Goal: Transaction & Acquisition: Purchase product/service

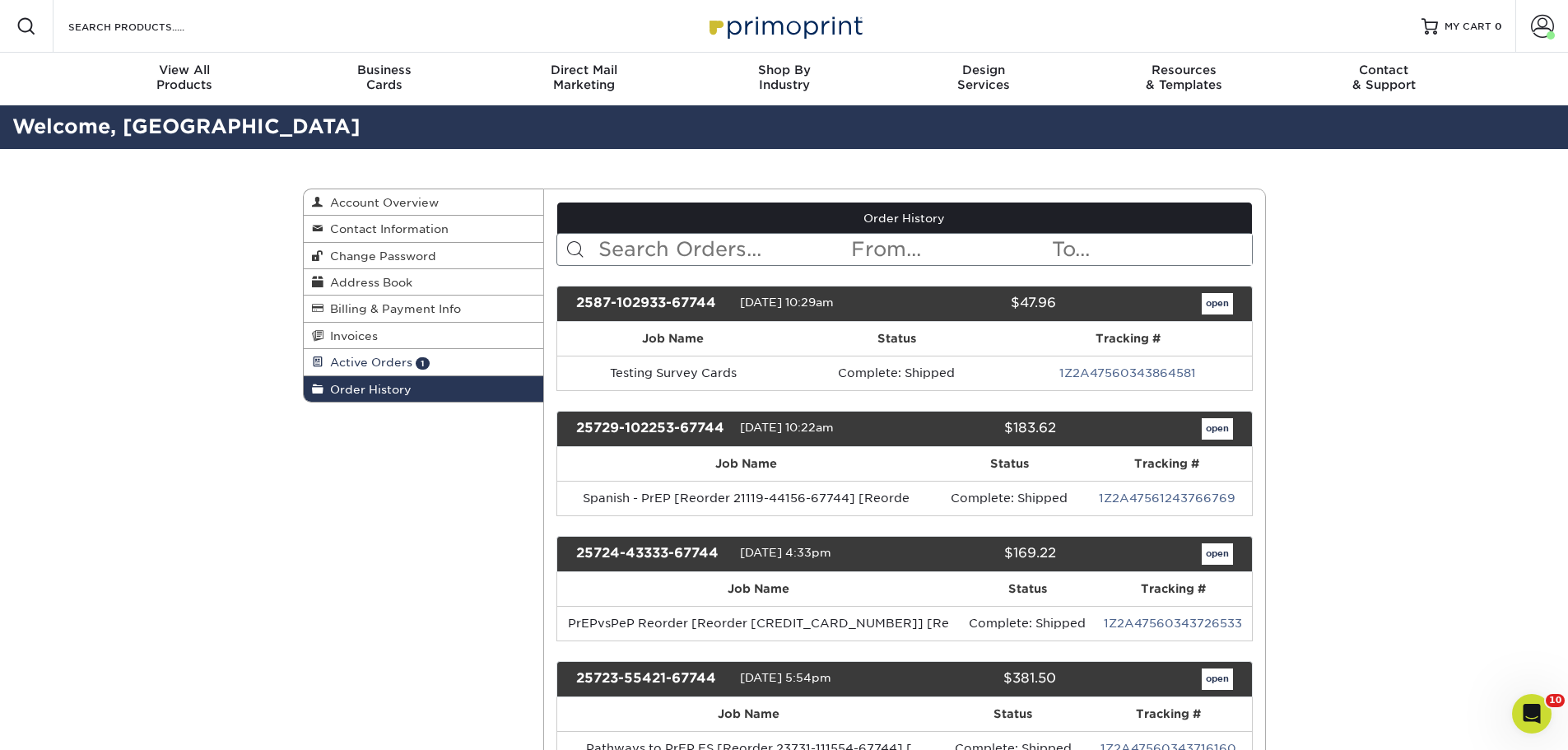
drag, startPoint x: 389, startPoint y: 363, endPoint x: 397, endPoint y: 362, distance: 8.1
click at [389, 363] on span "Active Orders" at bounding box center [368, 363] width 89 height 14
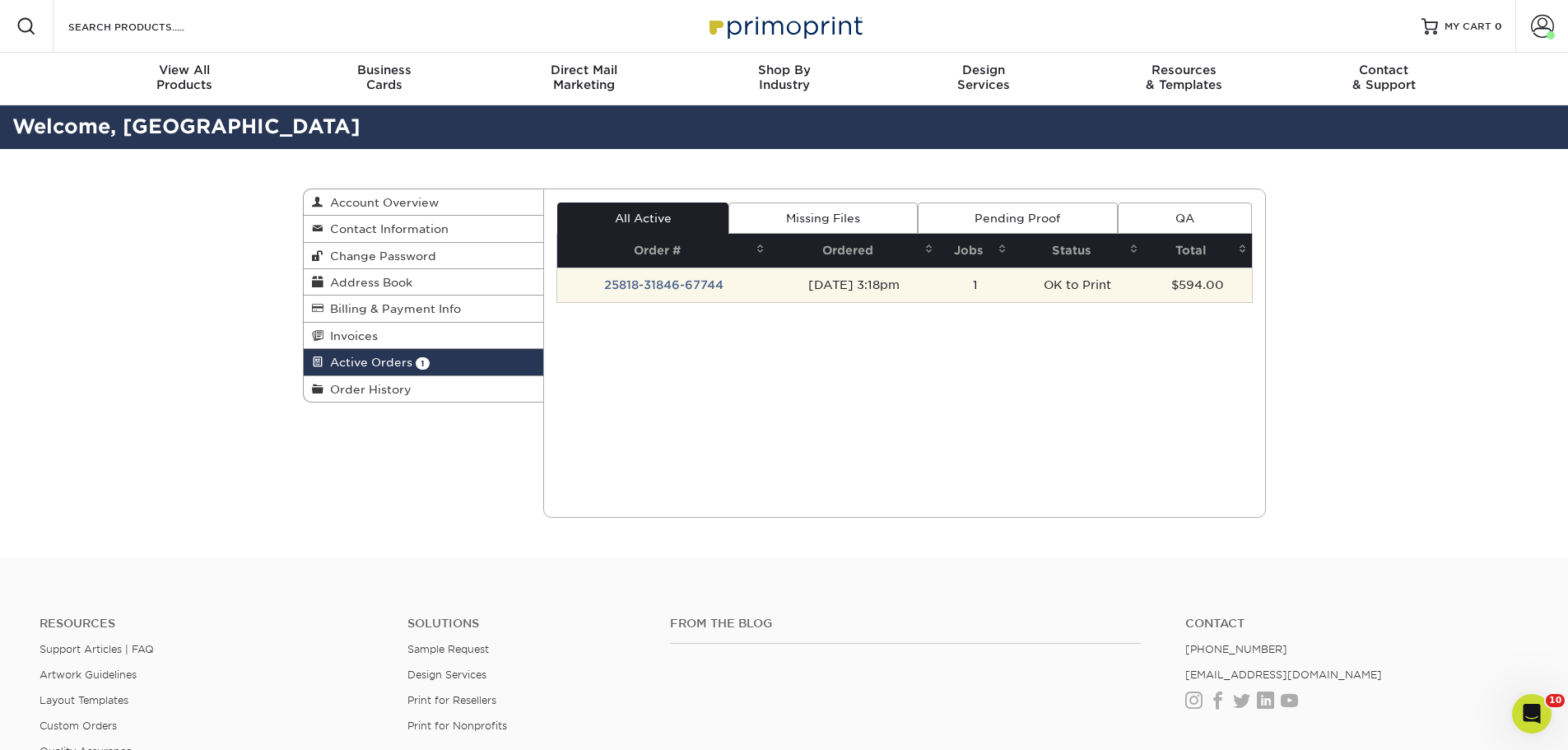
click at [633, 284] on td "25818-31846-67744" at bounding box center [664, 285] width 213 height 35
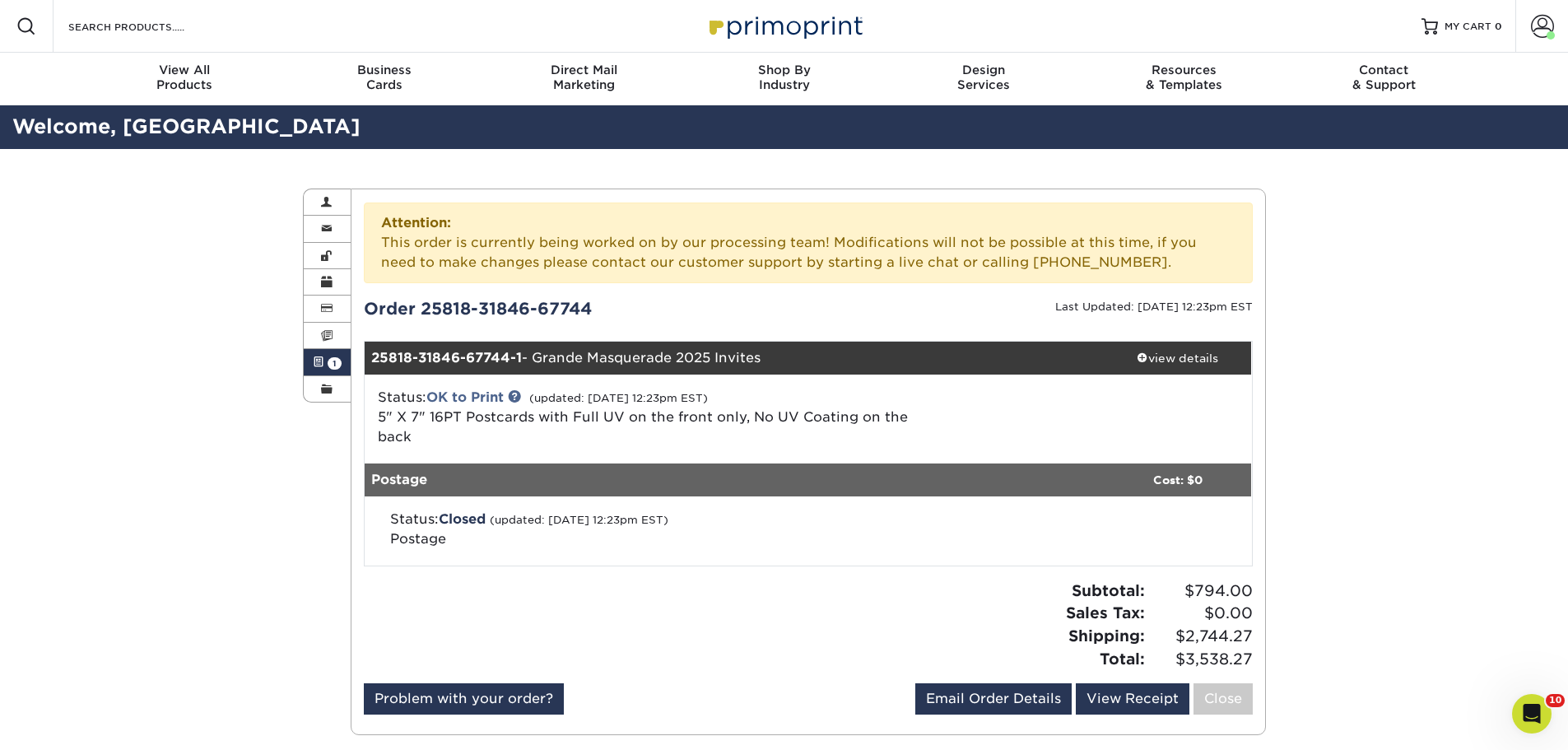
click at [1347, 377] on div "Active Orders Account Overview Contact Information Change Password Address Book…" at bounding box center [784, 462] width 1568 height 626
click at [1149, 365] on div "view details" at bounding box center [1177, 358] width 148 height 16
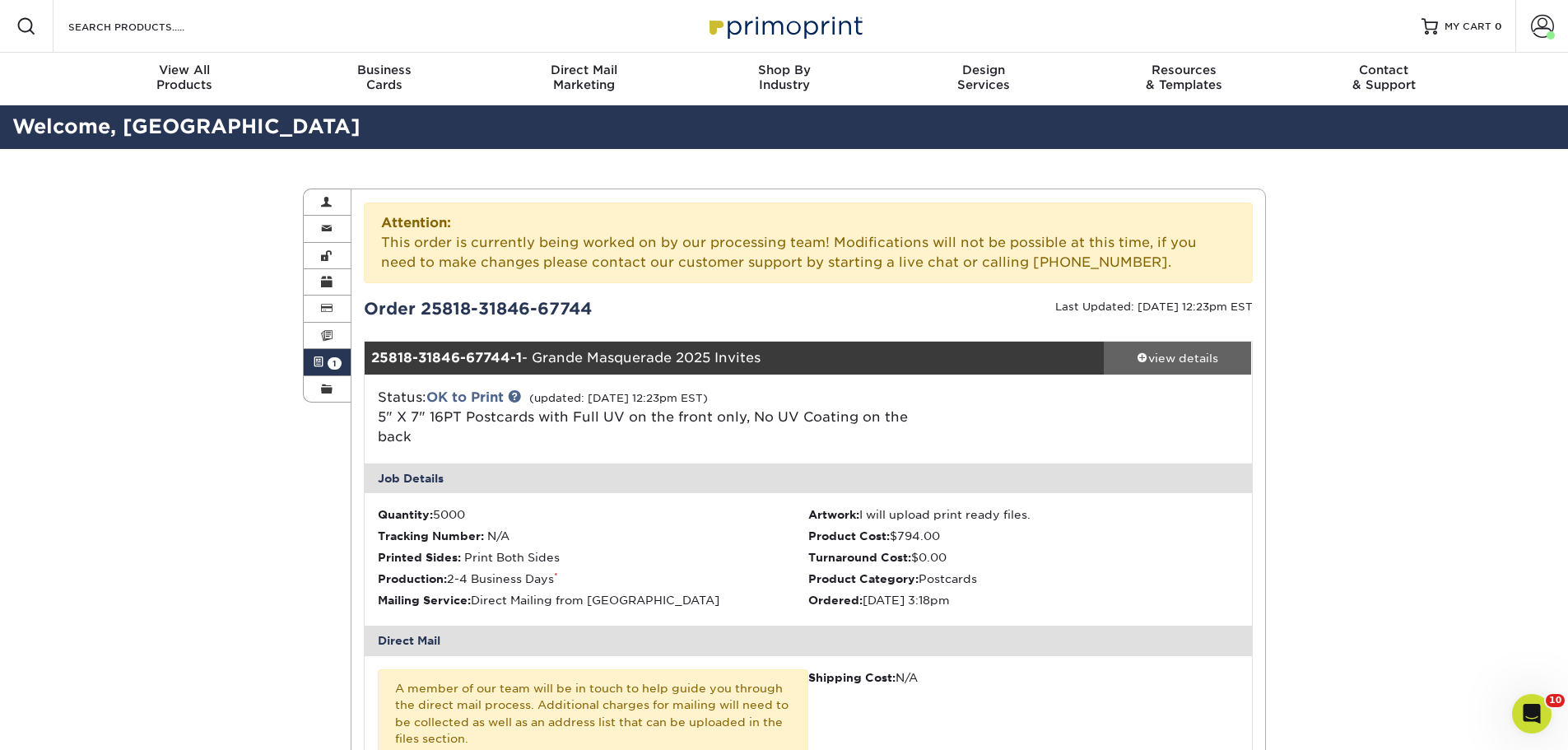
click at [1154, 359] on div "view details" at bounding box center [1177, 358] width 148 height 16
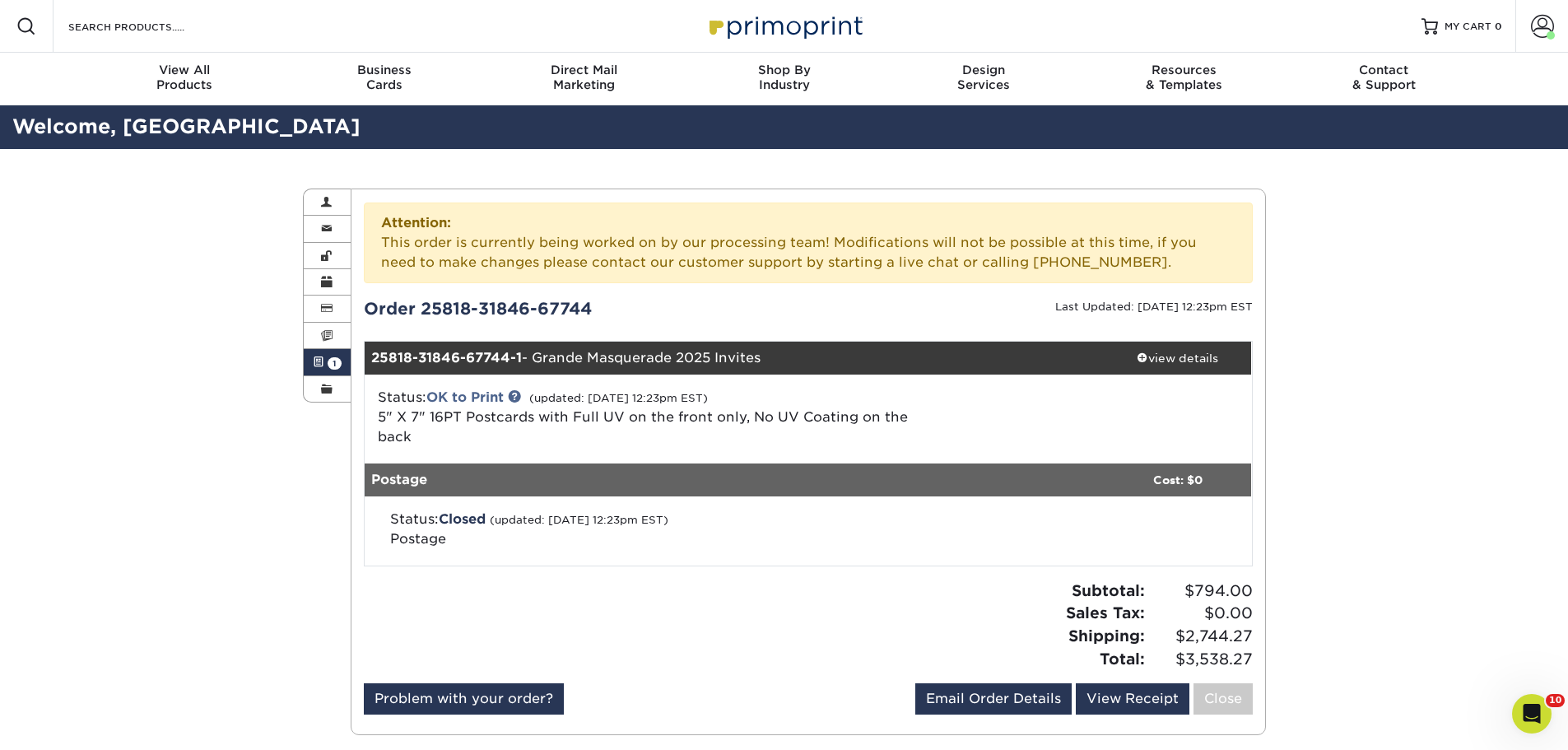
scroll to position [165, 0]
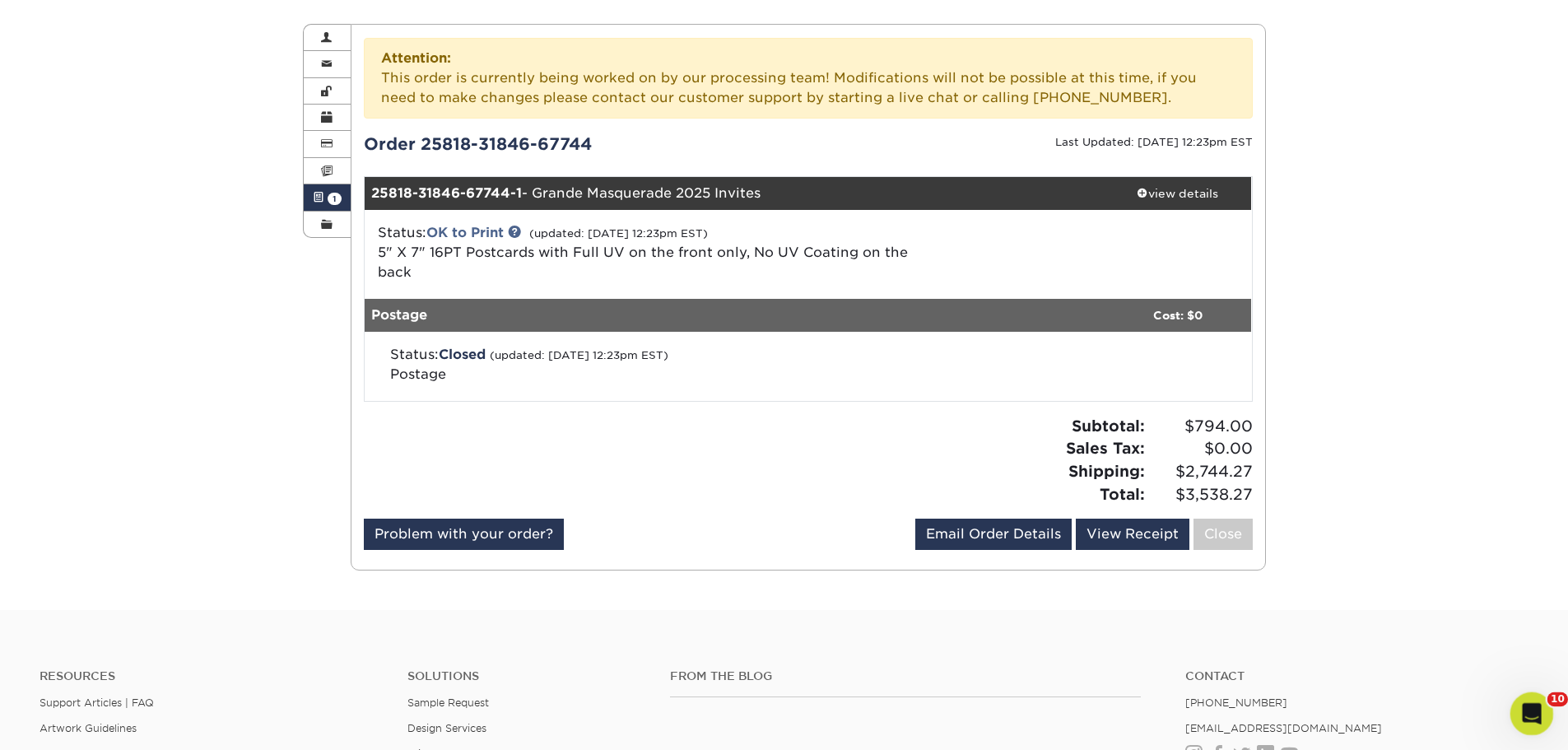
click at [1526, 727] on div "Open Intercom Messenger" at bounding box center [1529, 711] width 54 height 54
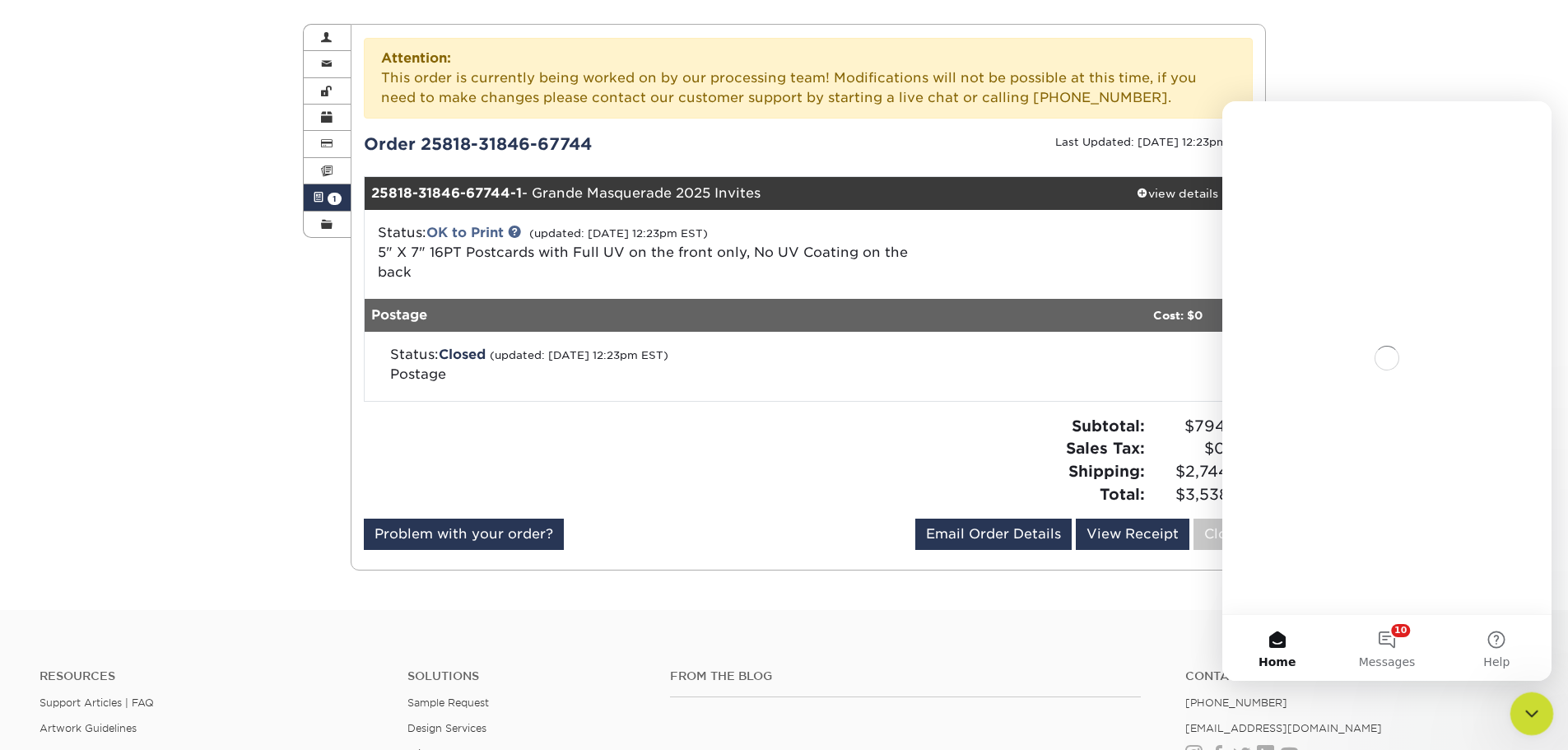
scroll to position [0, 0]
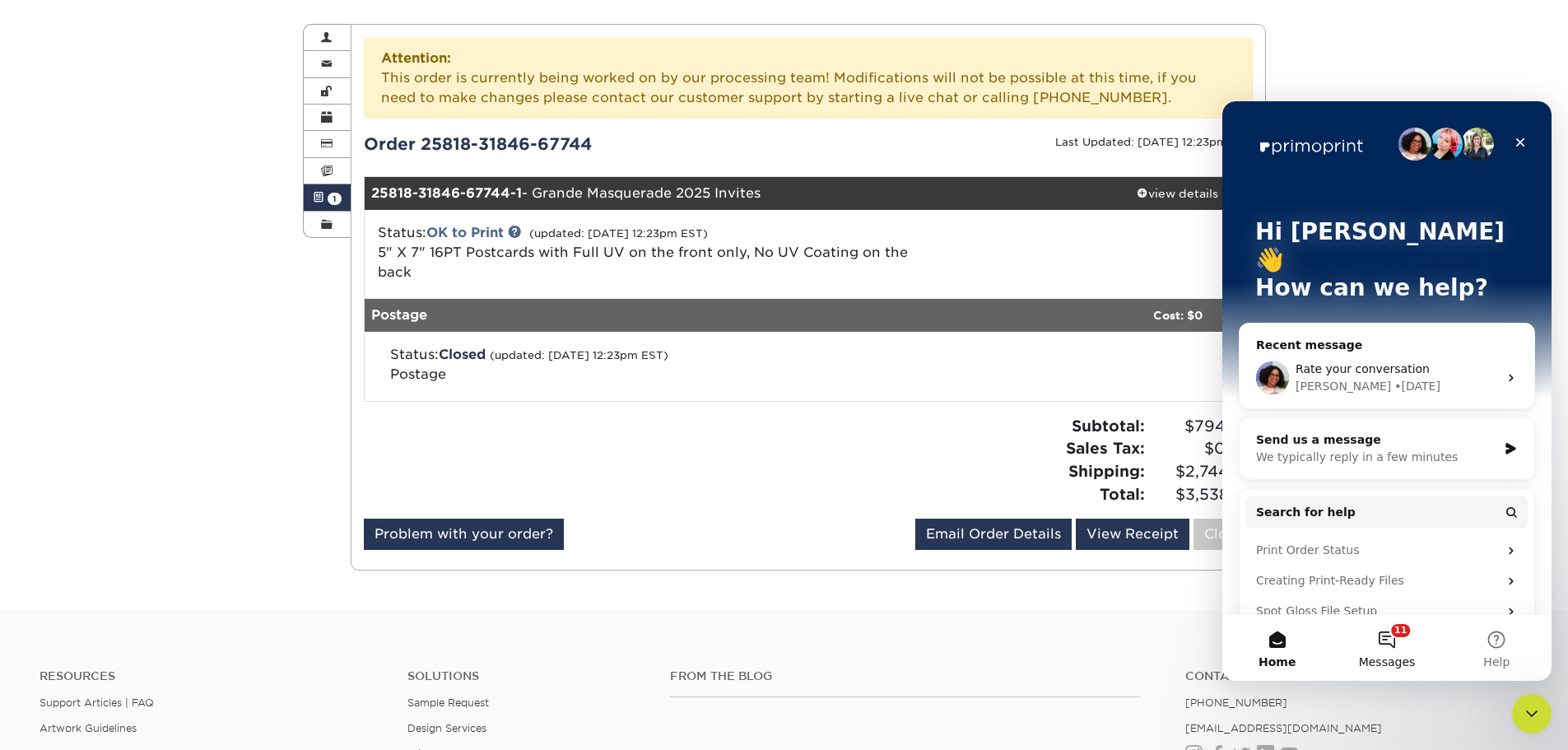
click at [1389, 645] on button "11 Messages" at bounding box center [1386, 648] width 109 height 66
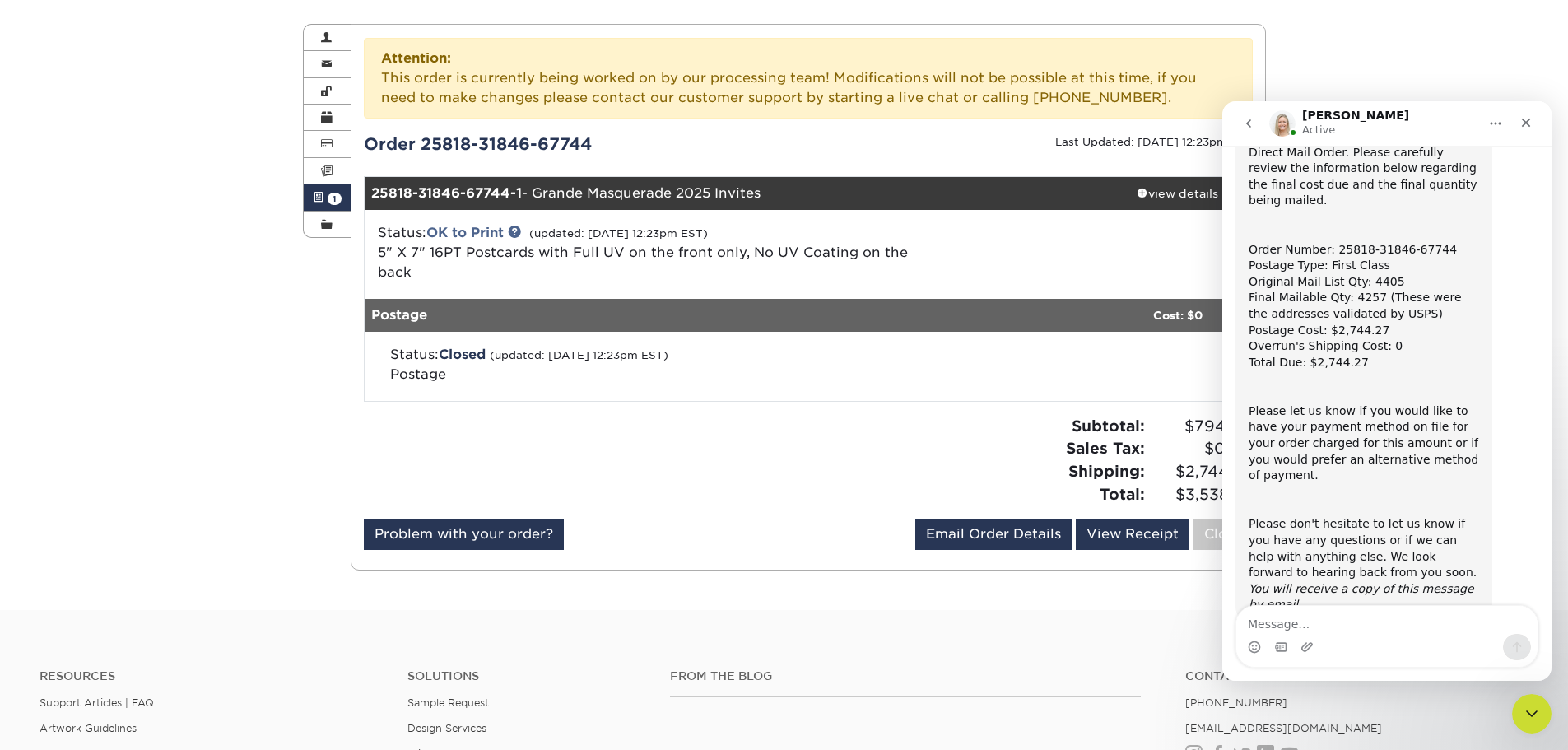
scroll to position [202, 0]
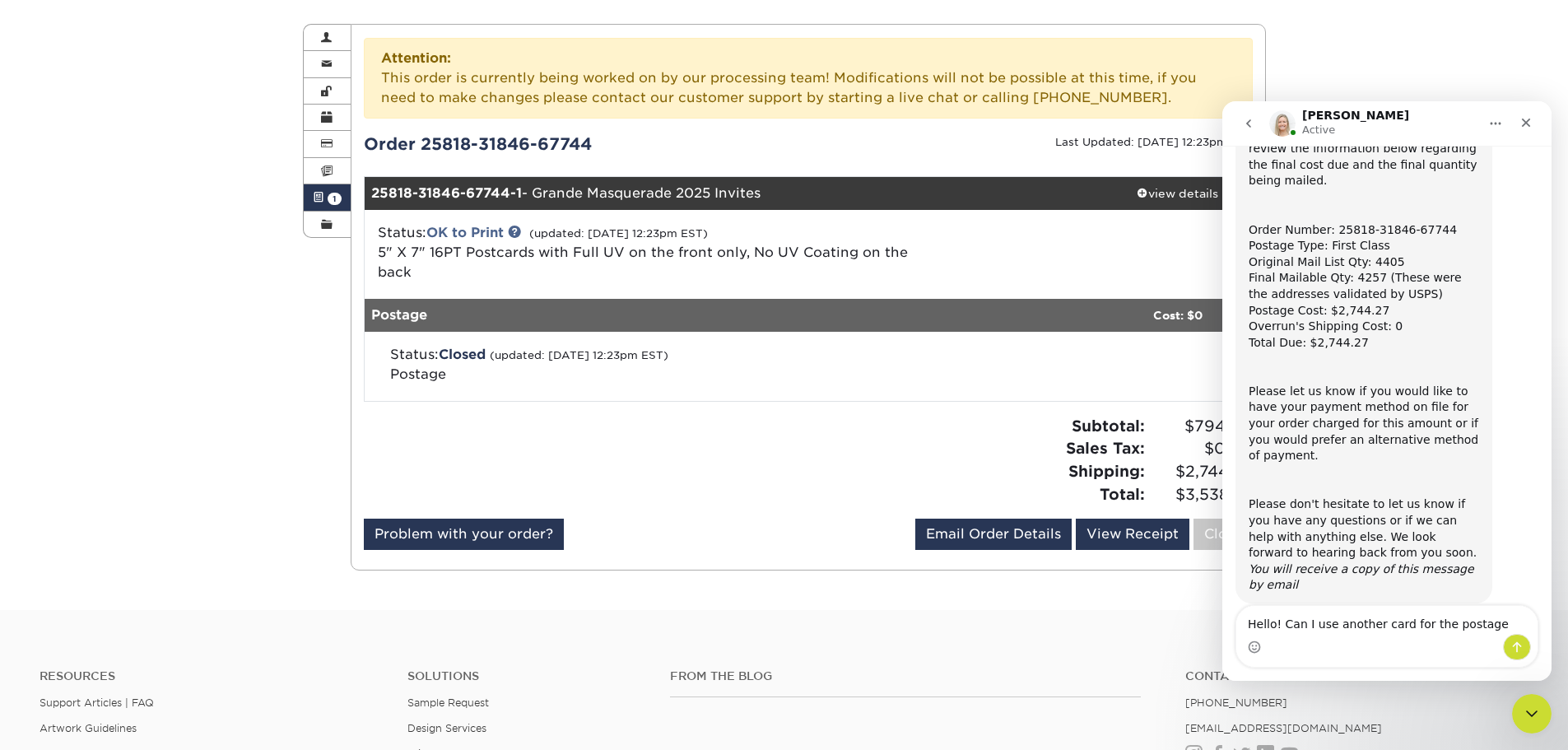
type textarea "Hello! Can I use another card for the postage?"
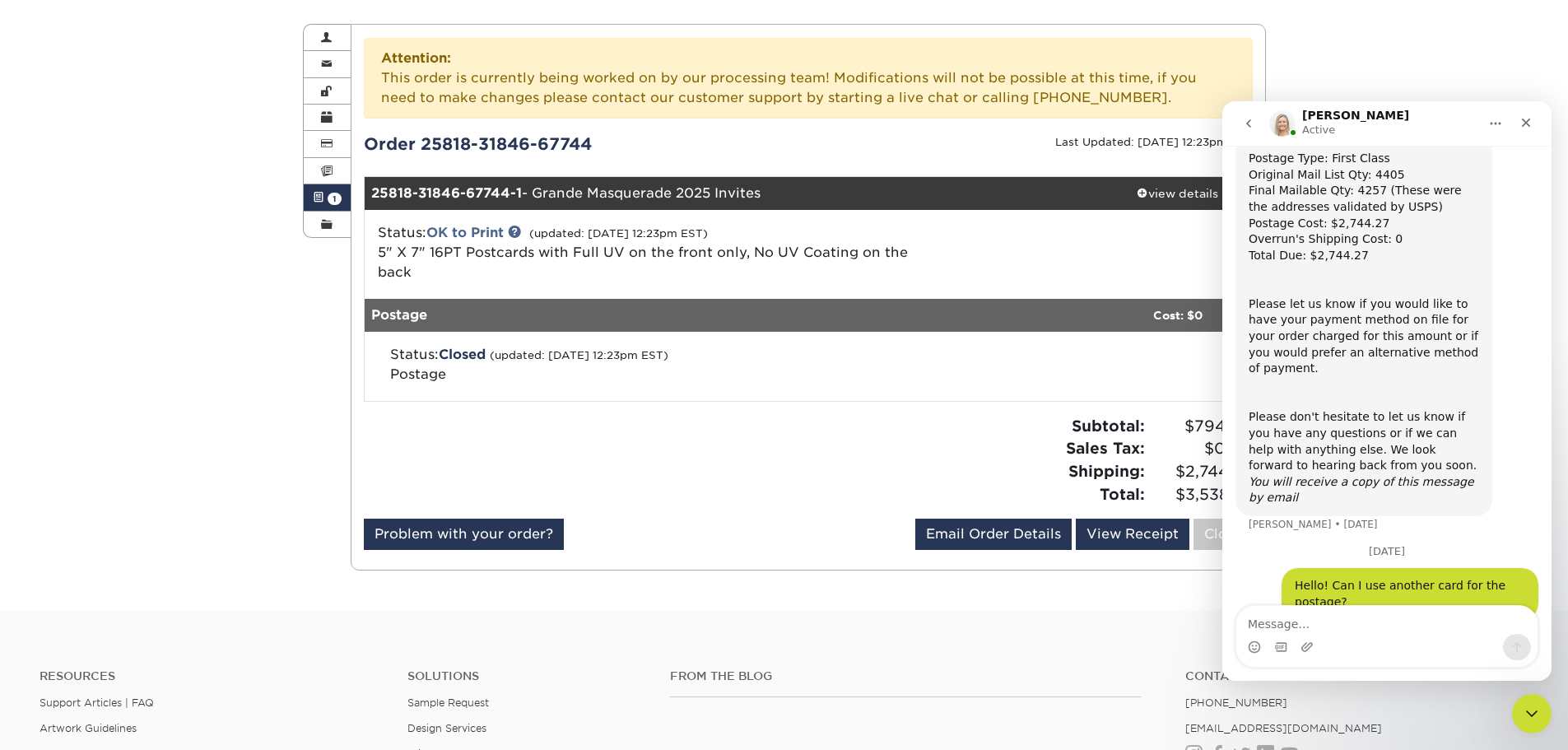
scroll to position [0, 0]
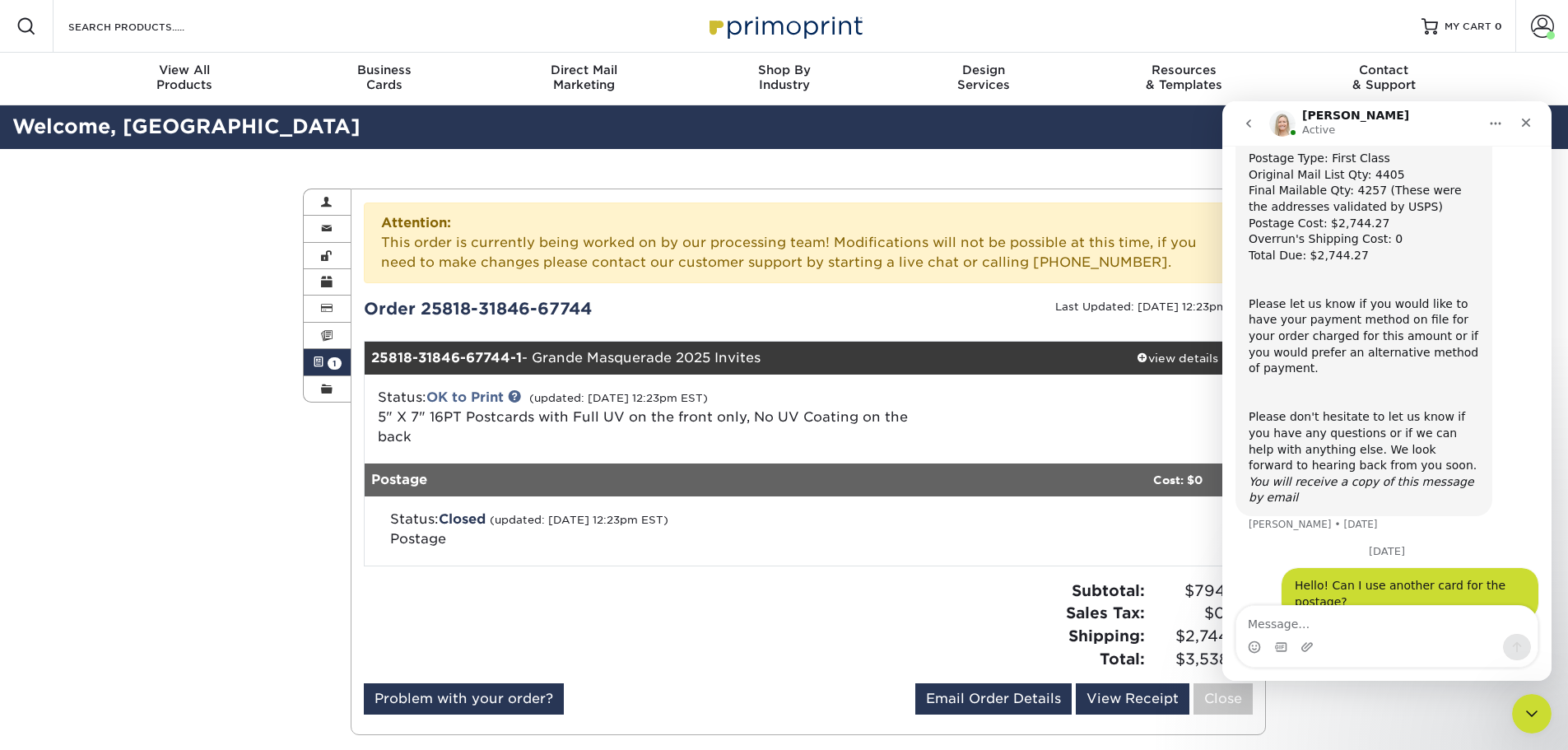
click at [1062, 421] on div at bounding box center [1103, 419] width 295 height 63
click at [1536, 726] on div "Close Intercom Messenger" at bounding box center [1528, 711] width 40 height 40
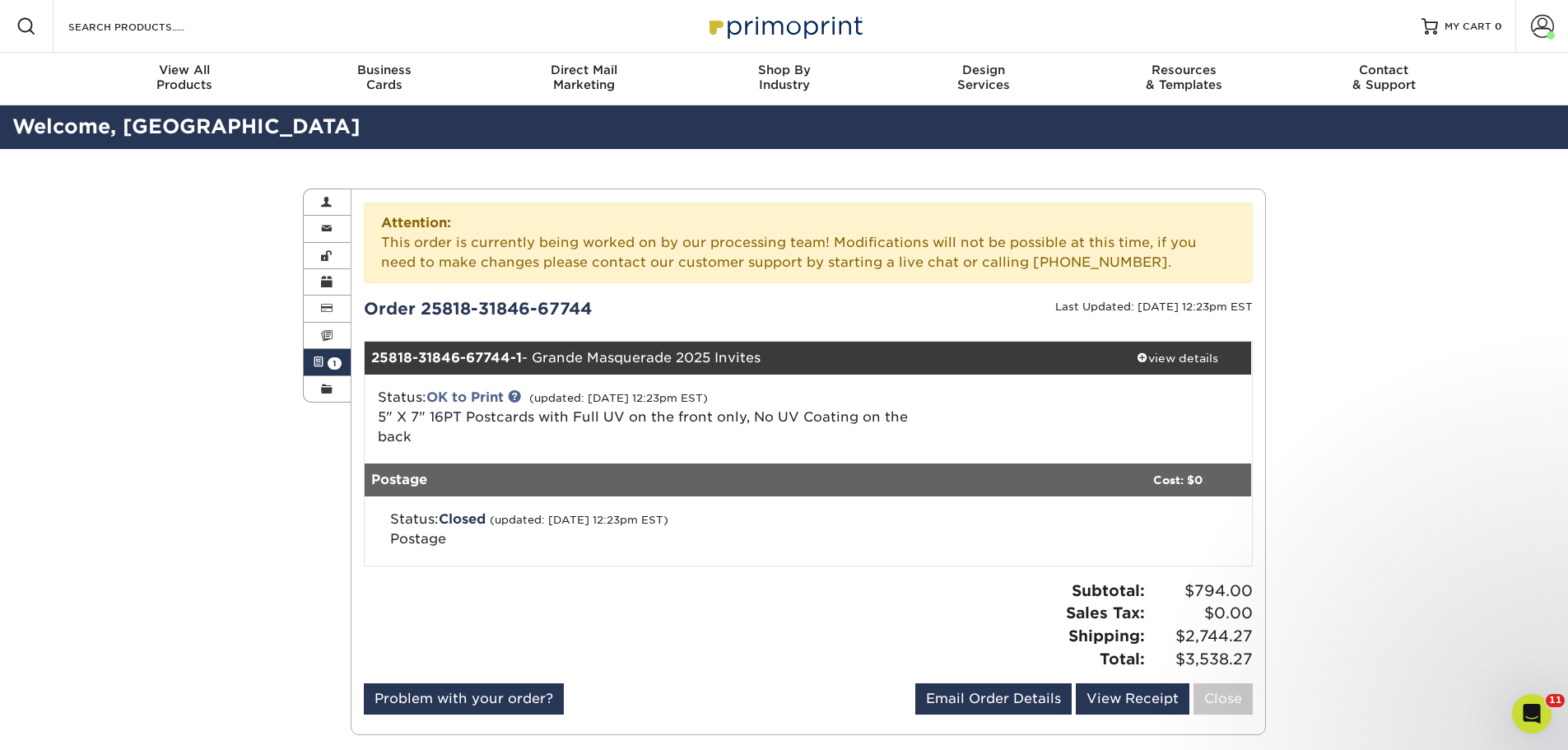
scroll to position [289, 0]
click at [1534, 712] on icon "Open Intercom Messenger" at bounding box center [1529, 711] width 27 height 27
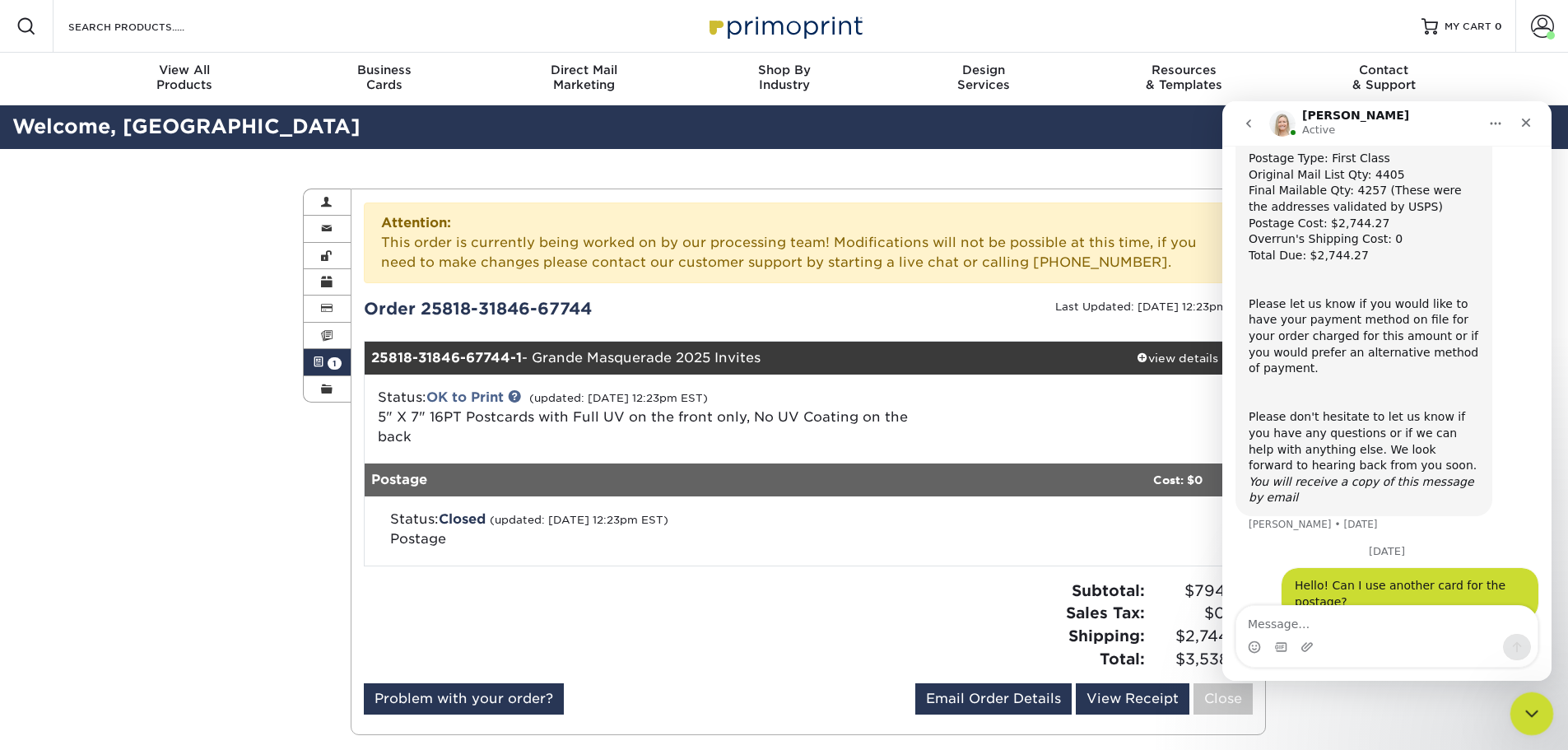
click at [1534, 712] on icon "Close Intercom Messenger" at bounding box center [1529, 711] width 19 height 19
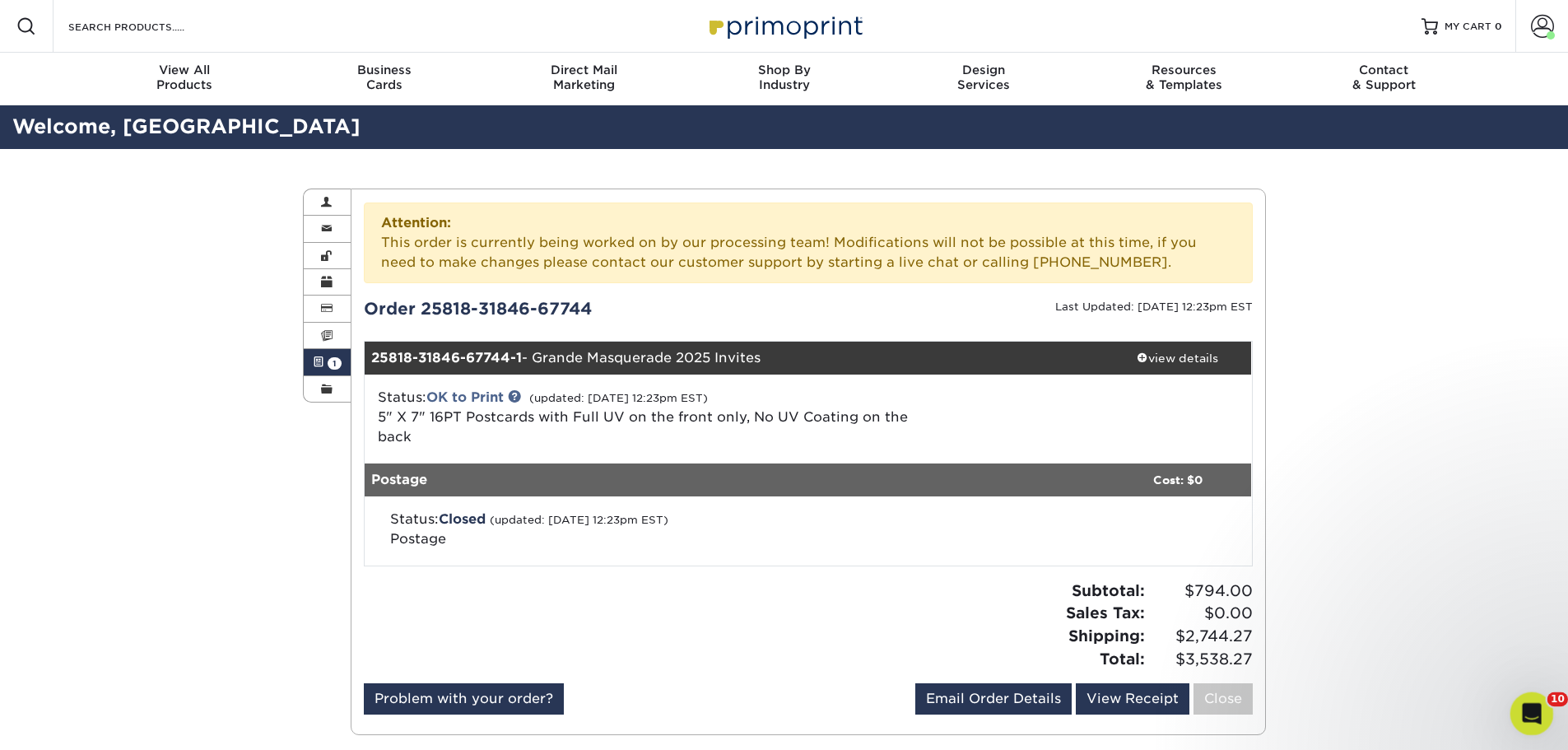
scroll to position [0, 0]
click at [1419, 507] on div "Active Orders Account Overview Contact Information Change Password Address Book…" at bounding box center [784, 462] width 1568 height 626
click at [1533, 705] on icon "Open Intercom Messenger" at bounding box center [1529, 711] width 27 height 27
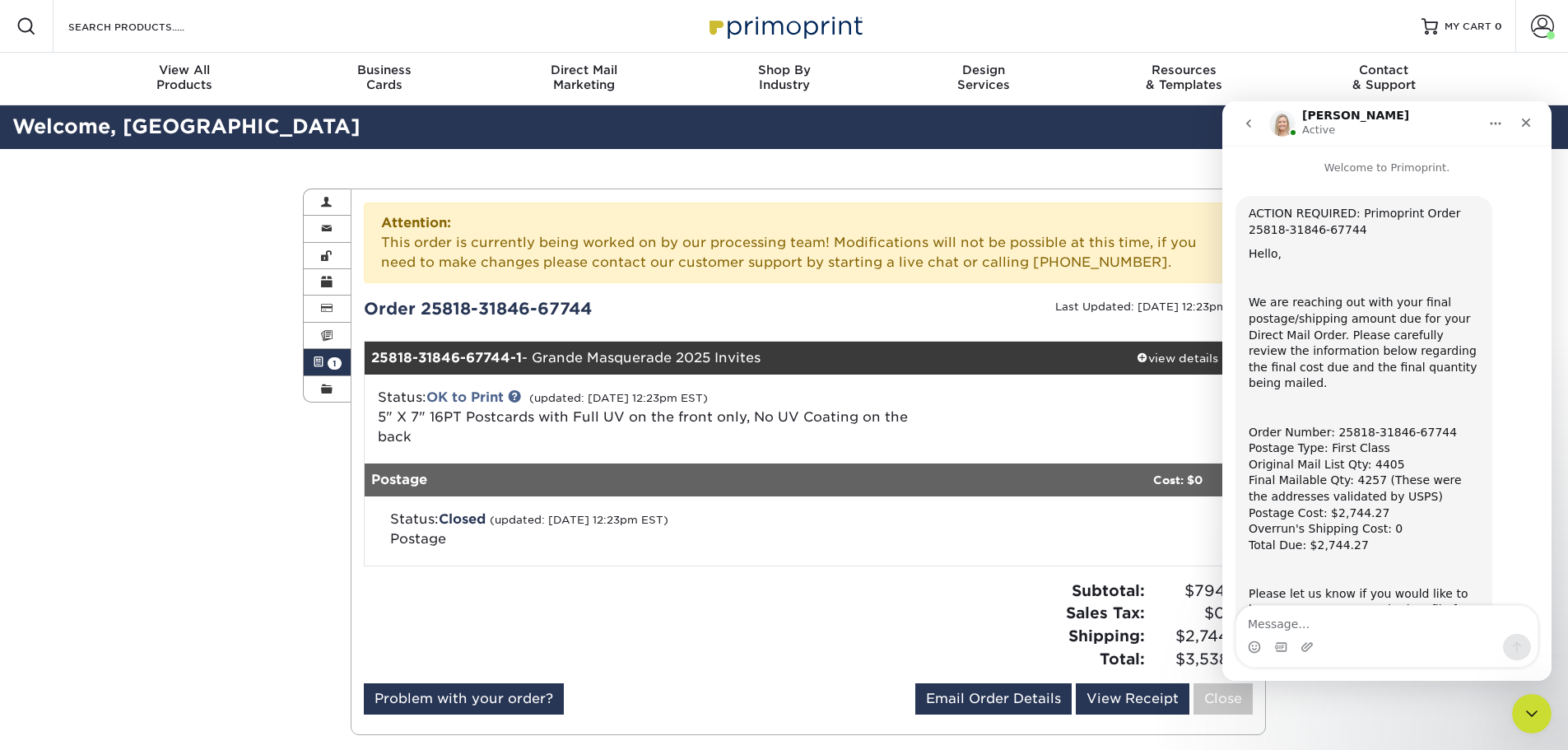
scroll to position [289, 0]
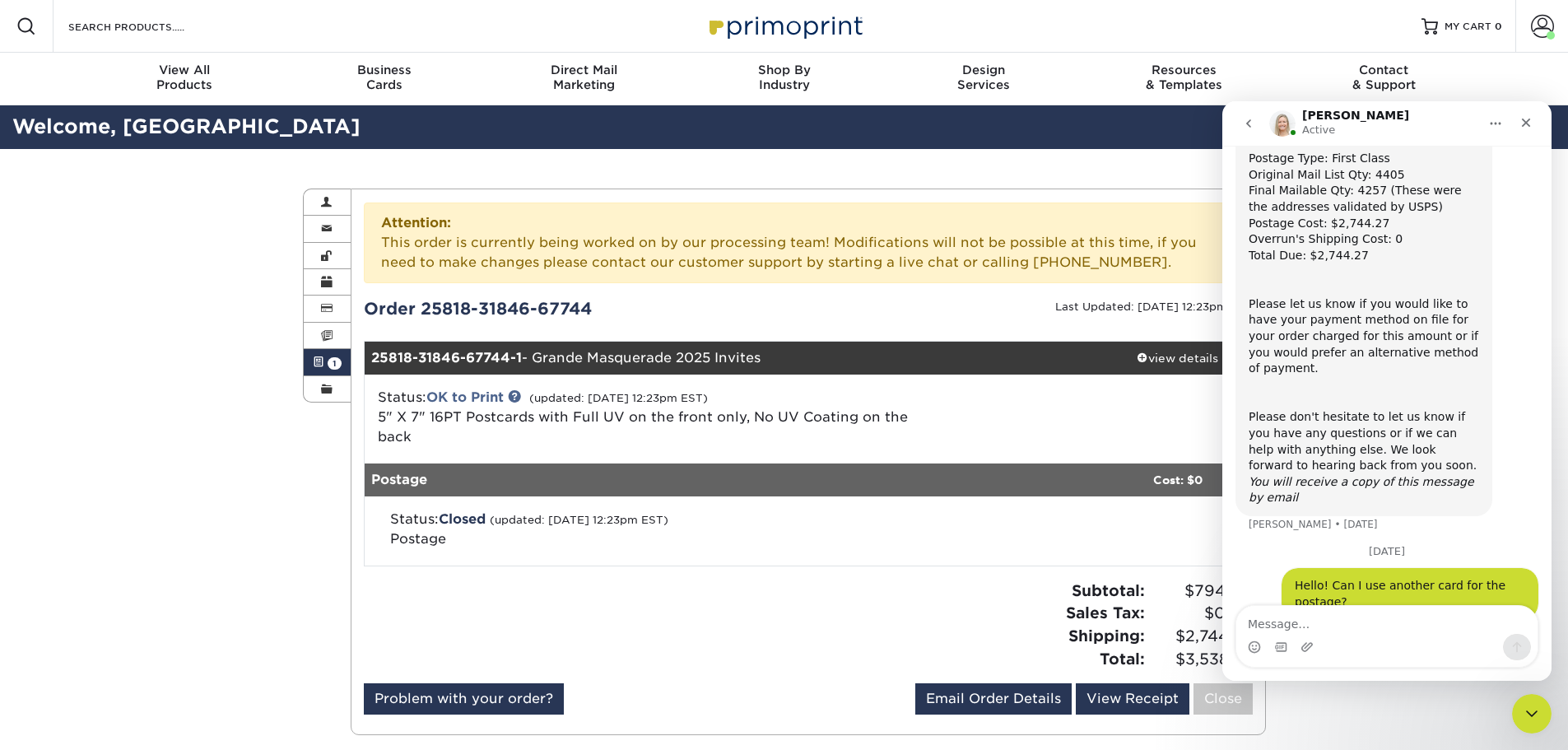
click at [1246, 119] on icon "go back" at bounding box center [1249, 124] width 14 height 14
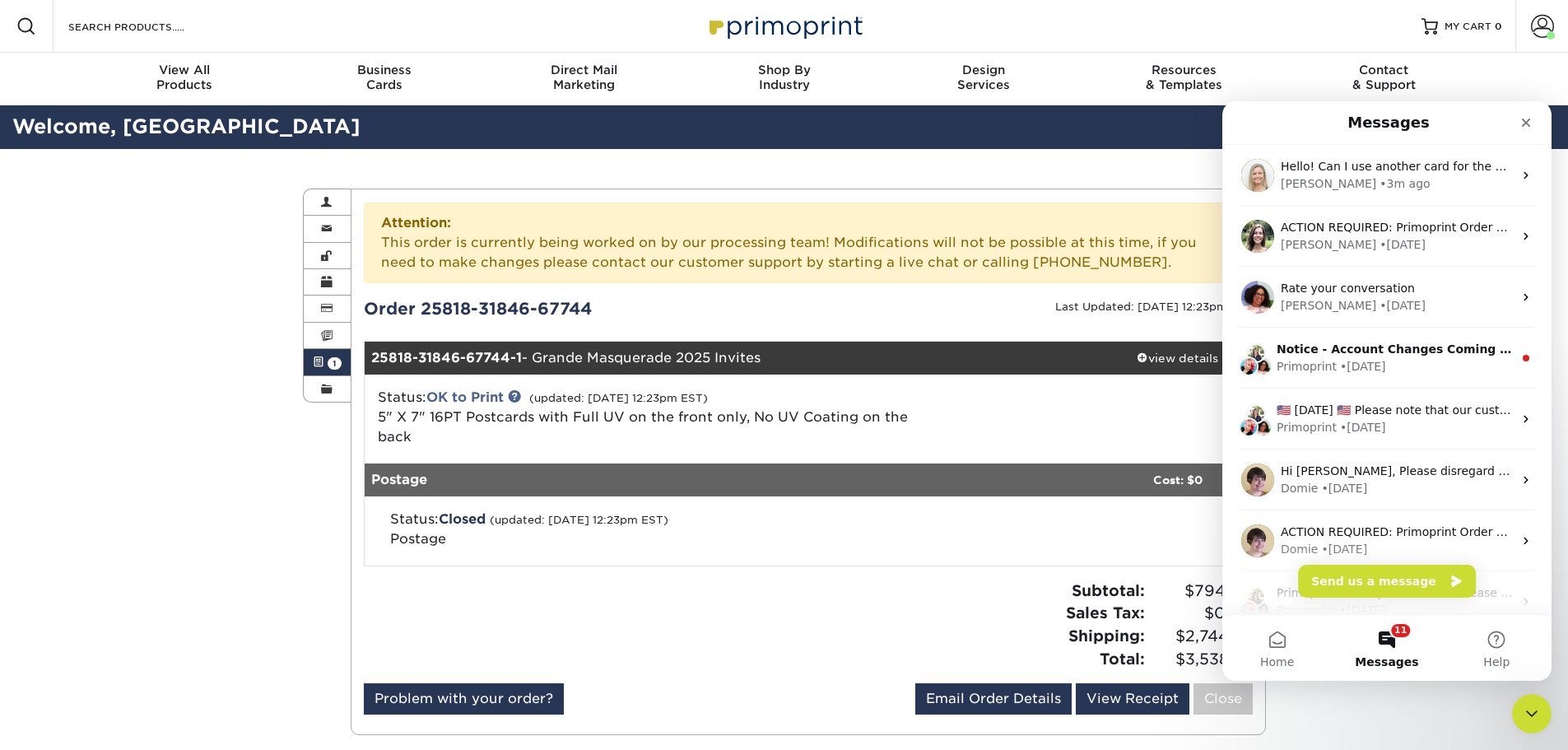
scroll to position [0, 0]
click at [1385, 367] on div "Primoprint • 5d ago" at bounding box center [1395, 367] width 236 height 17
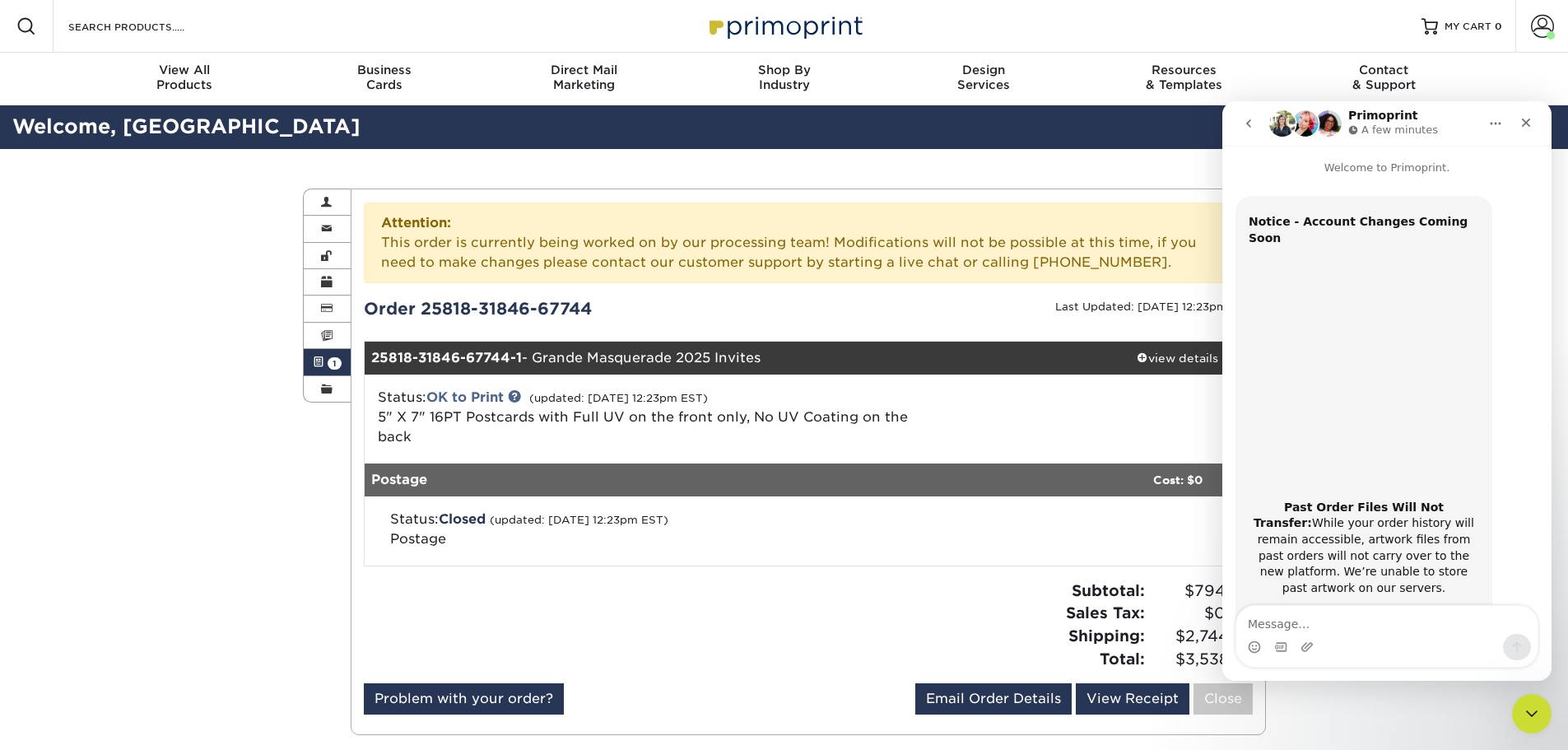
scroll to position [221, 0]
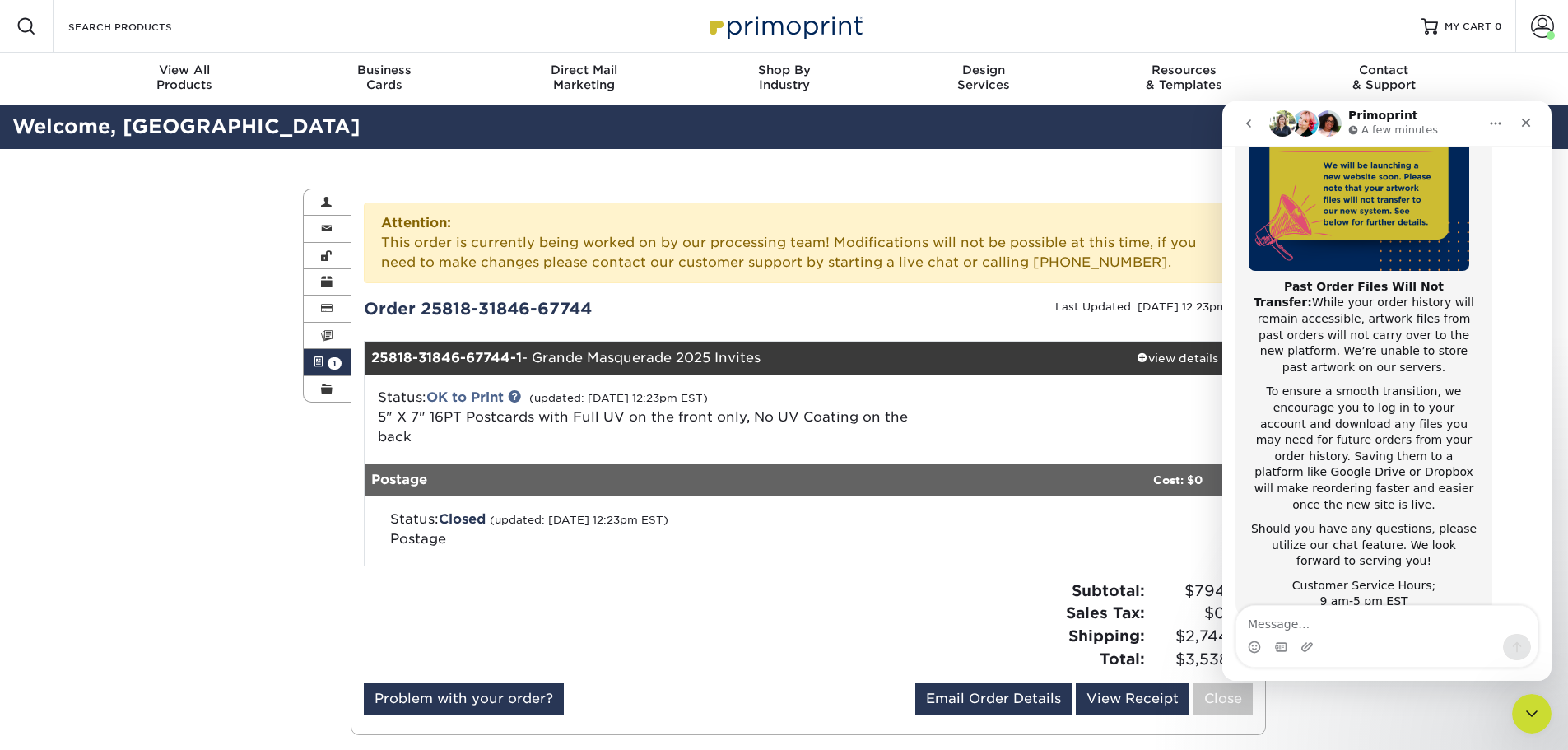
click at [1245, 119] on icon "go back" at bounding box center [1249, 124] width 14 height 14
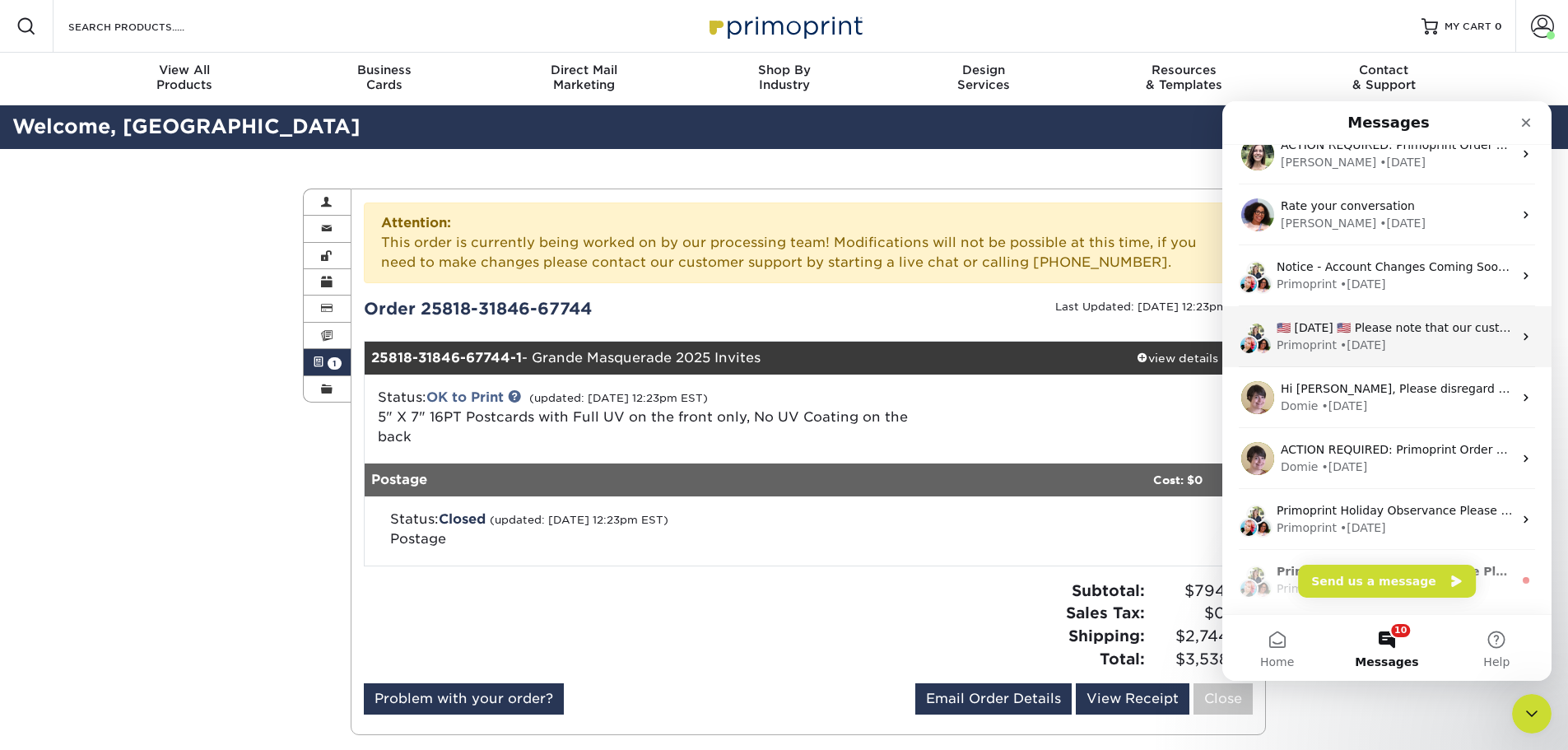
scroll to position [206, 0]
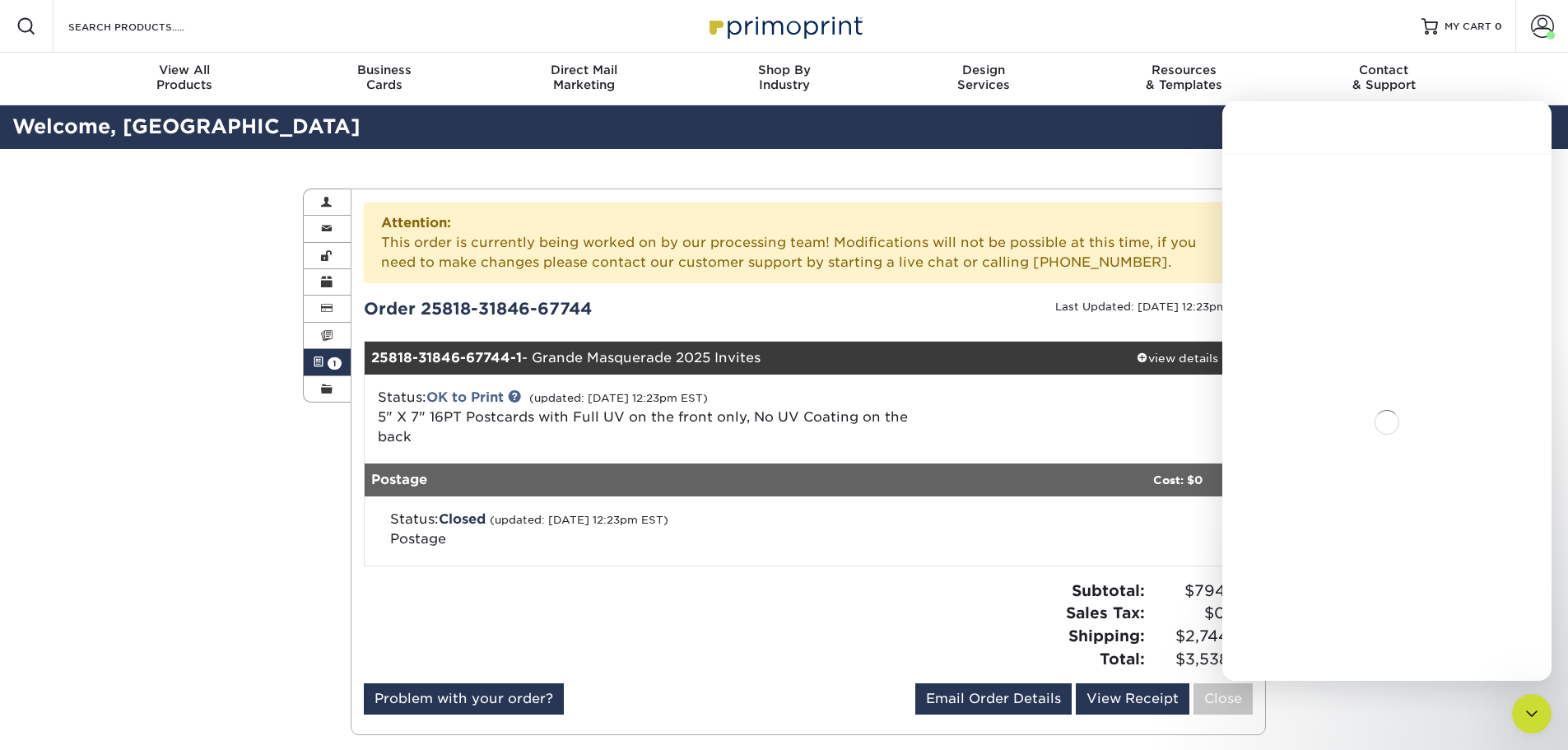
scroll to position [139, 0]
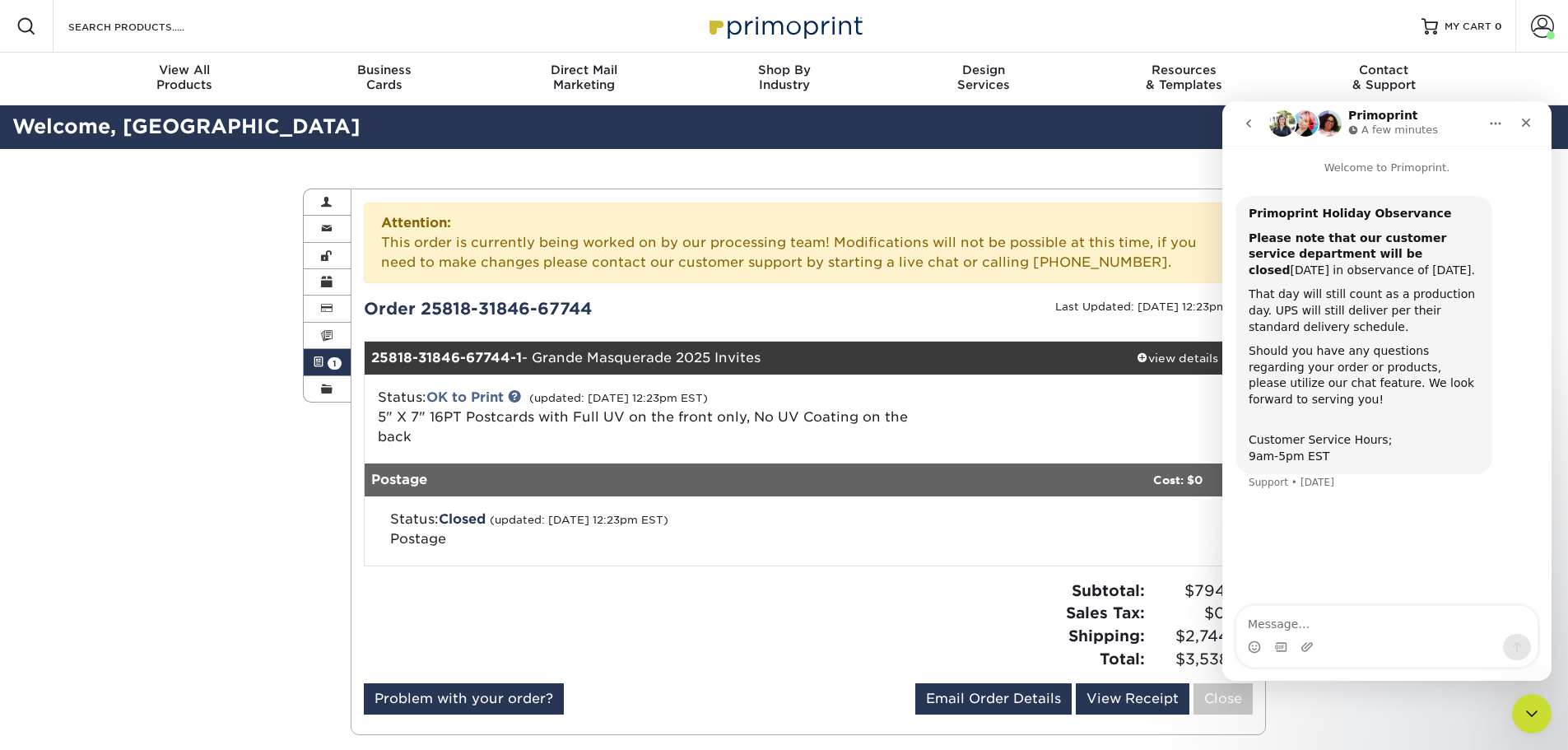
click at [1256, 127] on button "go back" at bounding box center [1249, 123] width 31 height 31
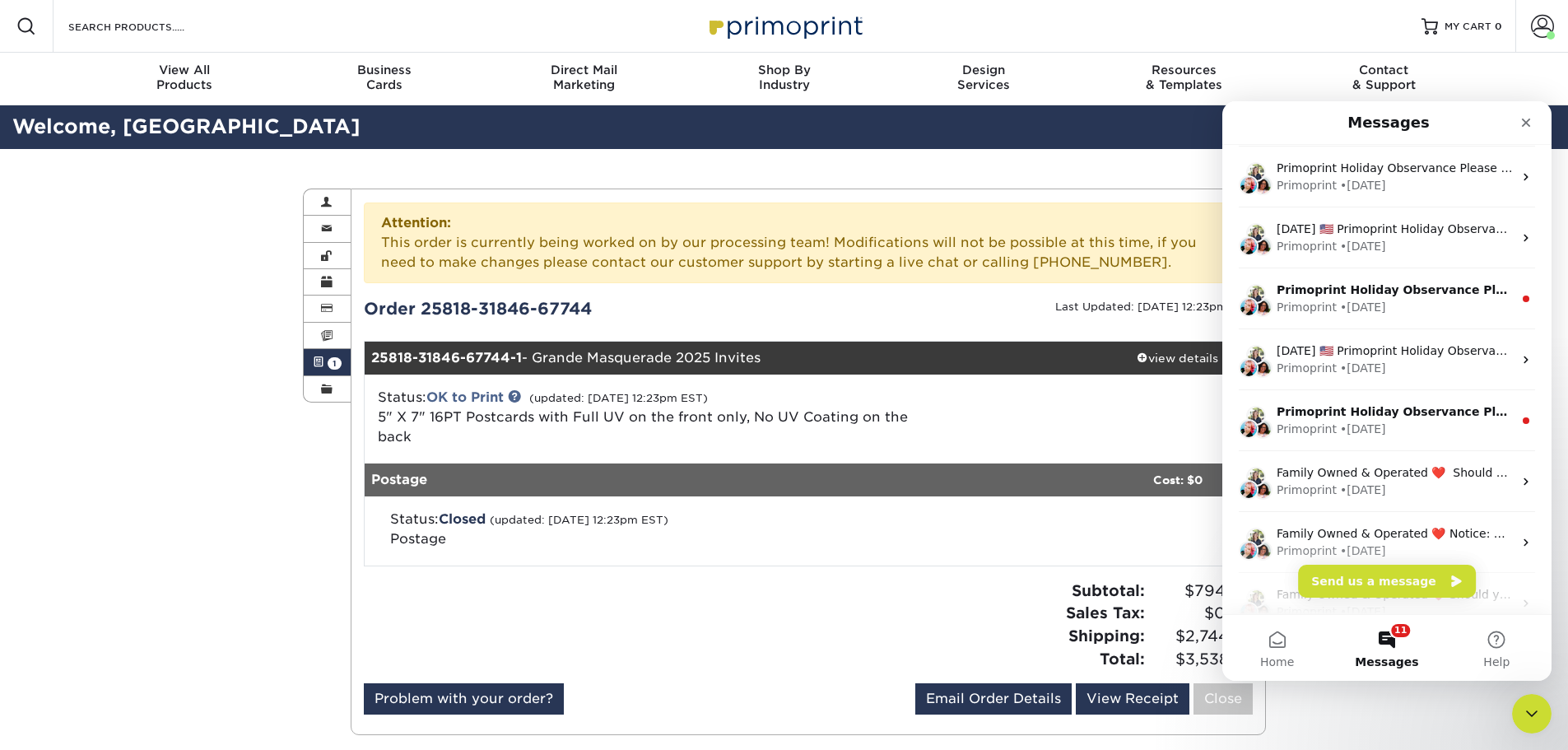
scroll to position [321, 0]
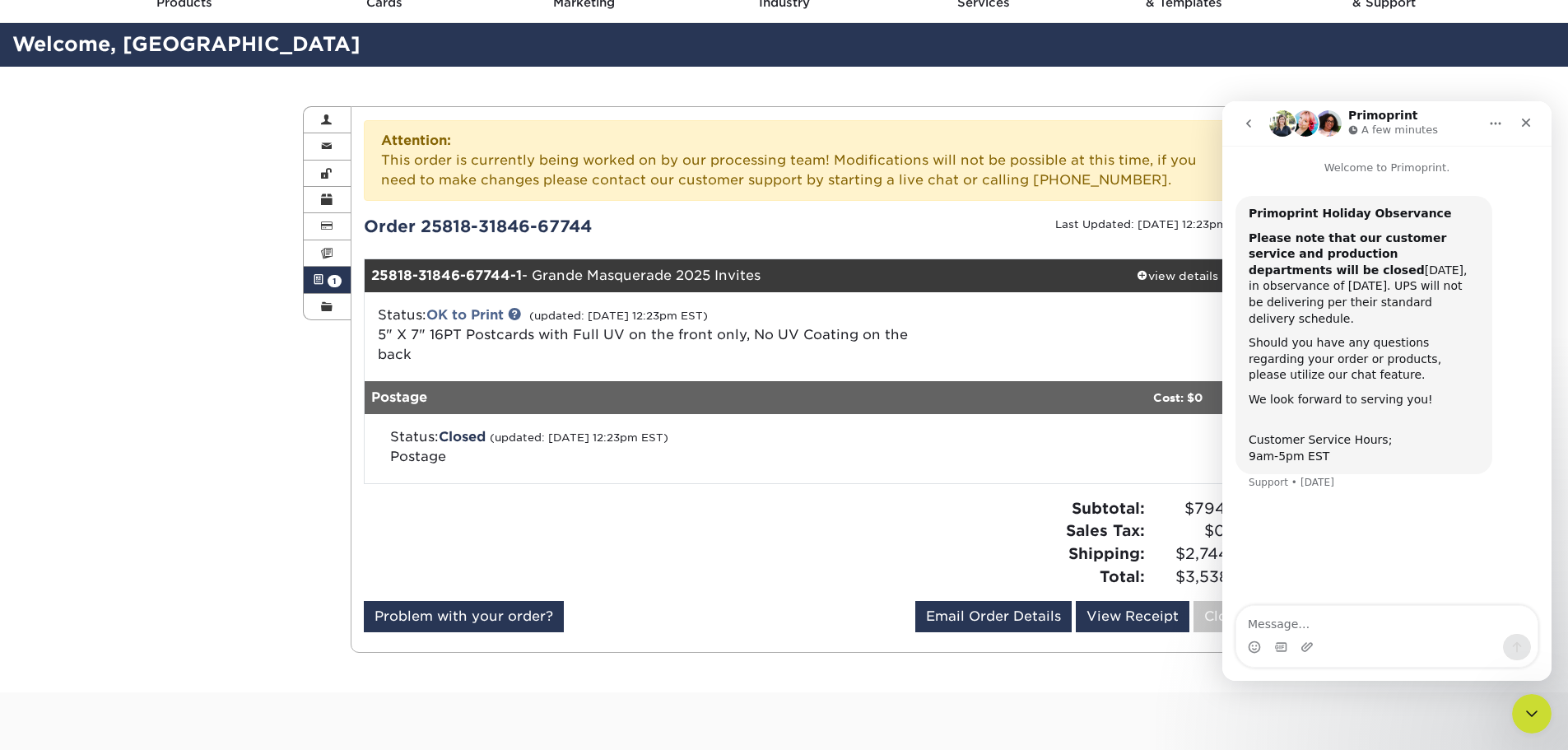
scroll to position [0, 0]
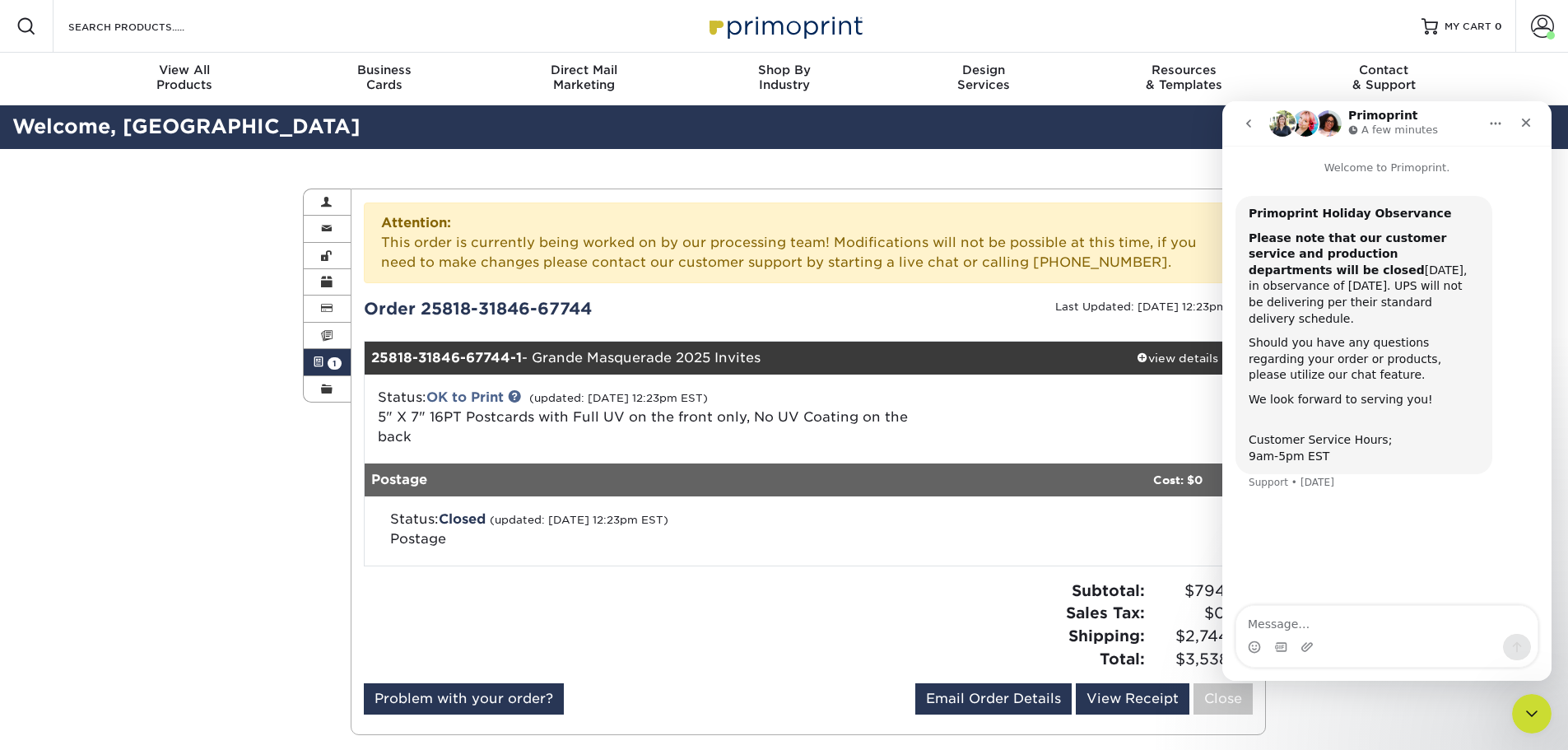
click at [1250, 119] on icon "go back" at bounding box center [1249, 124] width 14 height 14
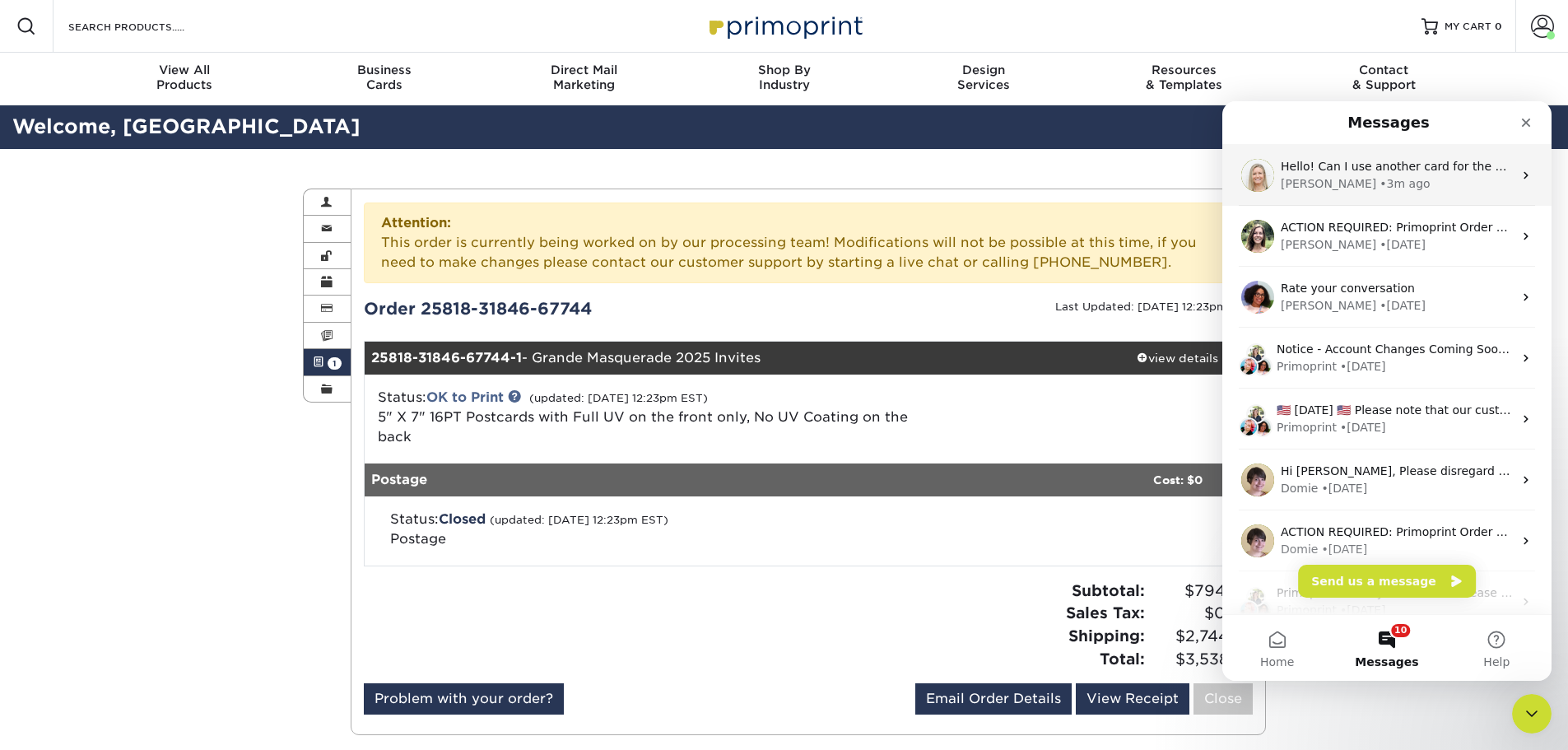
click at [1377, 187] on div "Natalie • 3m ago" at bounding box center [1397, 184] width 232 height 17
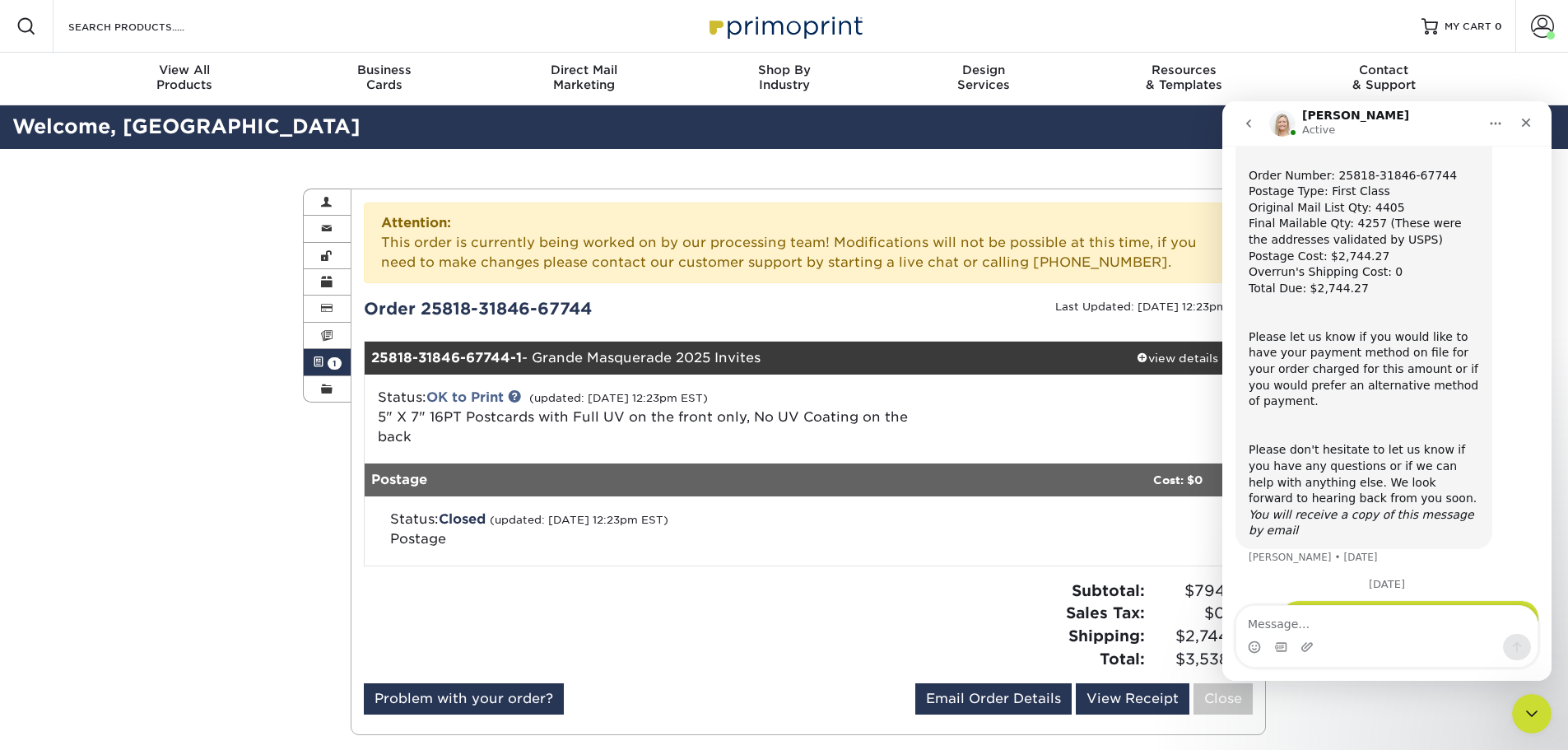
scroll to position [289, 0]
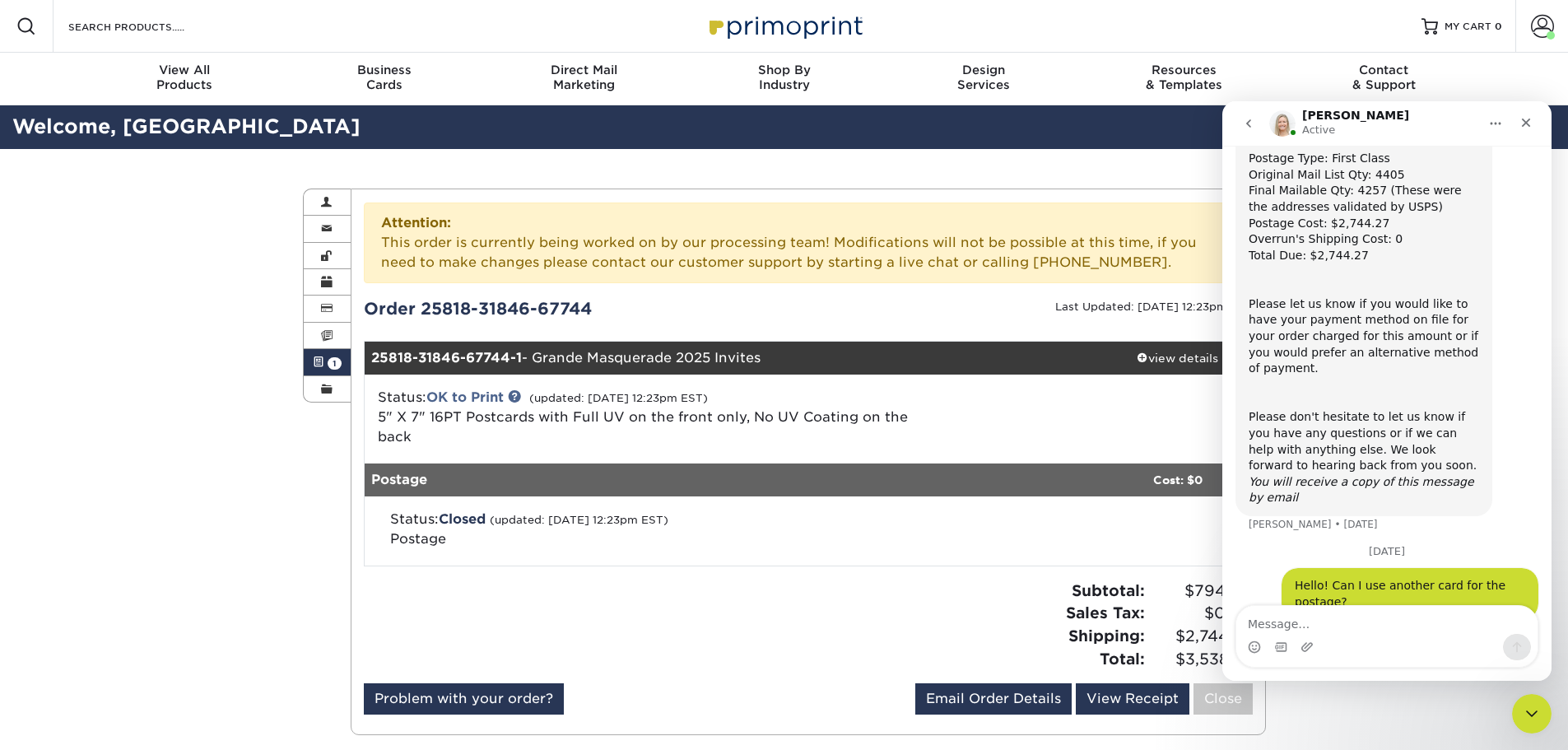
click at [1521, 252] on div "ACTION REQUIRED: Primoprint Order 25818-31846-67744 Hello, We are reaching out …" at bounding box center [1386, 225] width 303 height 640
click at [1462, 495] on div "ACTION REQUIRED: Primoprint Order 25818-31846-67744 Hello, We are reaching out …" at bounding box center [1386, 225] width 303 height 640
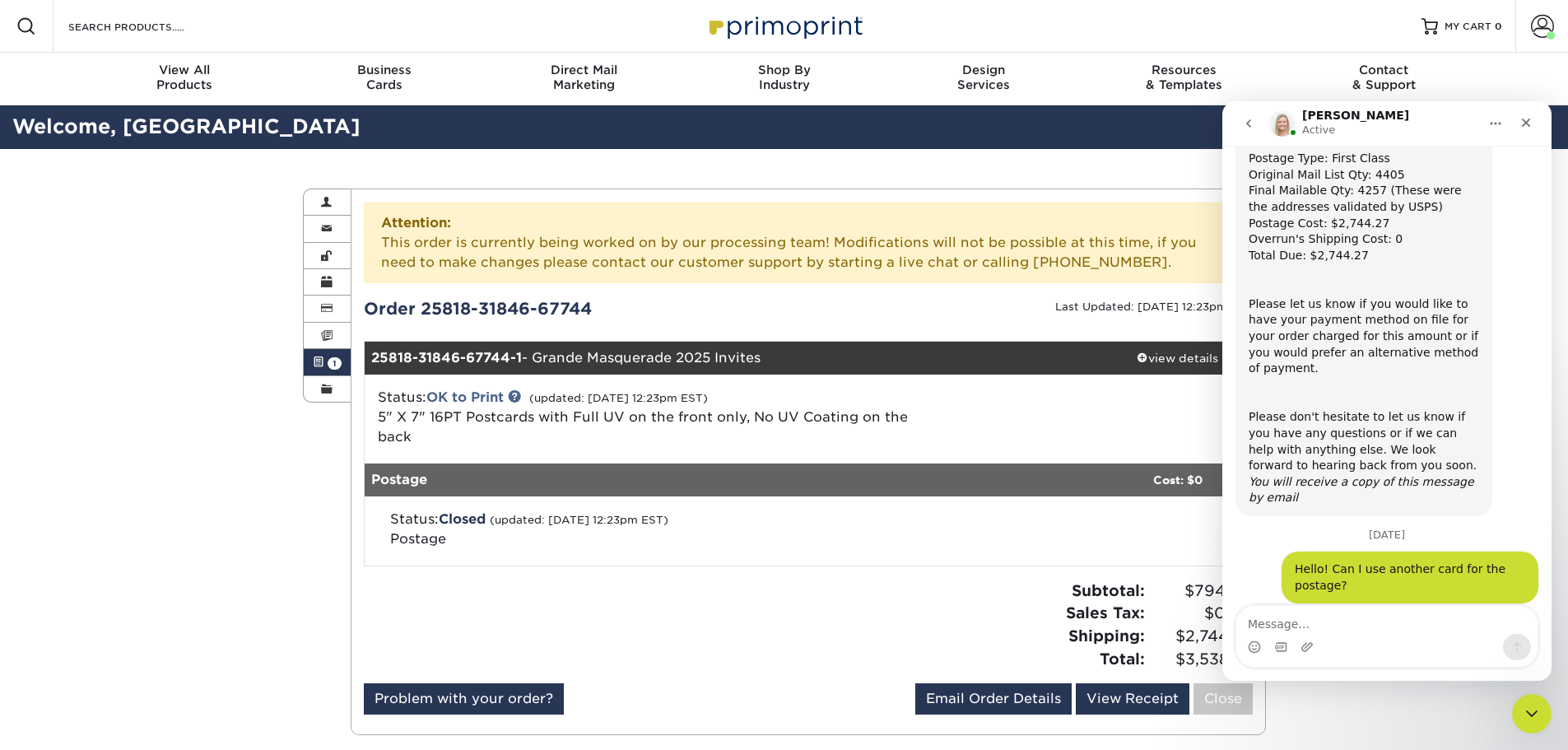
scroll to position [393, 0]
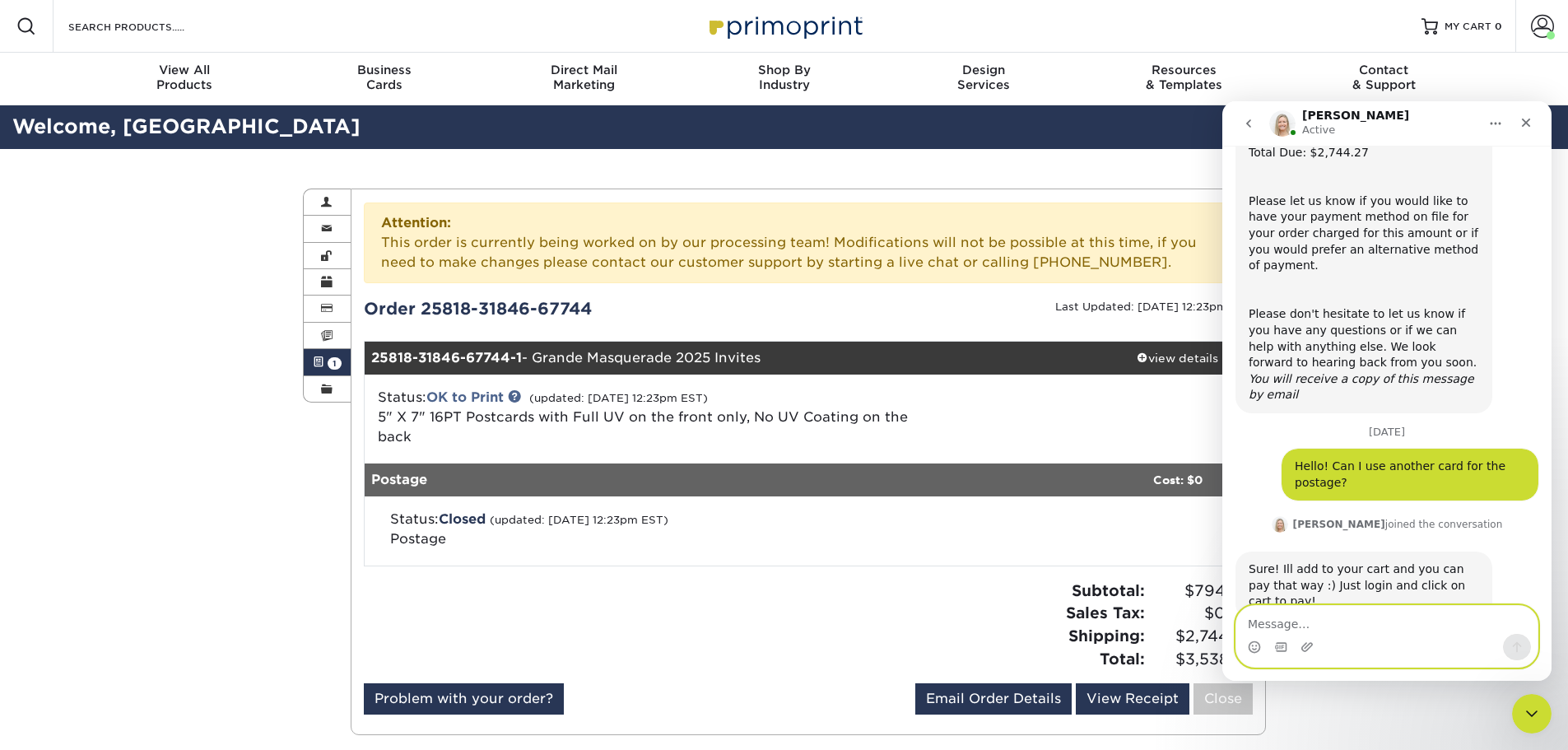
click at [1407, 623] on textarea "Message…" at bounding box center [1386, 619] width 301 height 28
type textarea "Thanks!"
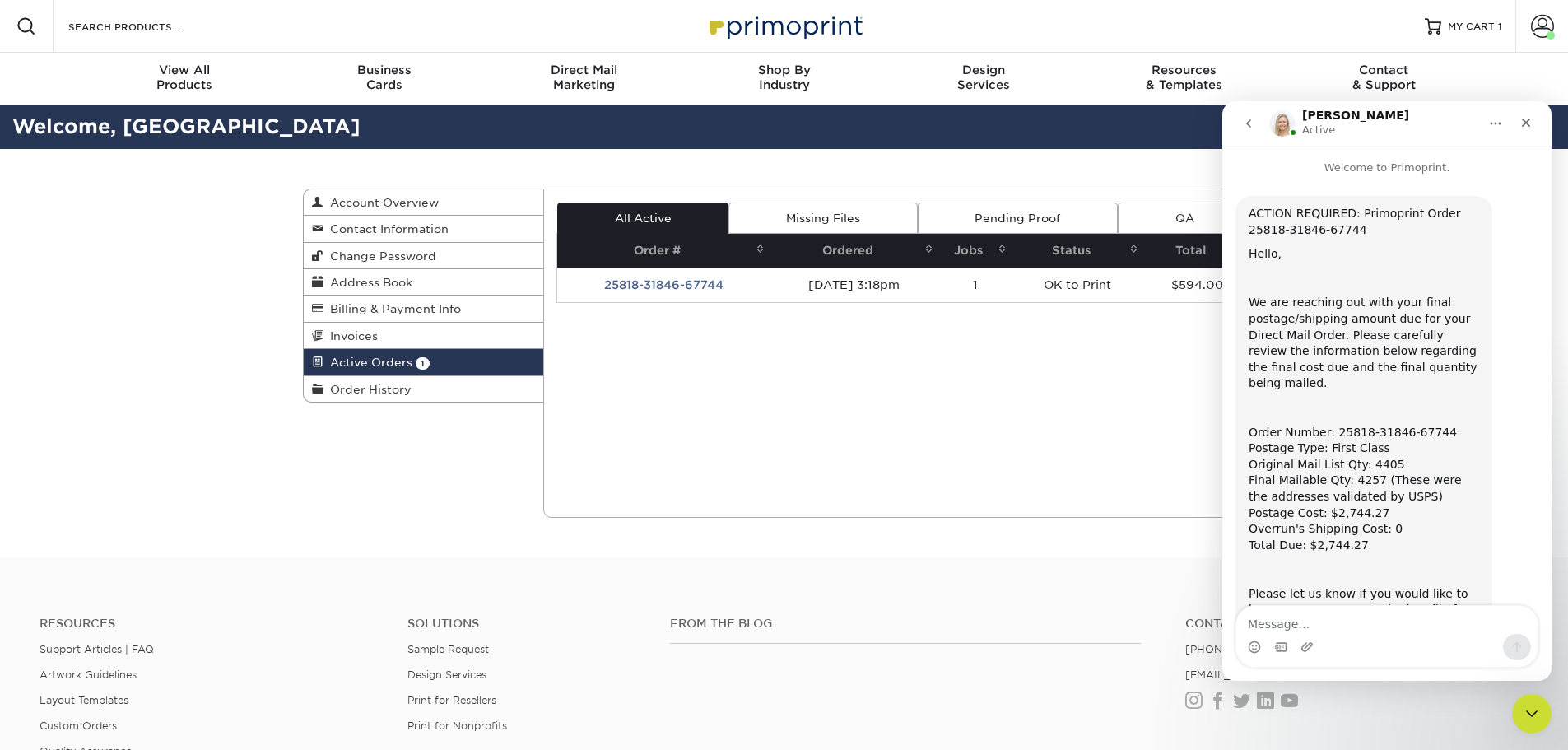
scroll to position [442, 0]
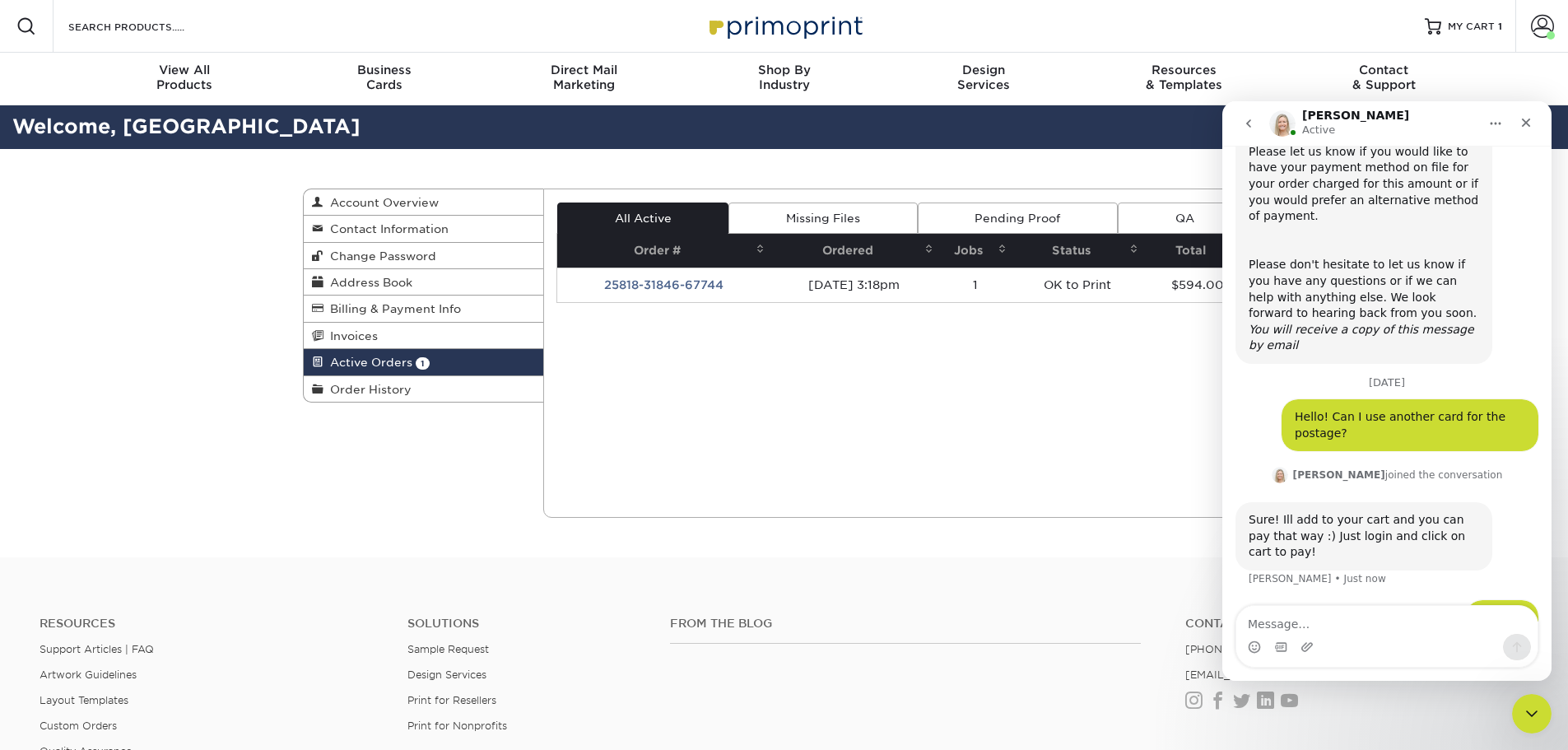
click at [1008, 380] on div "Current Orders 1 Active 0 Missing Files" at bounding box center [904, 353] width 723 height 329
click at [1479, 27] on span "MY CART" at bounding box center [1471, 26] width 46 height 14
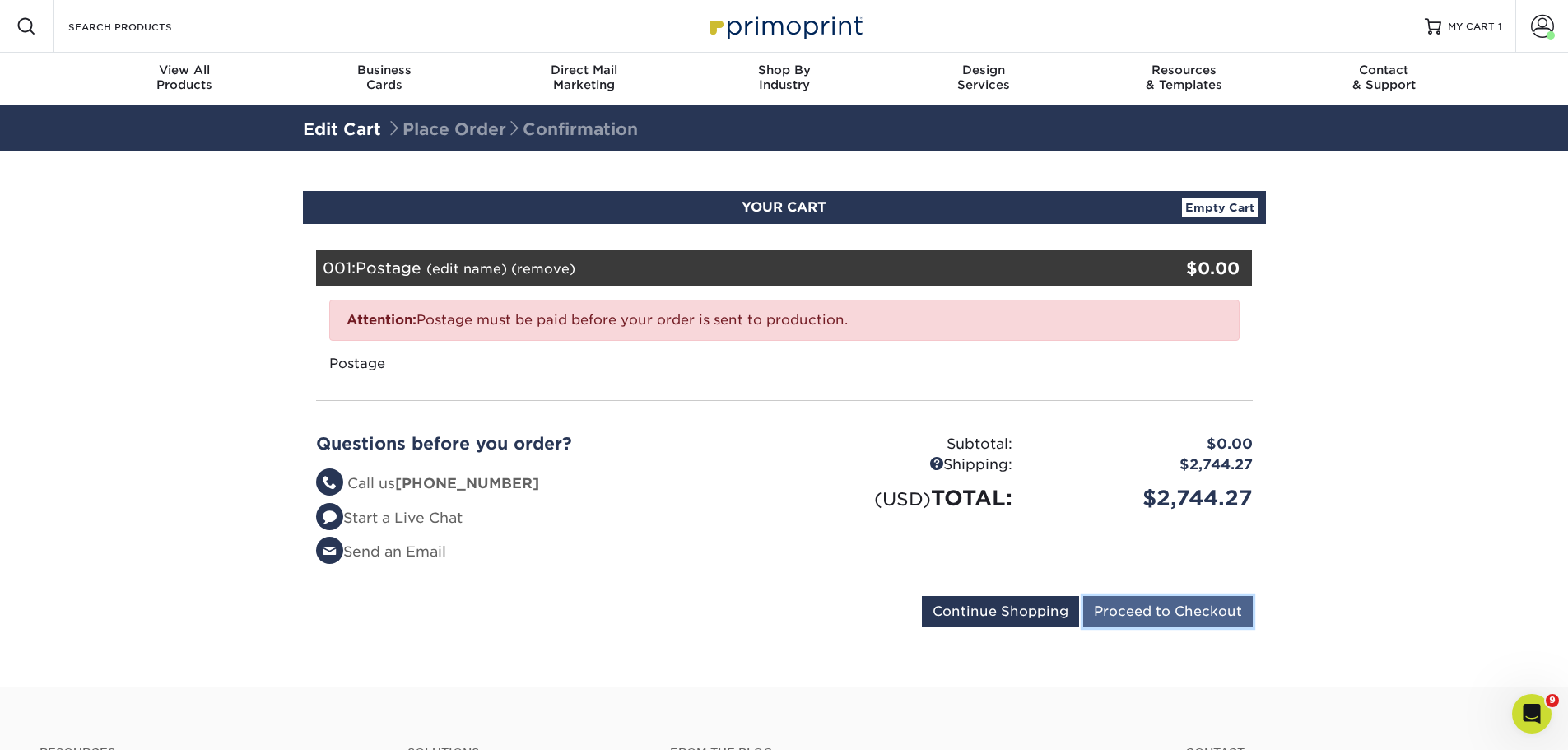
click at [1150, 610] on input "Proceed to Checkout" at bounding box center [1168, 612] width 169 height 31
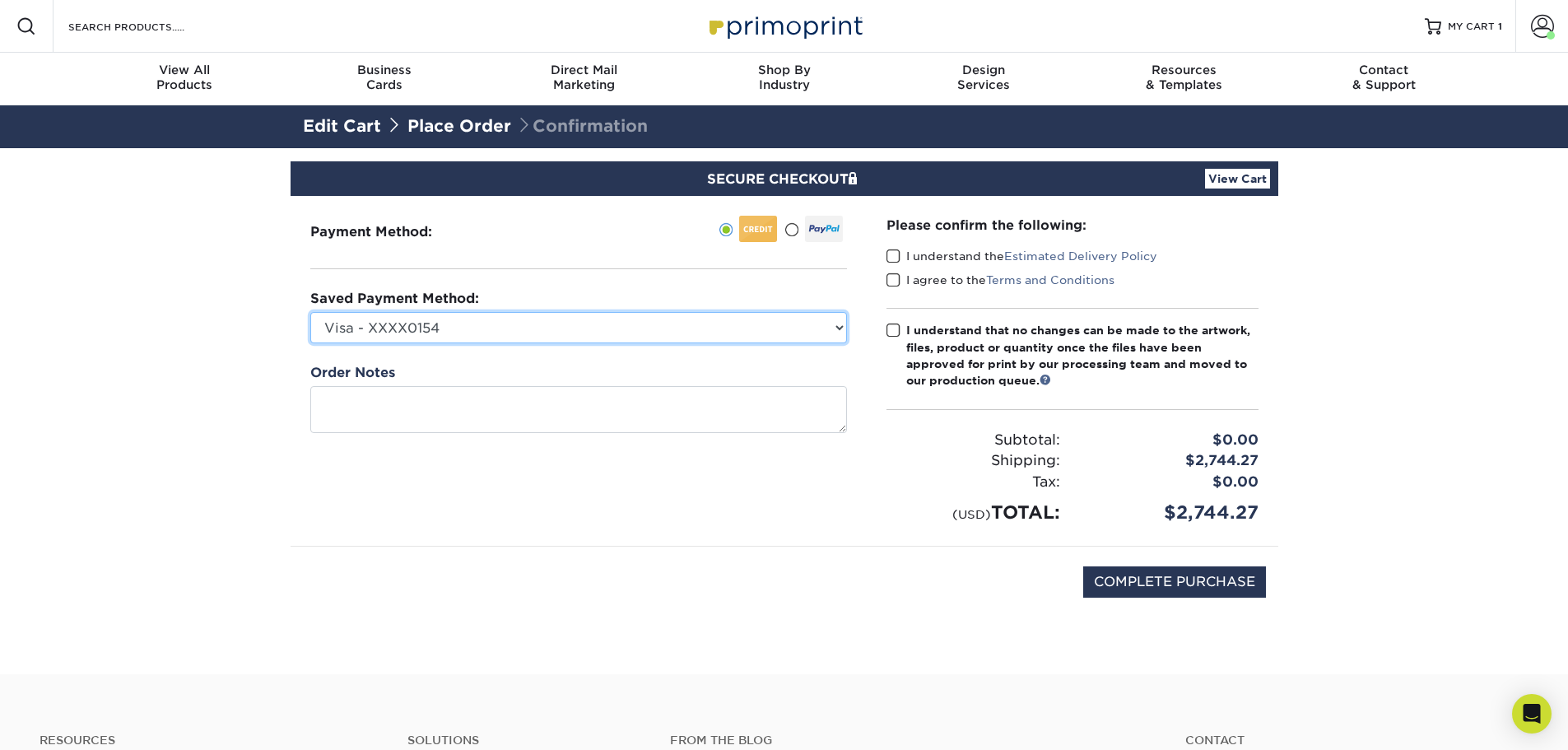
click at [580, 331] on select "Visa - XXXX0154 Visa - XXXX0295 Visa - XXXX0816 Visa - XXXX2882 Visa - XXXX9213…" at bounding box center [578, 327] width 537 height 31
select select "72544"
click at [311, 312] on select "Visa - XXXX0154 Visa - XXXX0295 Visa - XXXX0816 Visa - XXXX2882 Visa - XXXX9213…" at bounding box center [578, 327] width 537 height 31
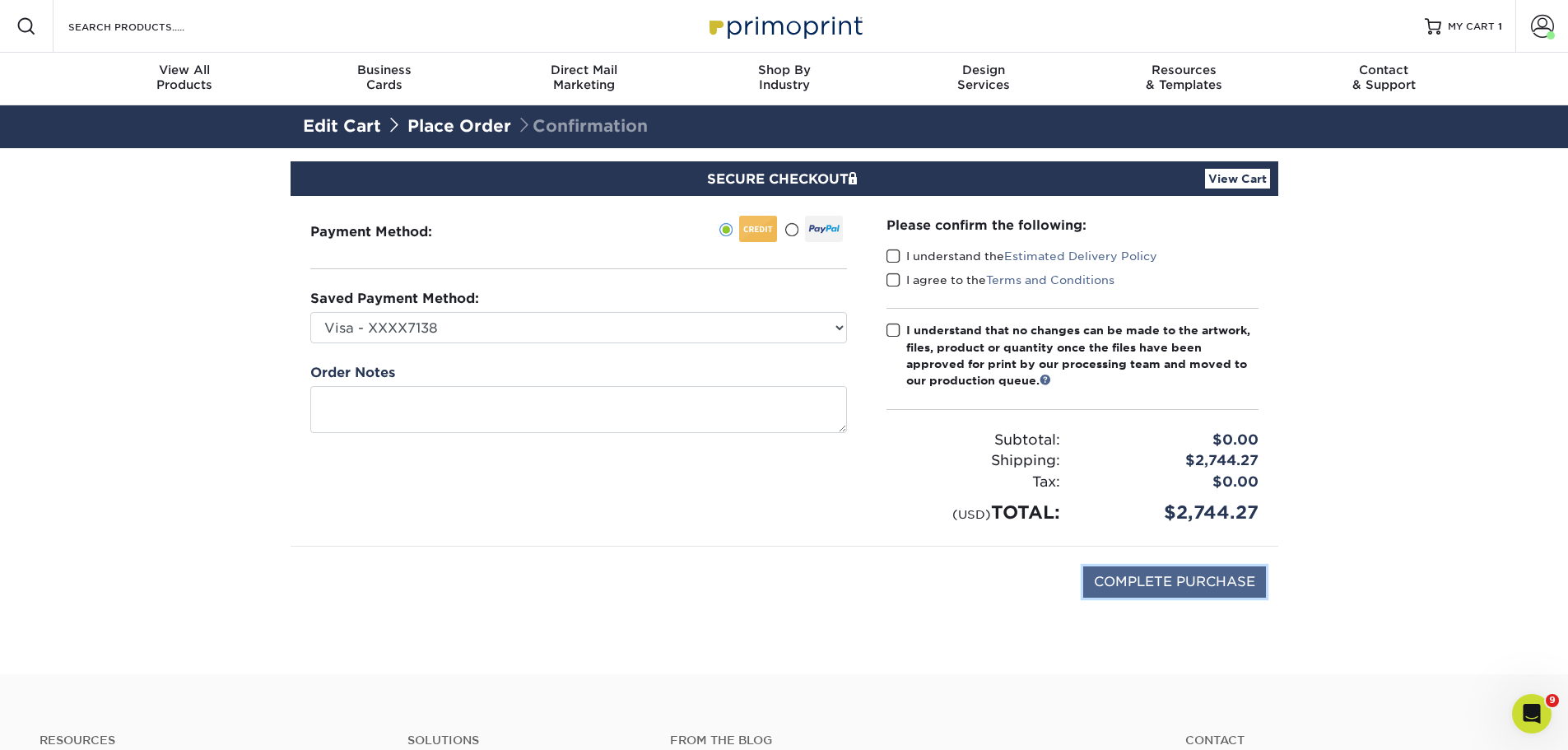
click at [1172, 583] on input "COMPLETE PURCHASE" at bounding box center [1174, 582] width 183 height 31
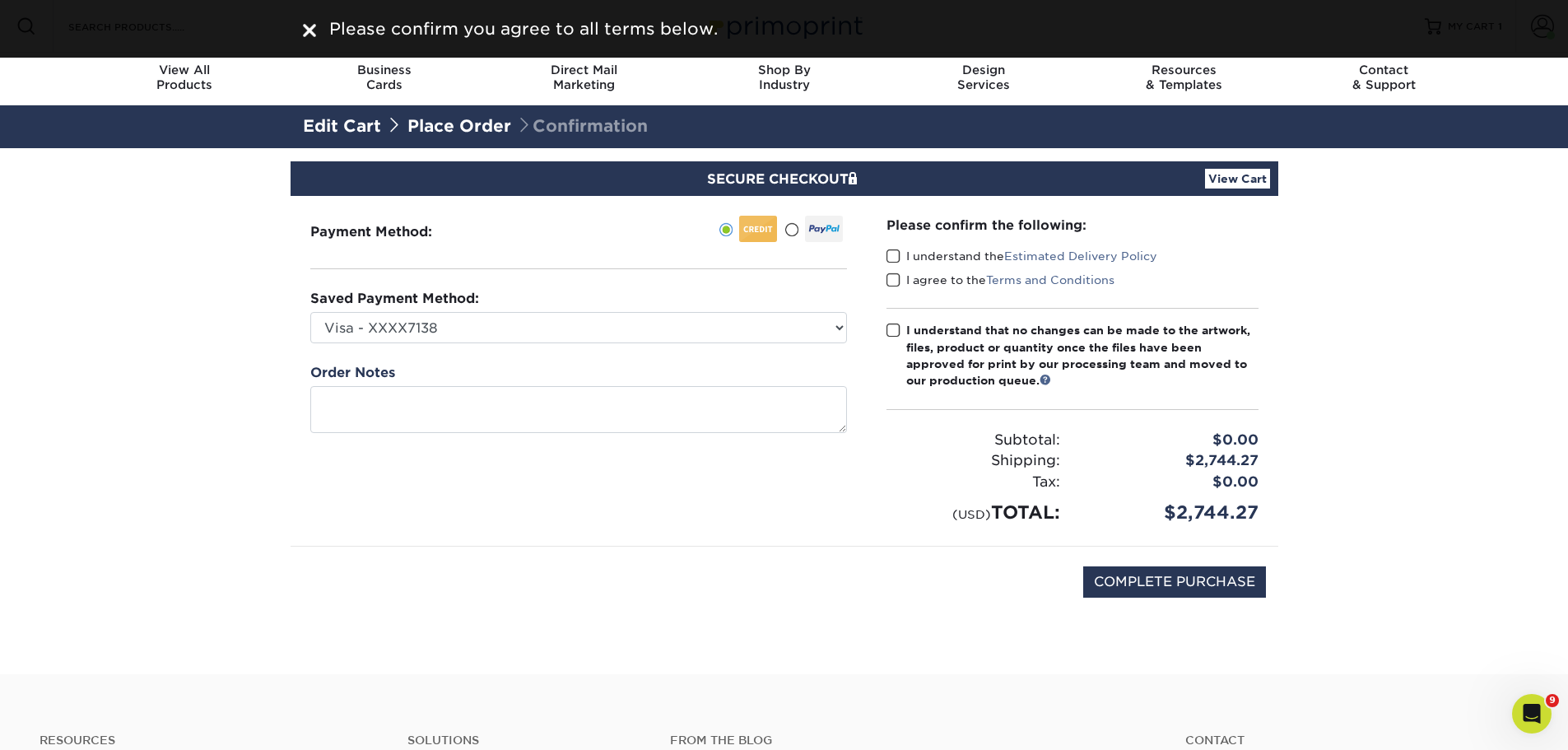
click at [895, 332] on span at bounding box center [893, 331] width 14 height 15
click at [0, 0] on input "I understand that no changes can be made to the artwork, files, product or quan…" at bounding box center [0, 0] width 0 height 0
click at [891, 279] on span at bounding box center [893, 281] width 14 height 15
click at [0, 0] on input "I agree to the Terms and Conditions" at bounding box center [0, 0] width 0 height 0
click at [891, 262] on span at bounding box center [893, 256] width 14 height 15
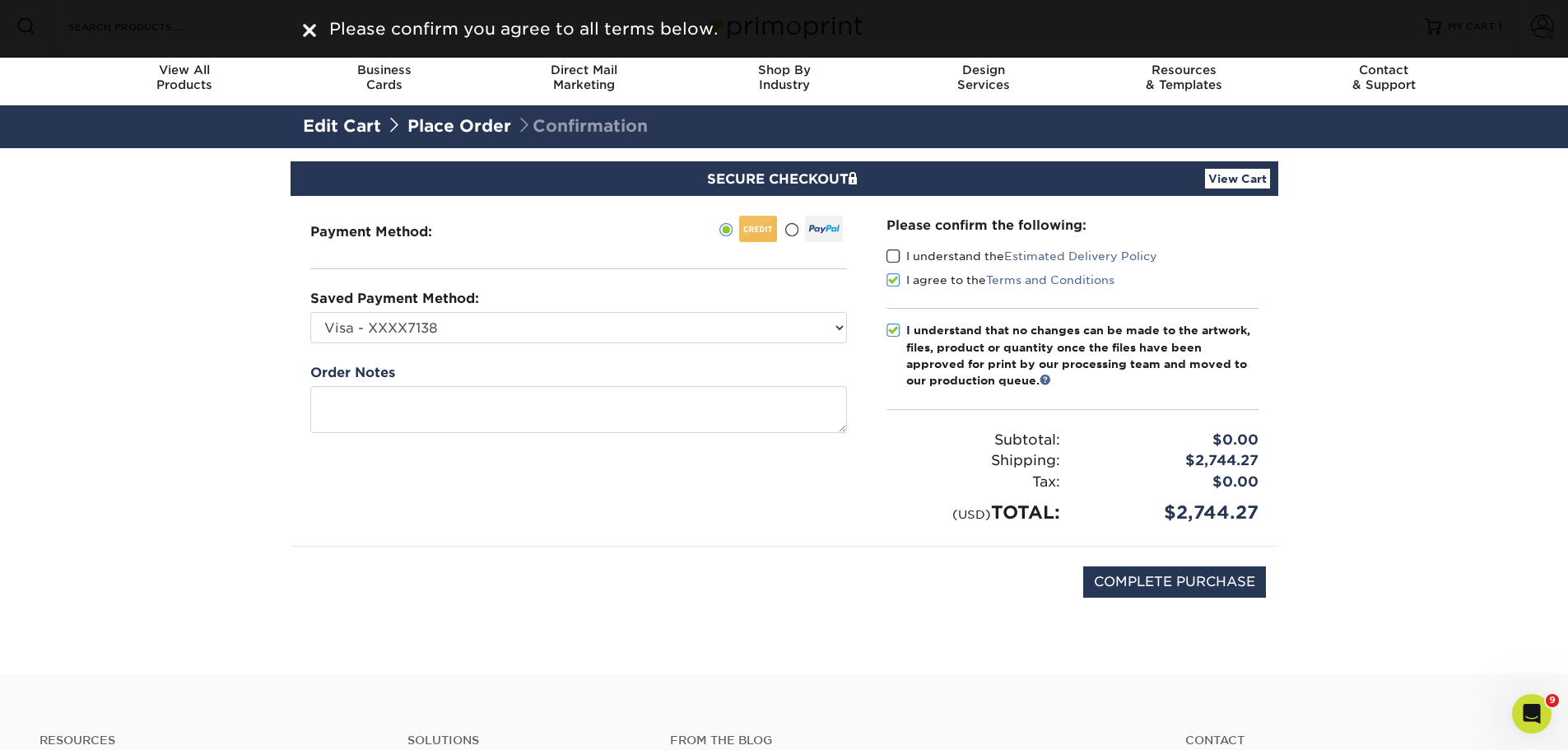
click at [0, 0] on input "I understand the Estimated Delivery Policy" at bounding box center [0, 0] width 0 height 0
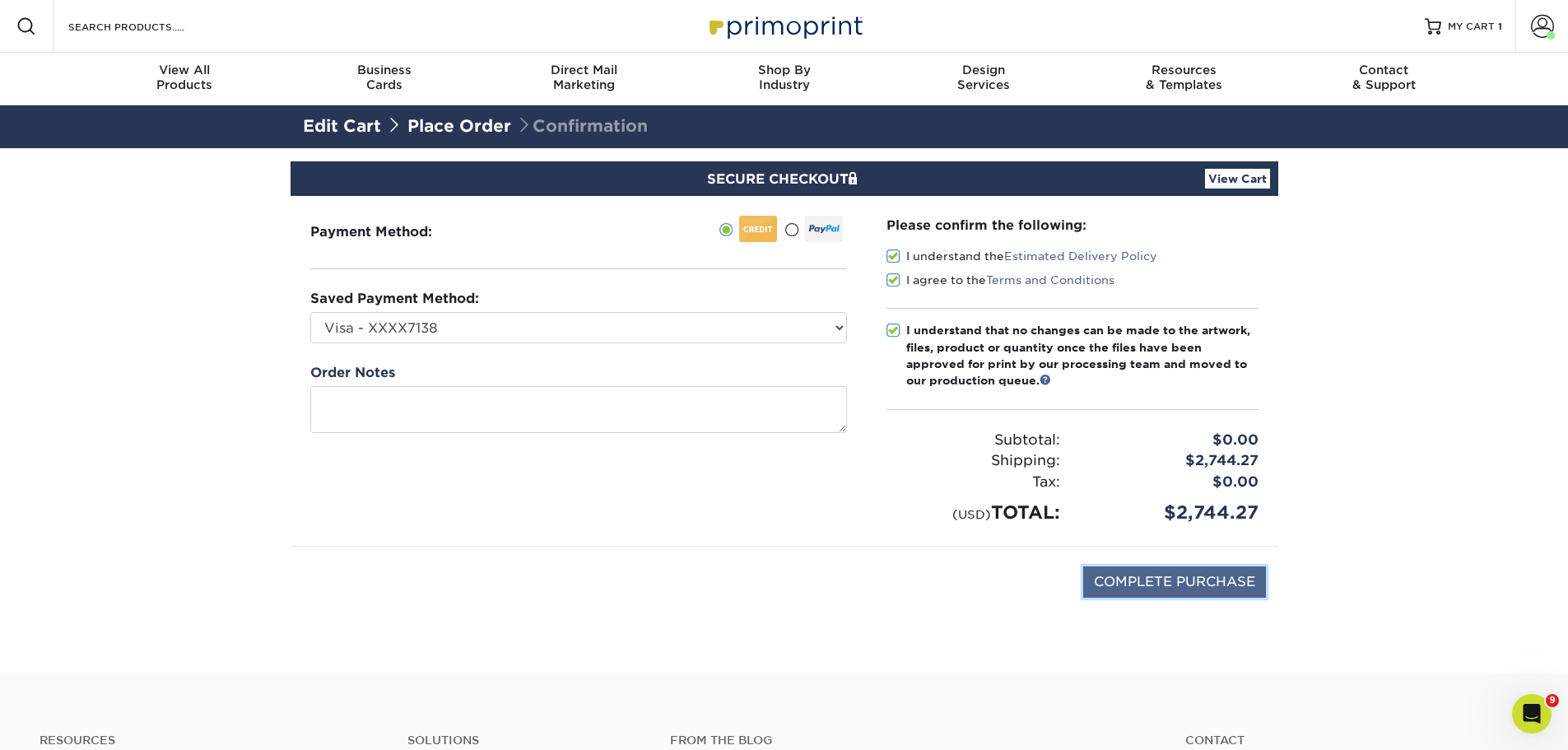
click at [1160, 574] on input "COMPLETE PURCHASE" at bounding box center [1174, 582] width 183 height 31
type input "PROCESSING, PLEASE WAIT..."
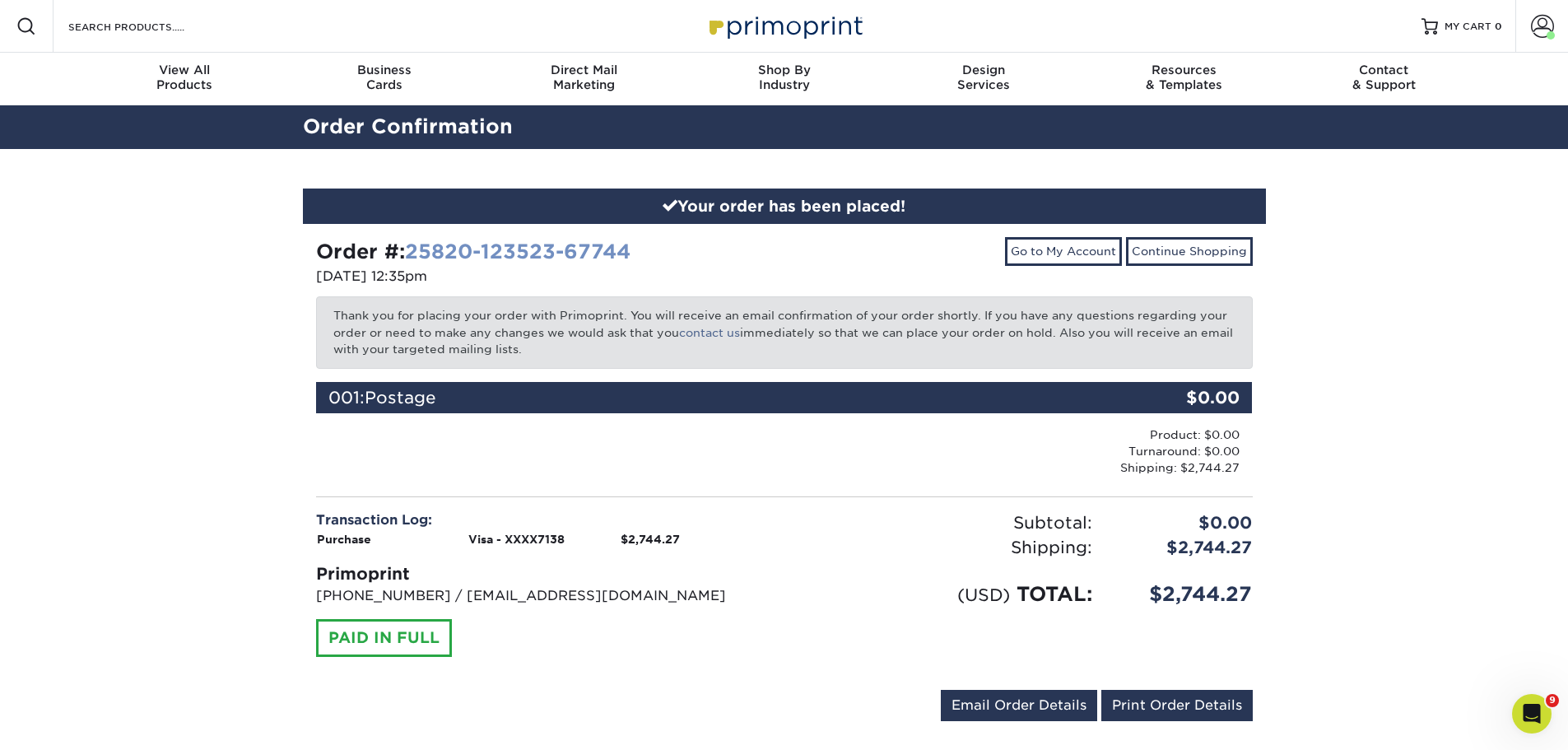
click at [599, 243] on link "25820-123523-67744" at bounding box center [518, 252] width 225 height 24
click at [1525, 720] on icon "Open Intercom Messenger" at bounding box center [1529, 711] width 27 height 27
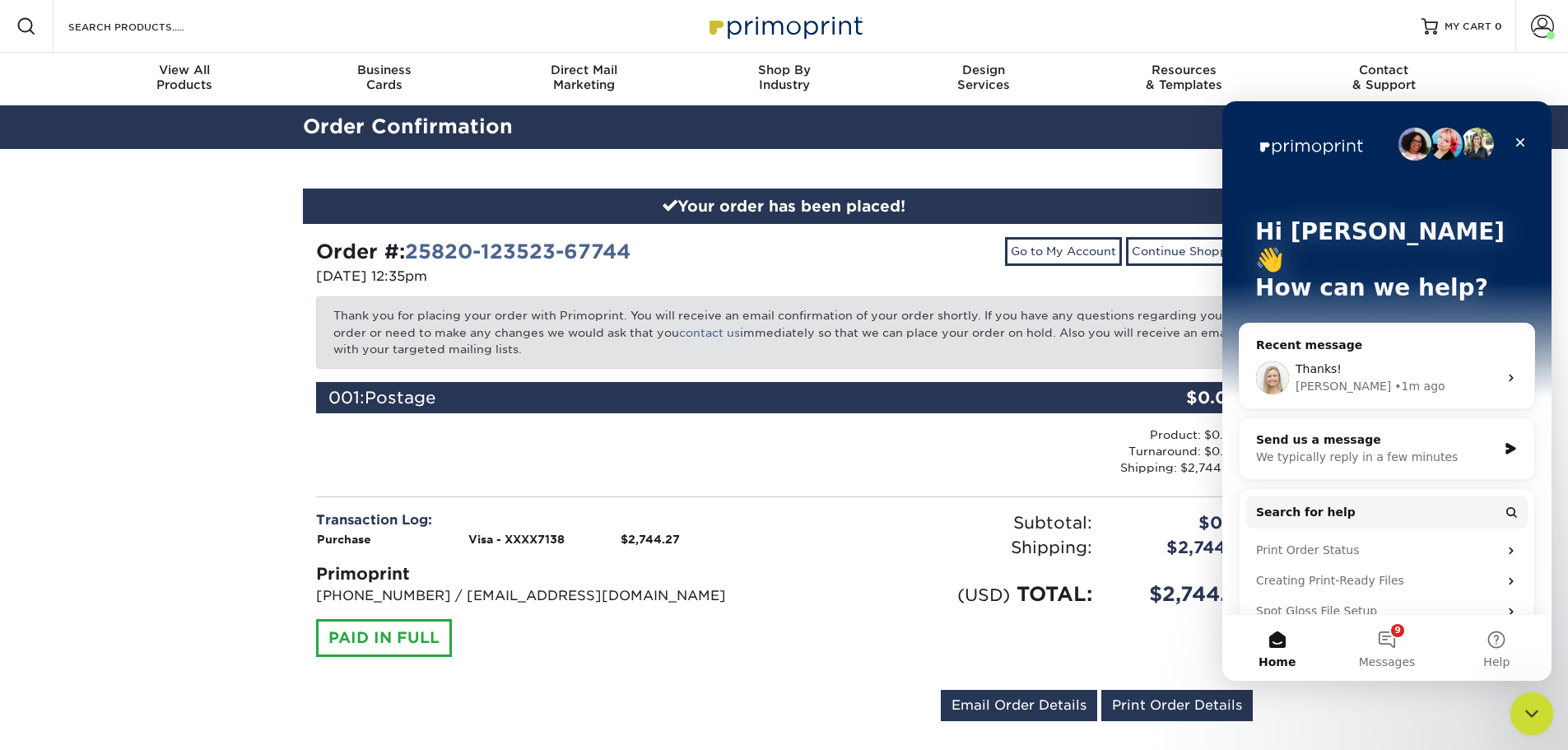
click at [1525, 719] on icon "Close Intercom Messenger" at bounding box center [1529, 711] width 19 height 19
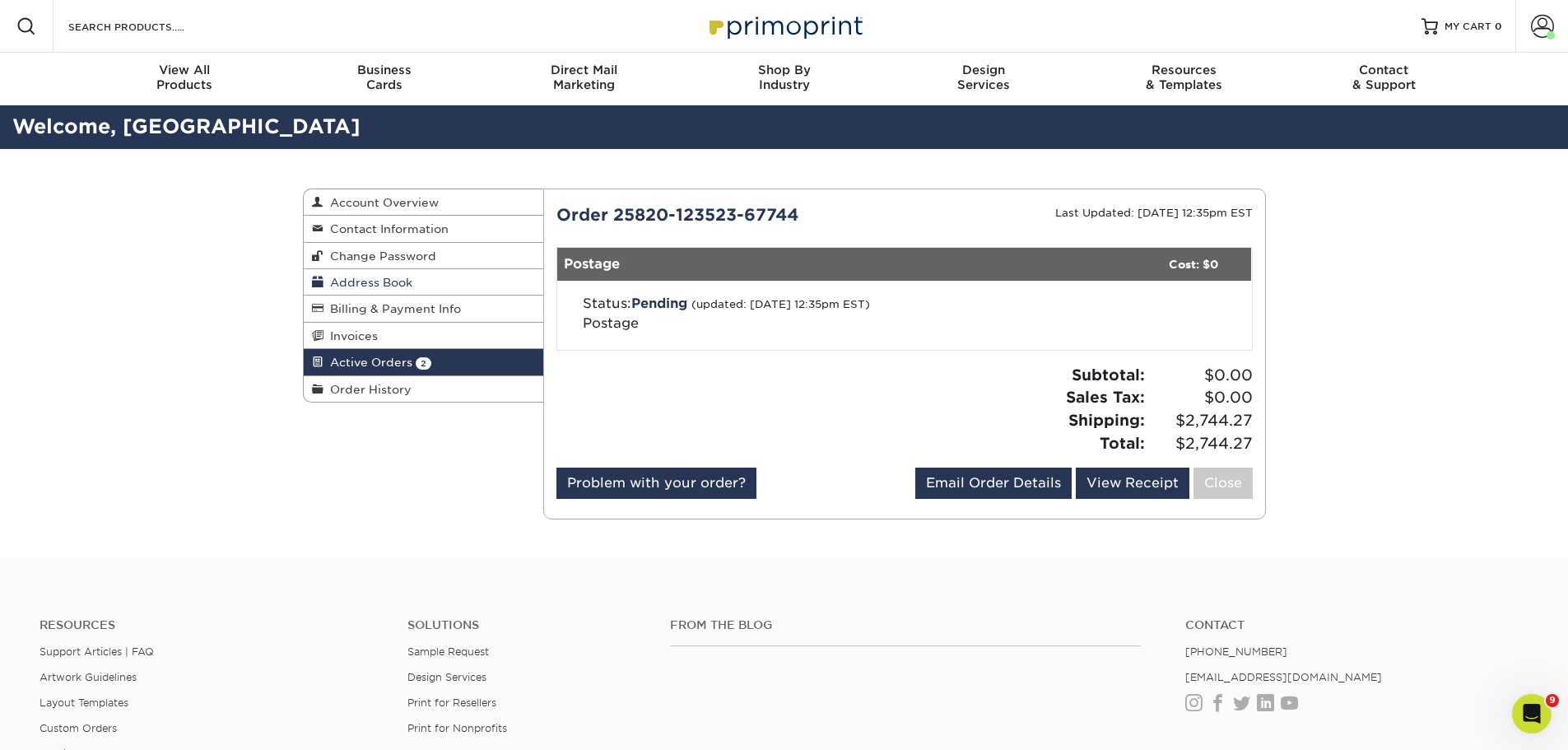
click at [390, 285] on span "Address Book" at bounding box center [368, 283] width 89 height 14
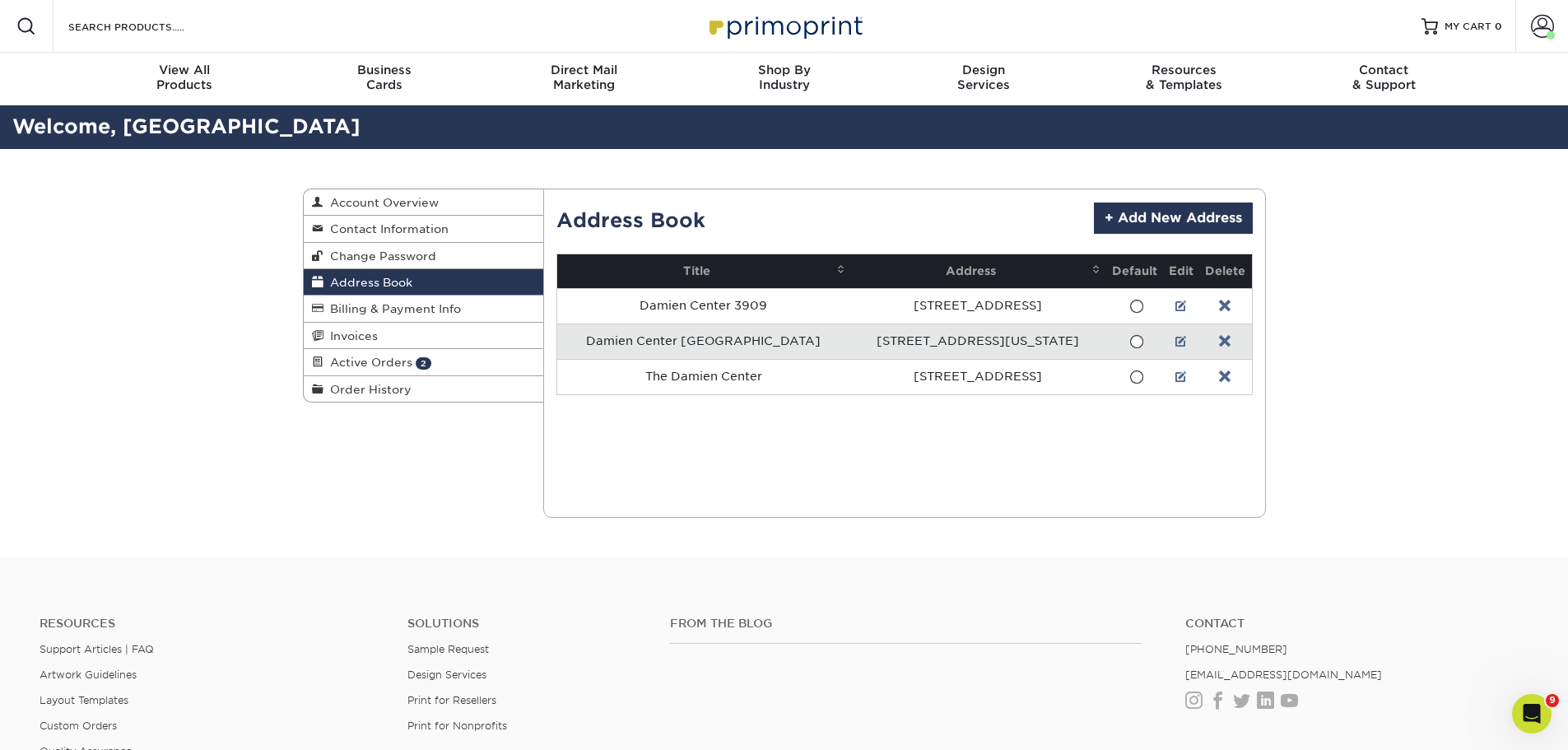
click at [1129, 340] on span at bounding box center [1136, 342] width 14 height 15
click at [0, 0] on input "radio" at bounding box center [0, 0] width 0 height 0
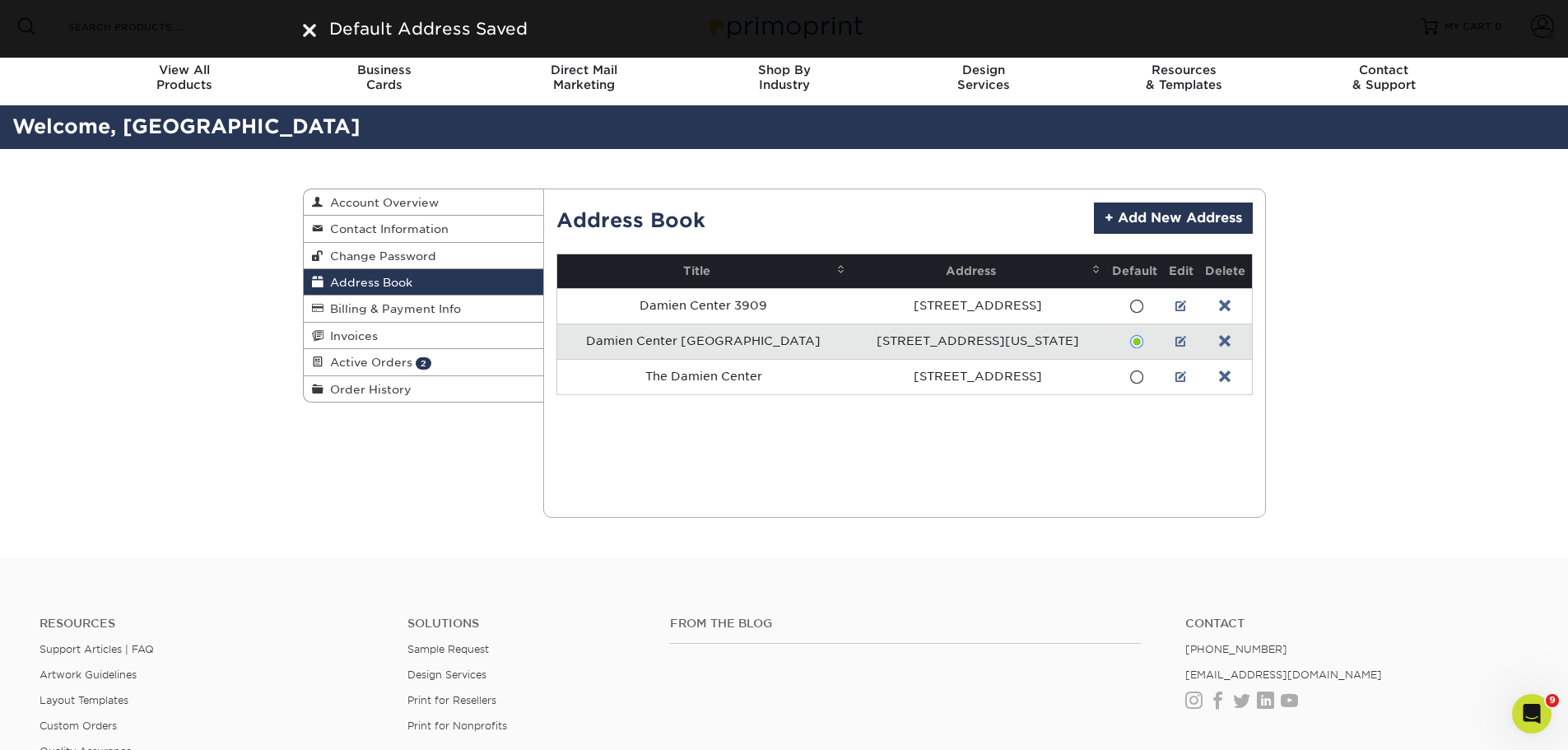
click at [1284, 432] on div "Address Book Account Overview Contact Information Change Password Address Book …" at bounding box center [784, 353] width 1568 height 408
click at [400, 364] on span "Active Orders" at bounding box center [368, 363] width 89 height 14
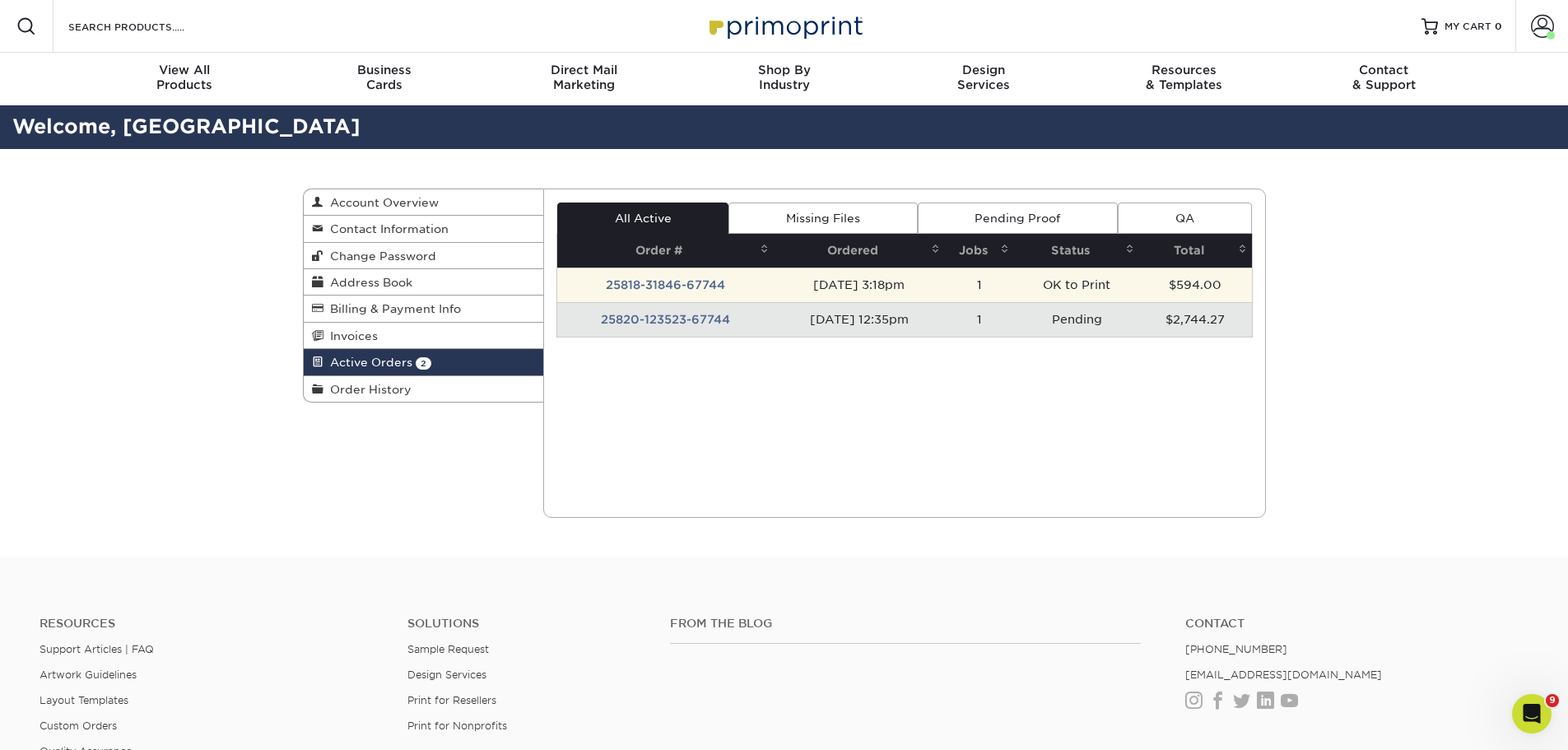
click at [664, 288] on td "25818-31846-67744" at bounding box center [666, 285] width 217 height 35
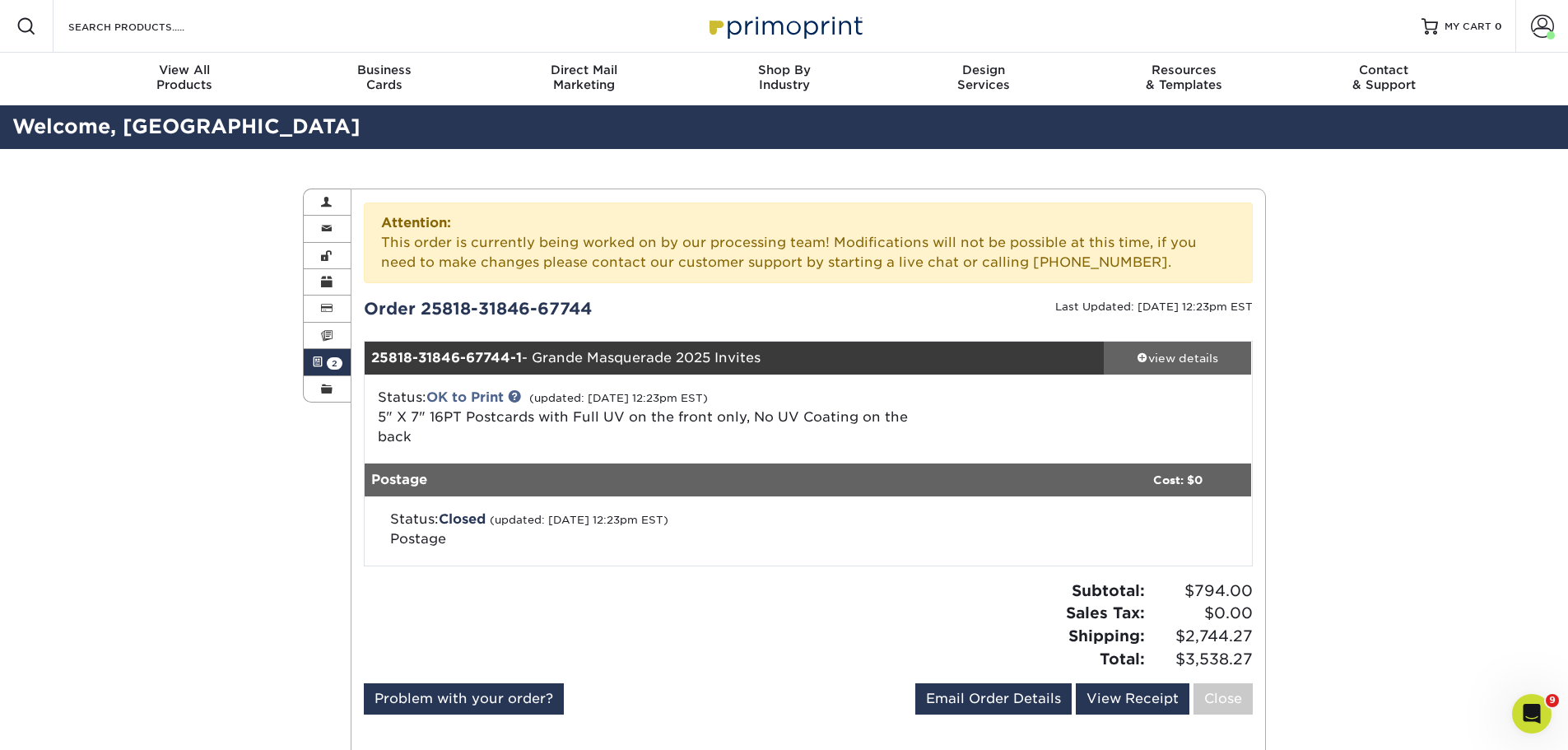
click at [1167, 353] on div "view details" at bounding box center [1177, 358] width 148 height 16
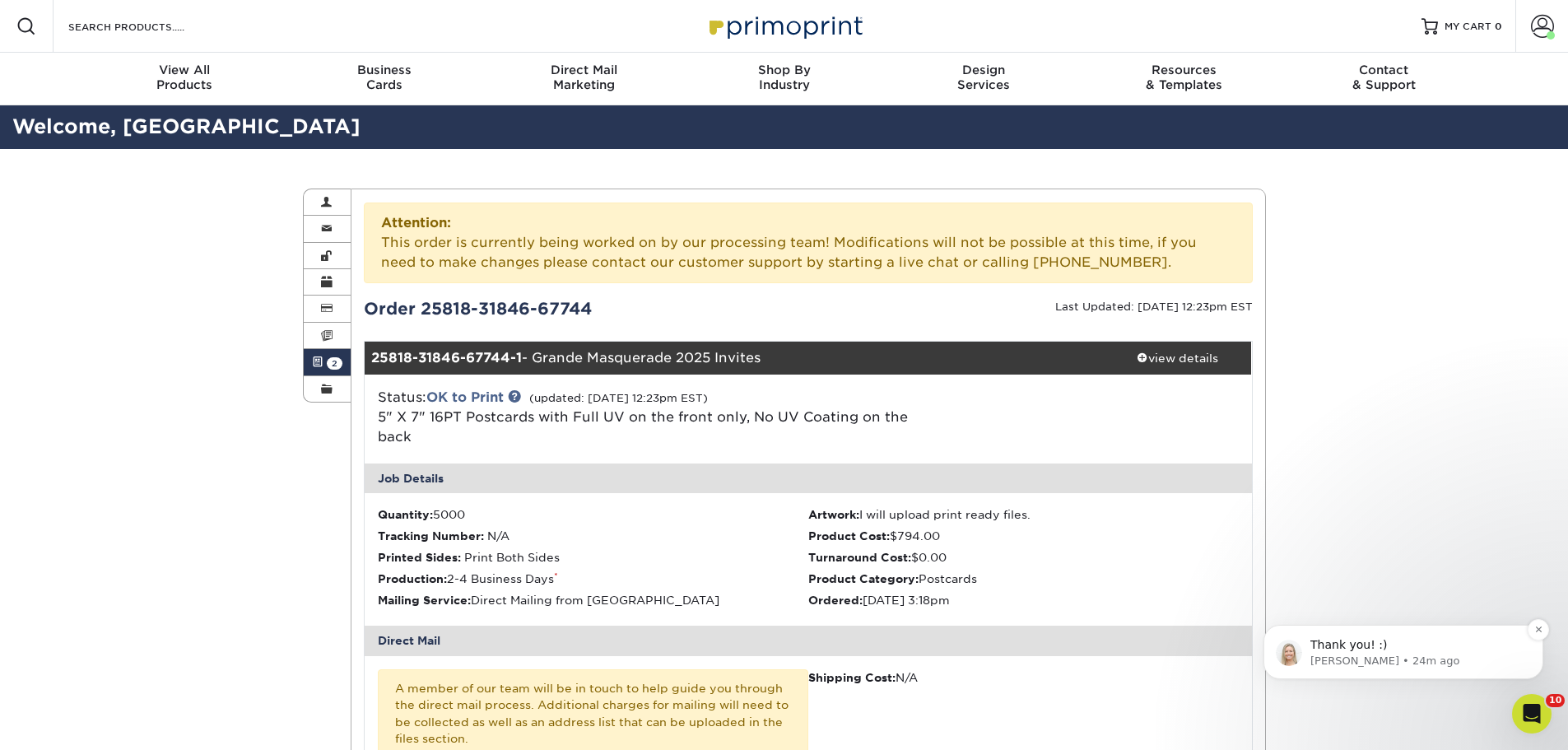
click at [1382, 654] on p "Natalie • 24m ago" at bounding box center [1416, 661] width 213 height 15
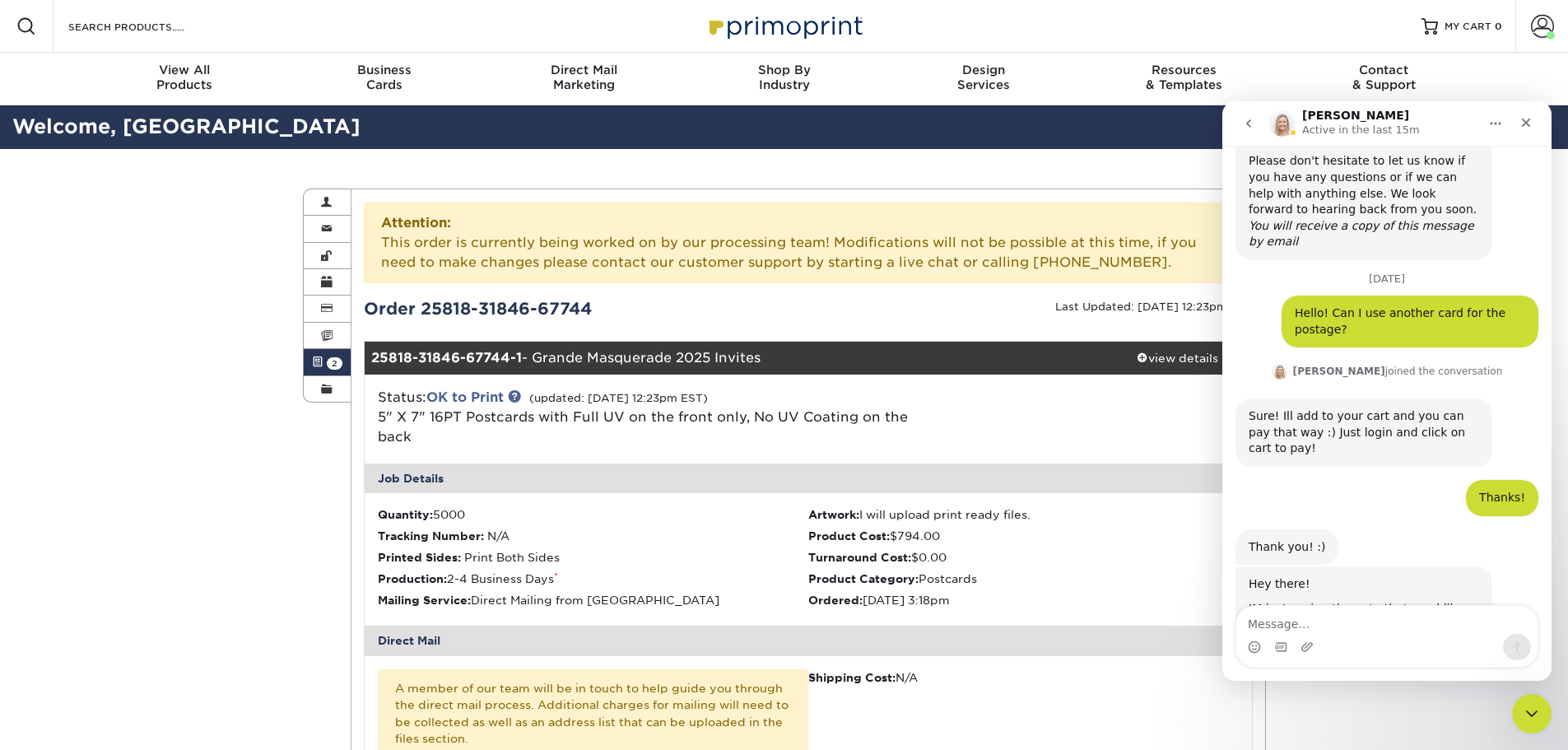
scroll to position [585, 0]
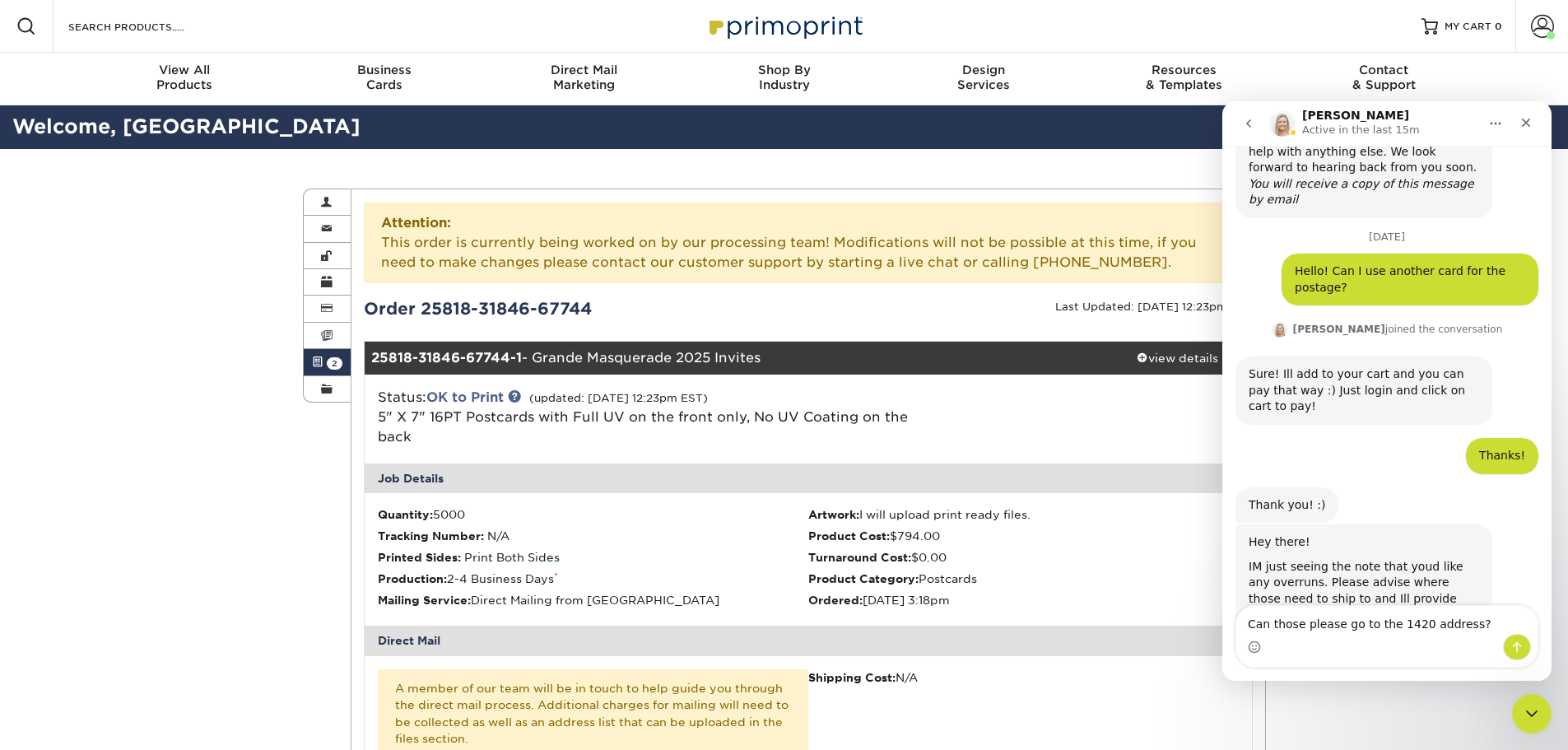
click at [1410, 626] on textarea "Can those please go to the 1420 address?" at bounding box center [1386, 619] width 301 height 28
type textarea "Can those please go to the 1420 E Washington address?"
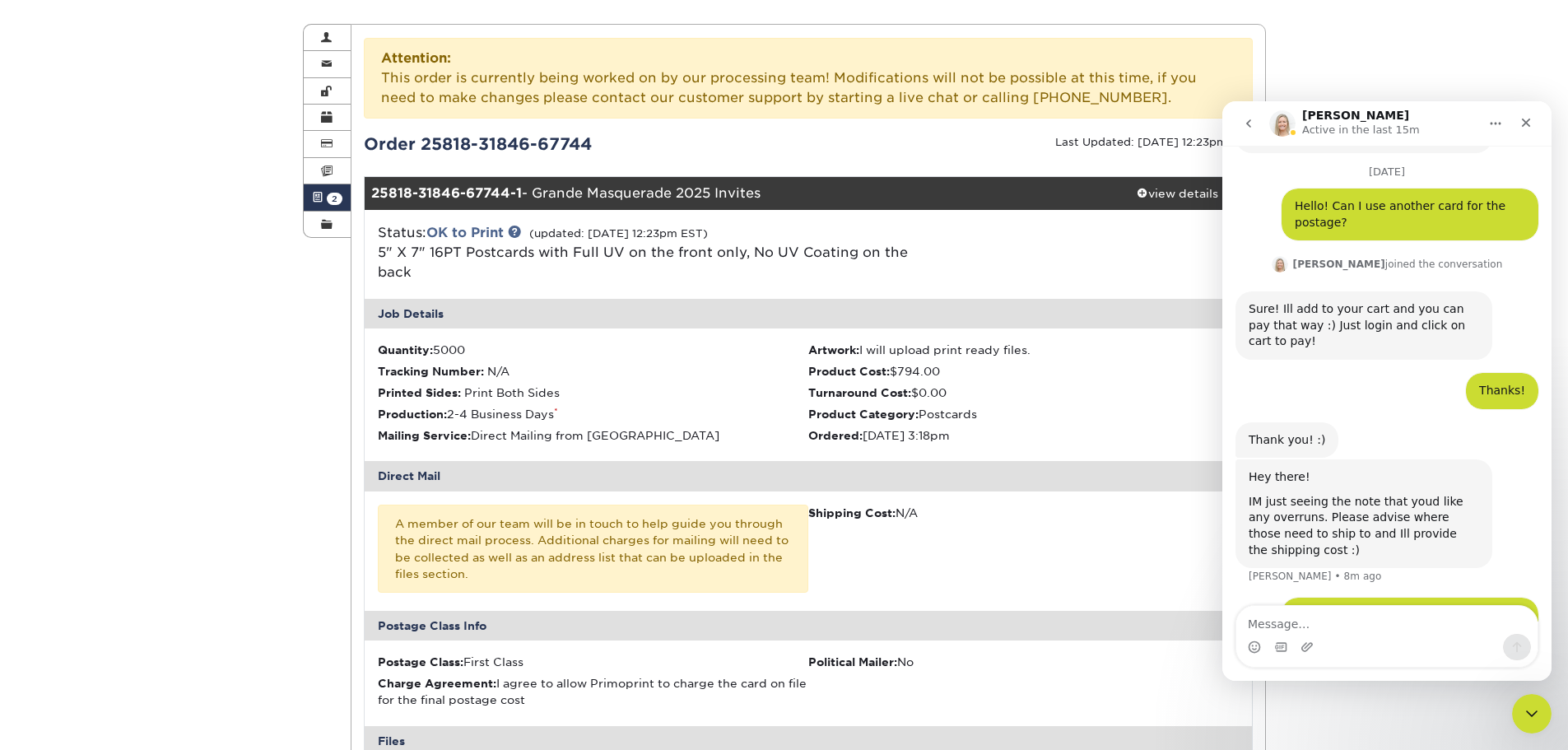
scroll to position [0, 0]
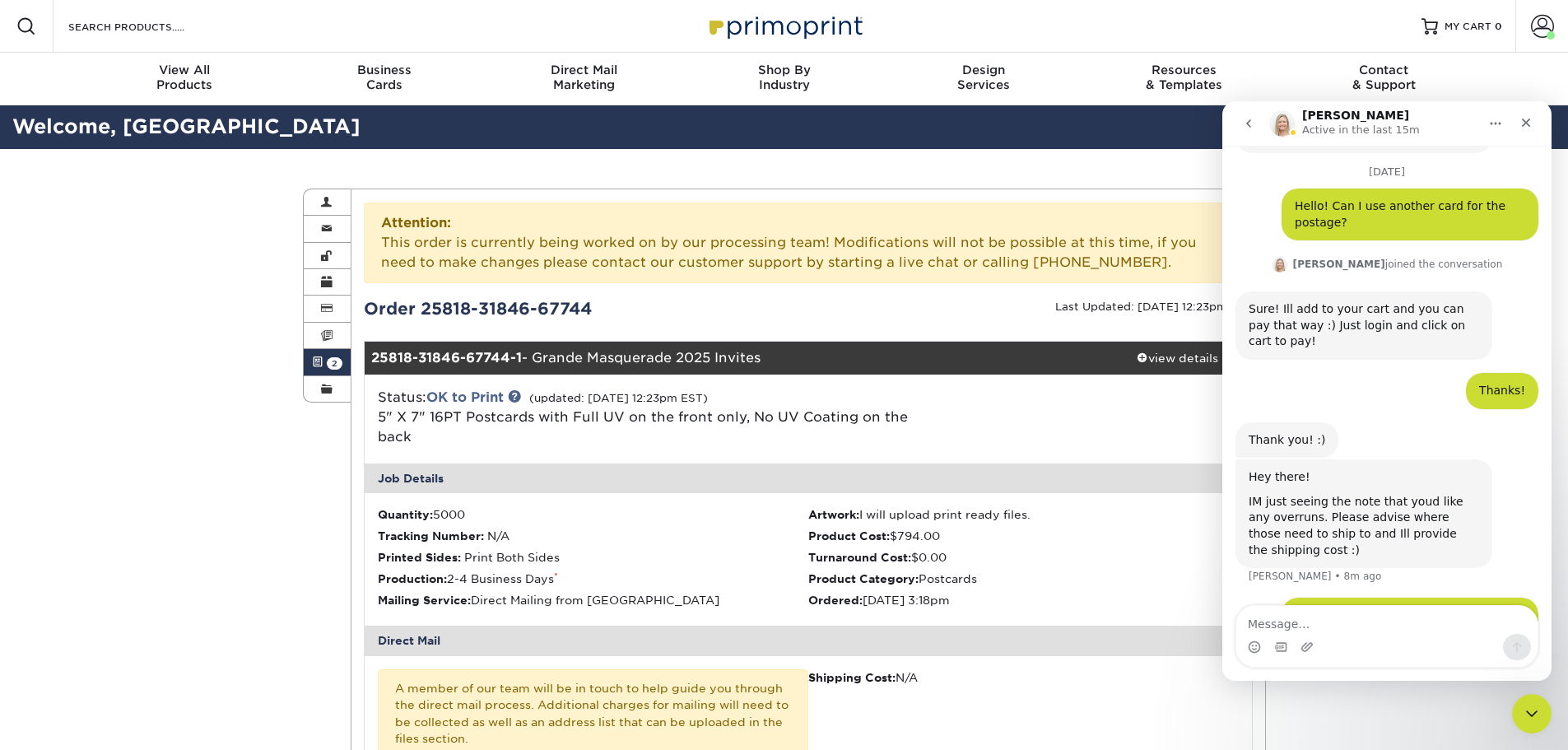
click at [336, 362] on span "2" at bounding box center [335, 363] width 15 height 13
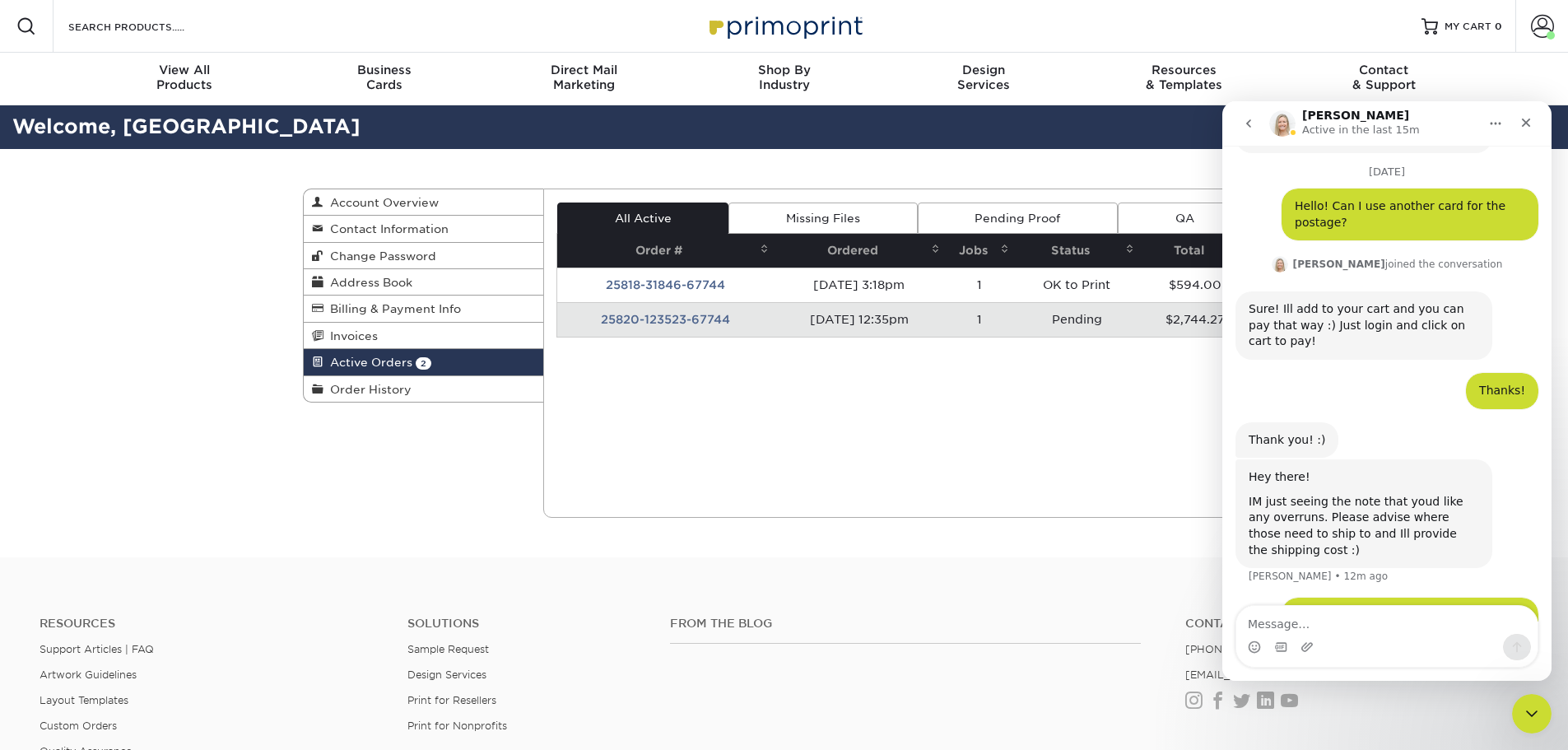
click at [1424, 519] on div "Hey there! IM just seeing the note that youd like any overruns. Please advise w…" at bounding box center [1386, 528] width 303 height 138
click at [1046, 542] on div "Active Orders Account Overview Contact Information Change Password Address Book…" at bounding box center [784, 353] width 988 height 408
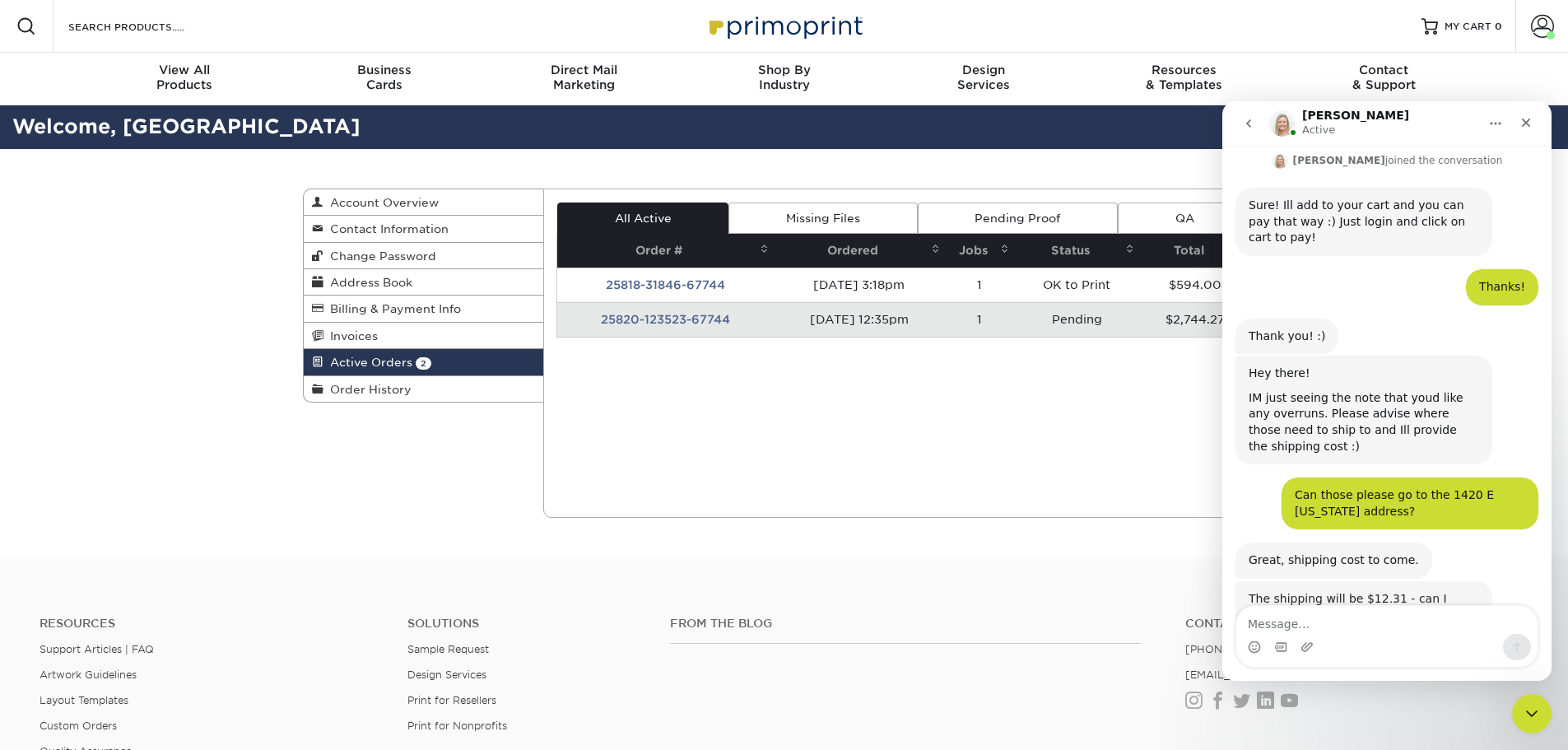
scroll to position [753, 0]
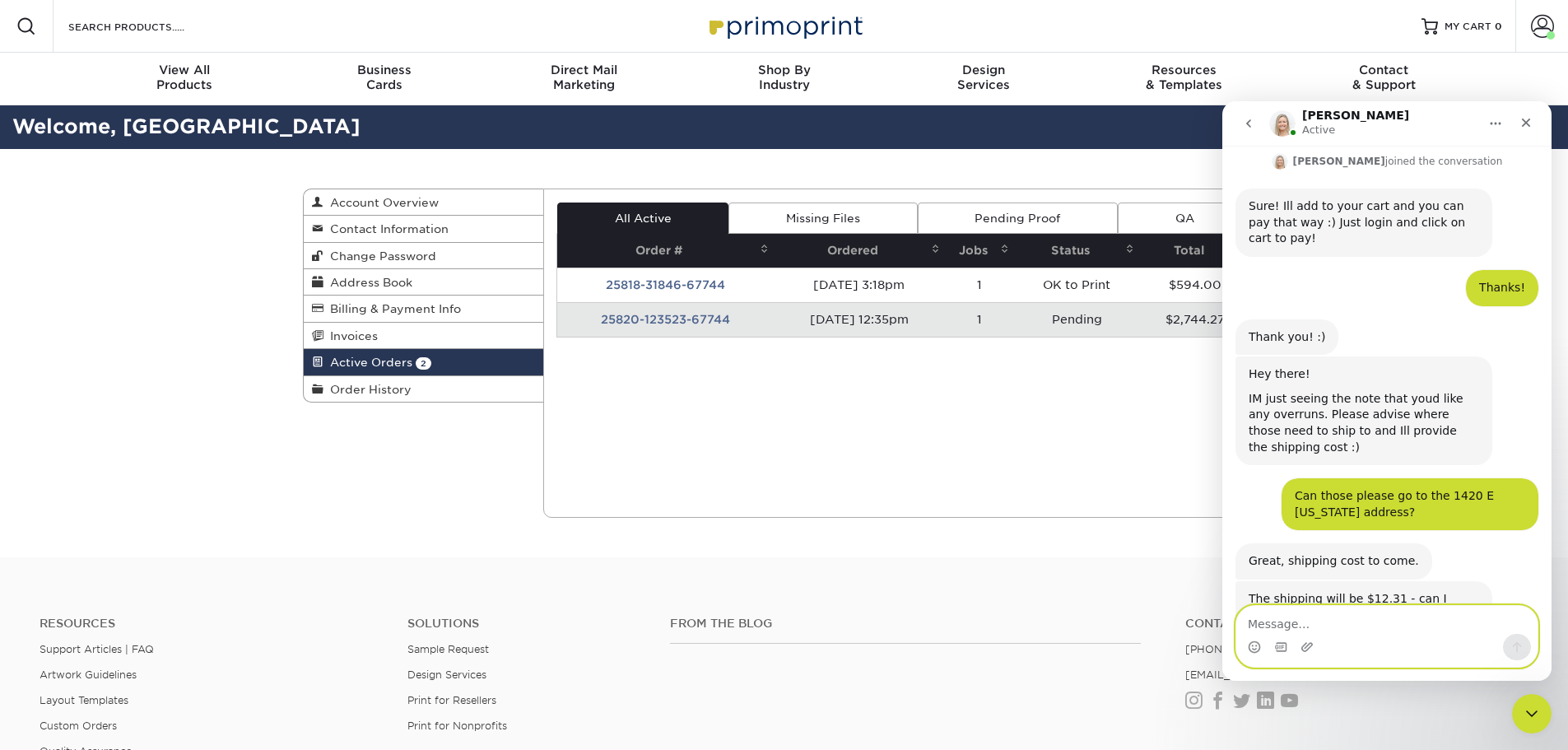
click at [1368, 626] on textarea "Message…" at bounding box center [1386, 619] width 301 height 28
type textarea "y"
type textarea "Yes"
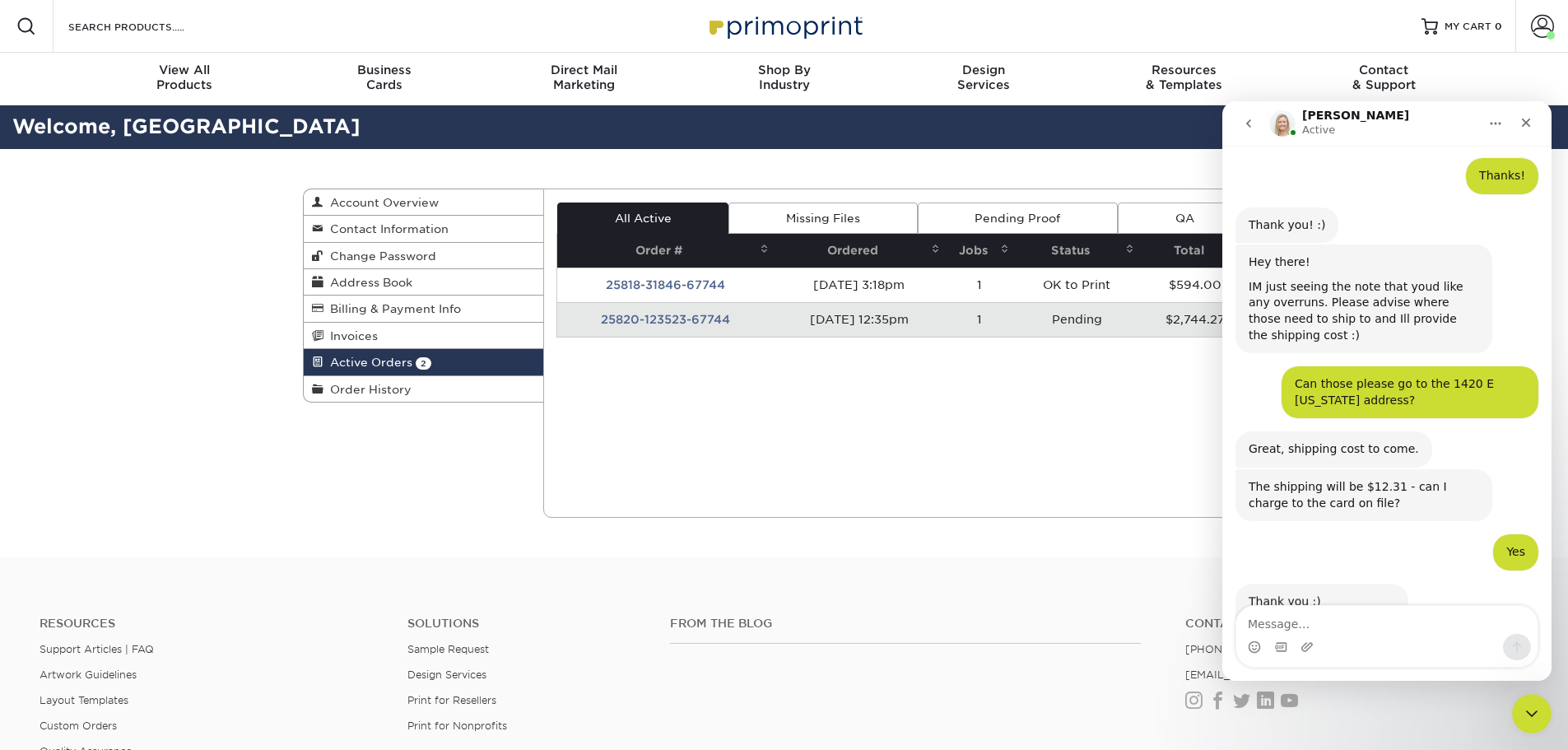
scroll to position [868, 0]
click at [1532, 131] on div "Close" at bounding box center [1525, 122] width 30 height 30
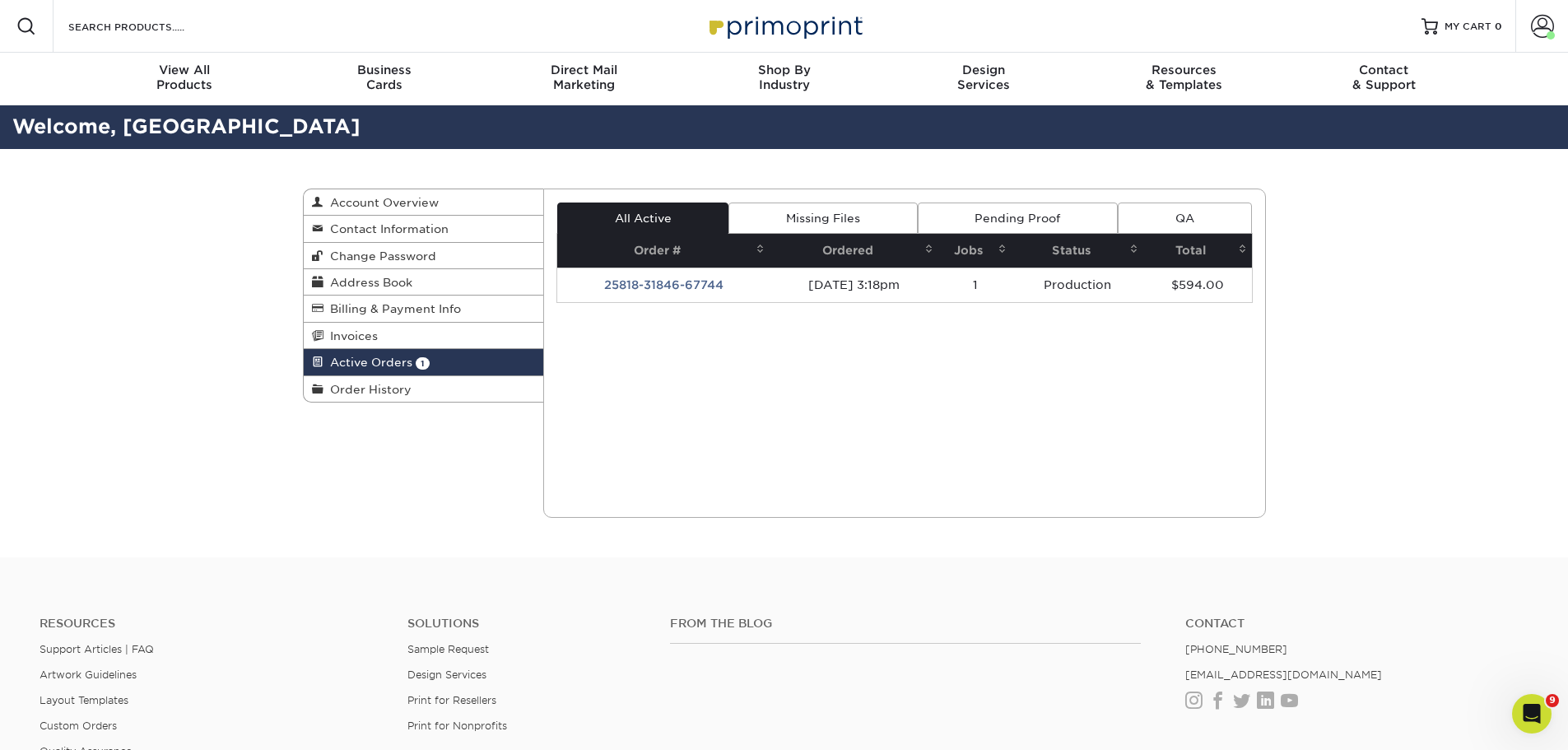
click at [1357, 346] on div "Active Orders Account Overview Contact Information Change Password Address Book…" at bounding box center [784, 353] width 1568 height 408
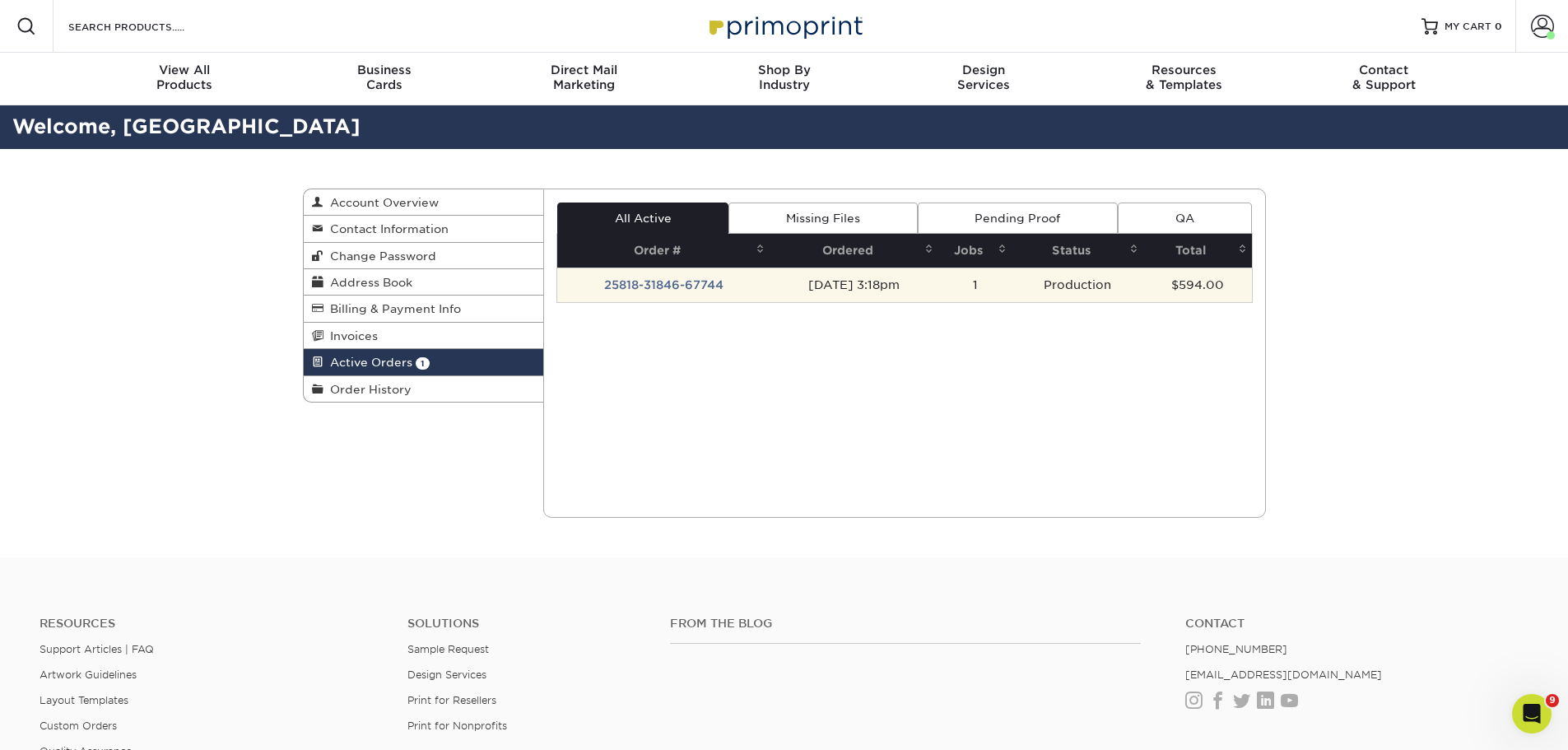
click at [666, 285] on td "25818-31846-67744" at bounding box center [664, 285] width 213 height 35
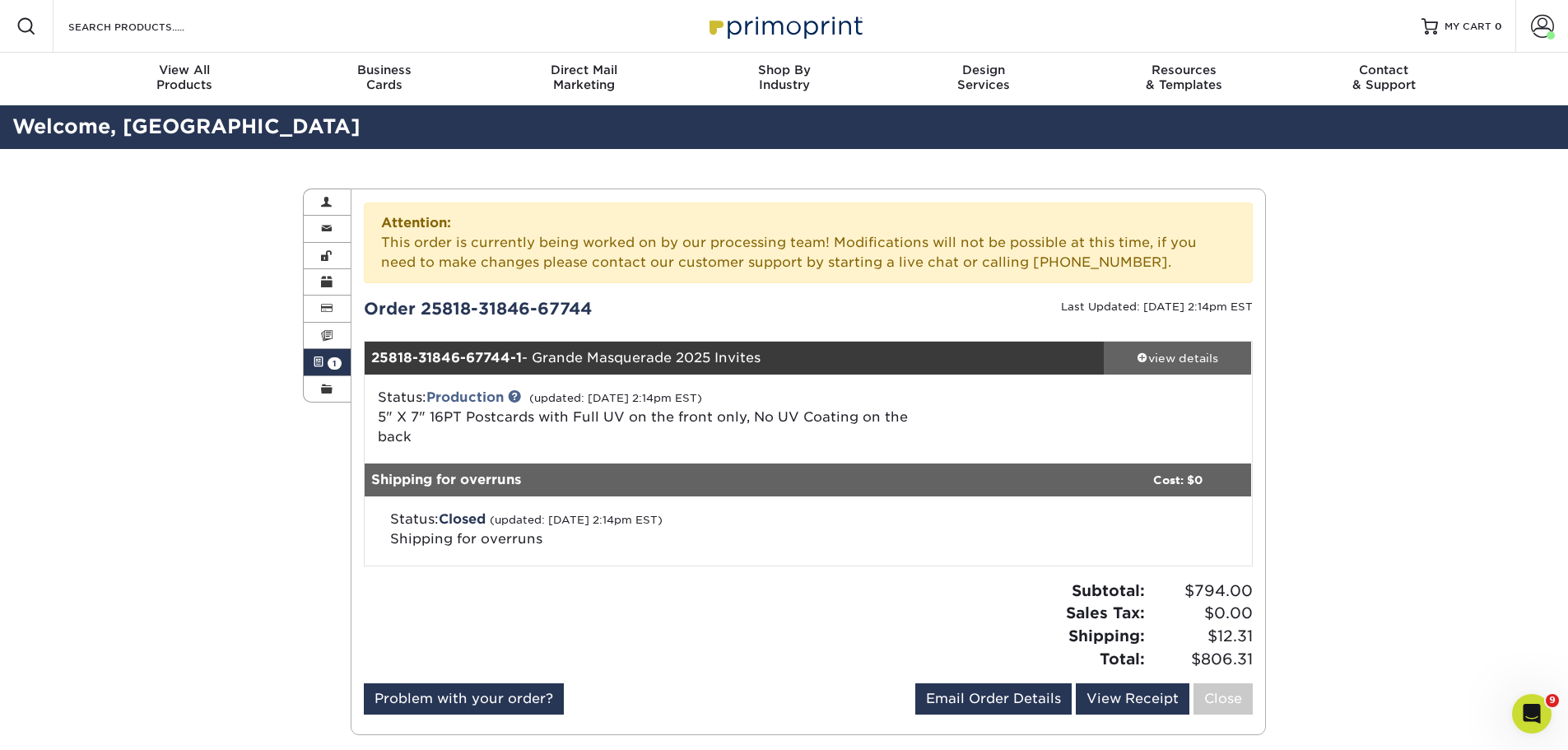
click at [1190, 350] on div "view details" at bounding box center [1177, 358] width 148 height 16
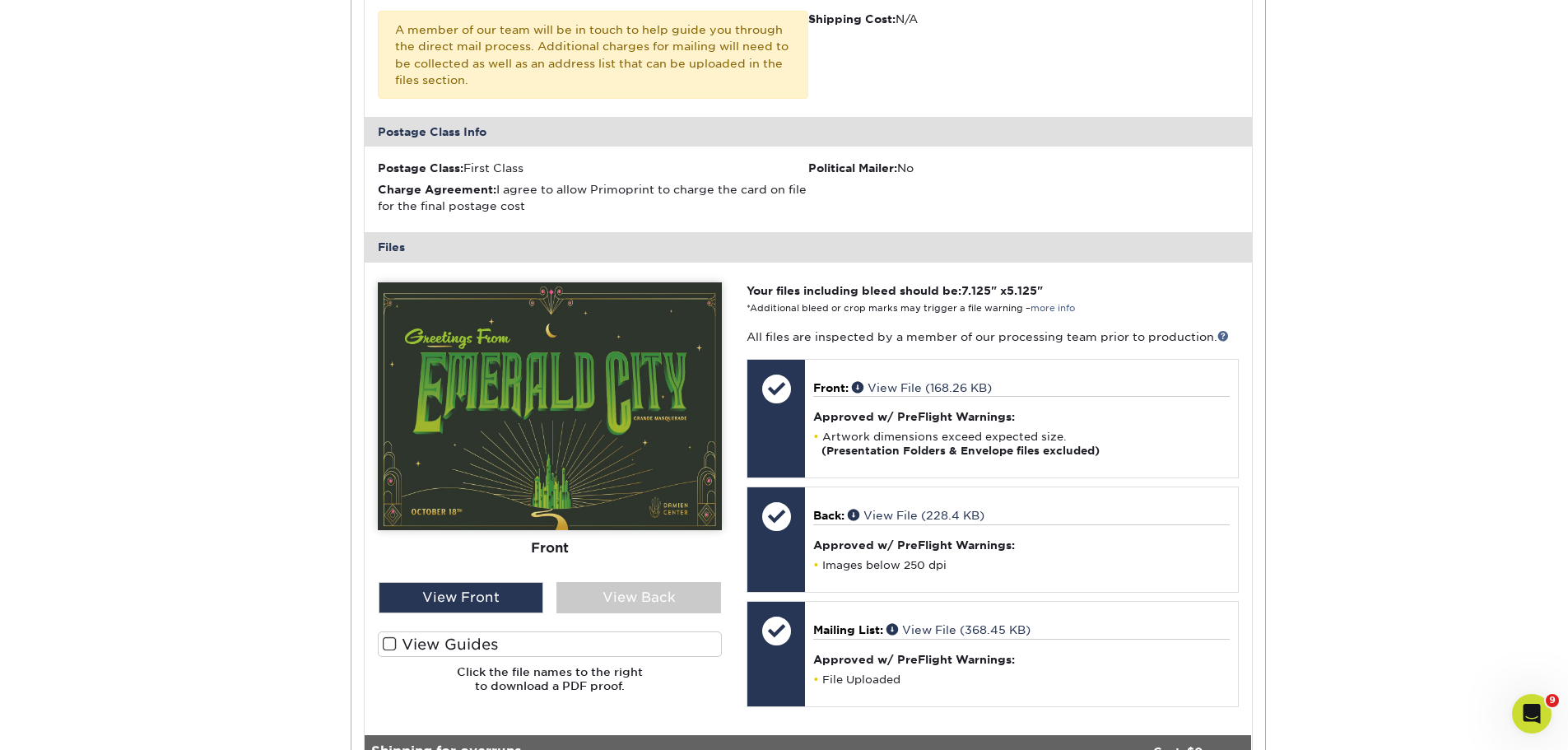
scroll to position [741, 0]
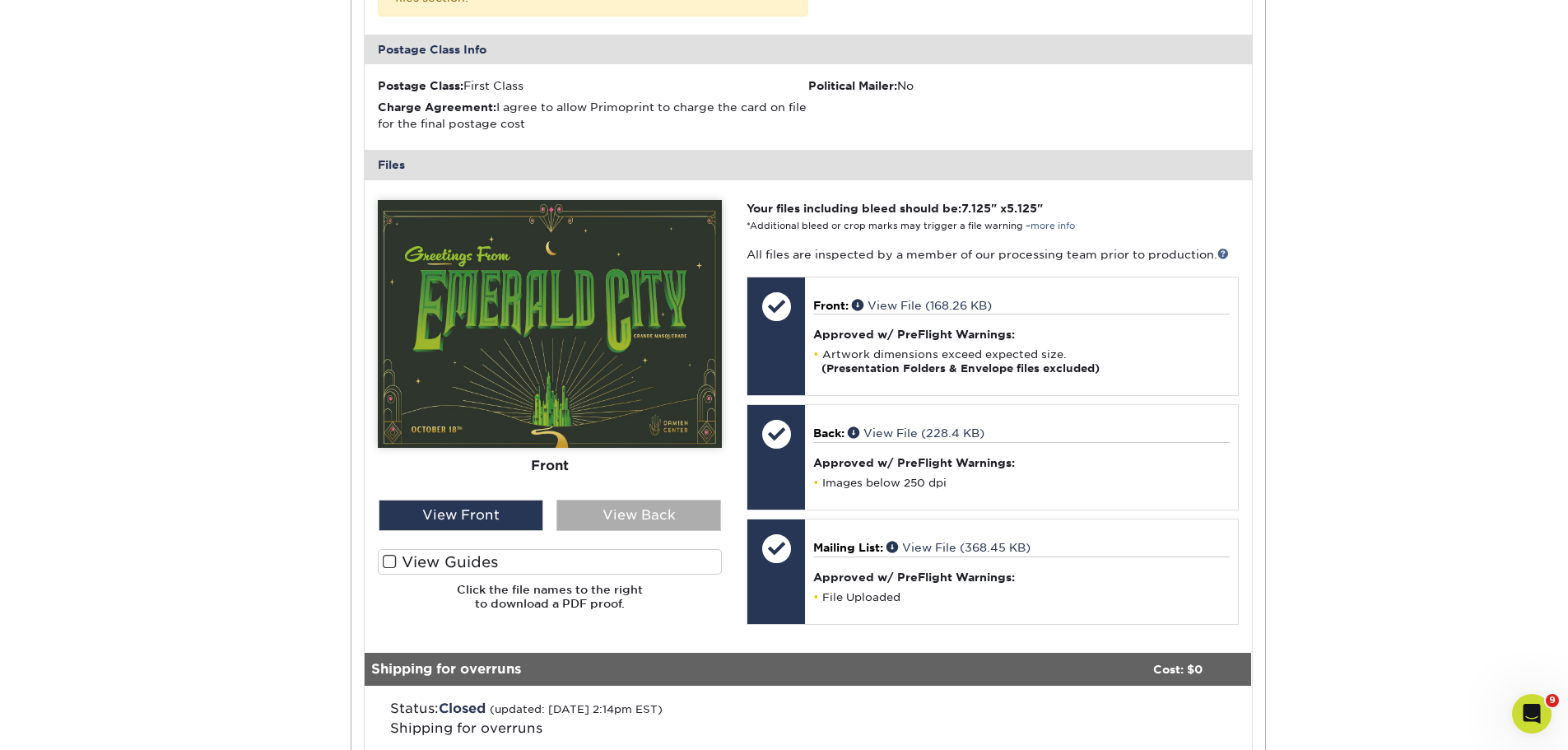
click at [662, 499] on div "View Back" at bounding box center [638, 515] width 164 height 31
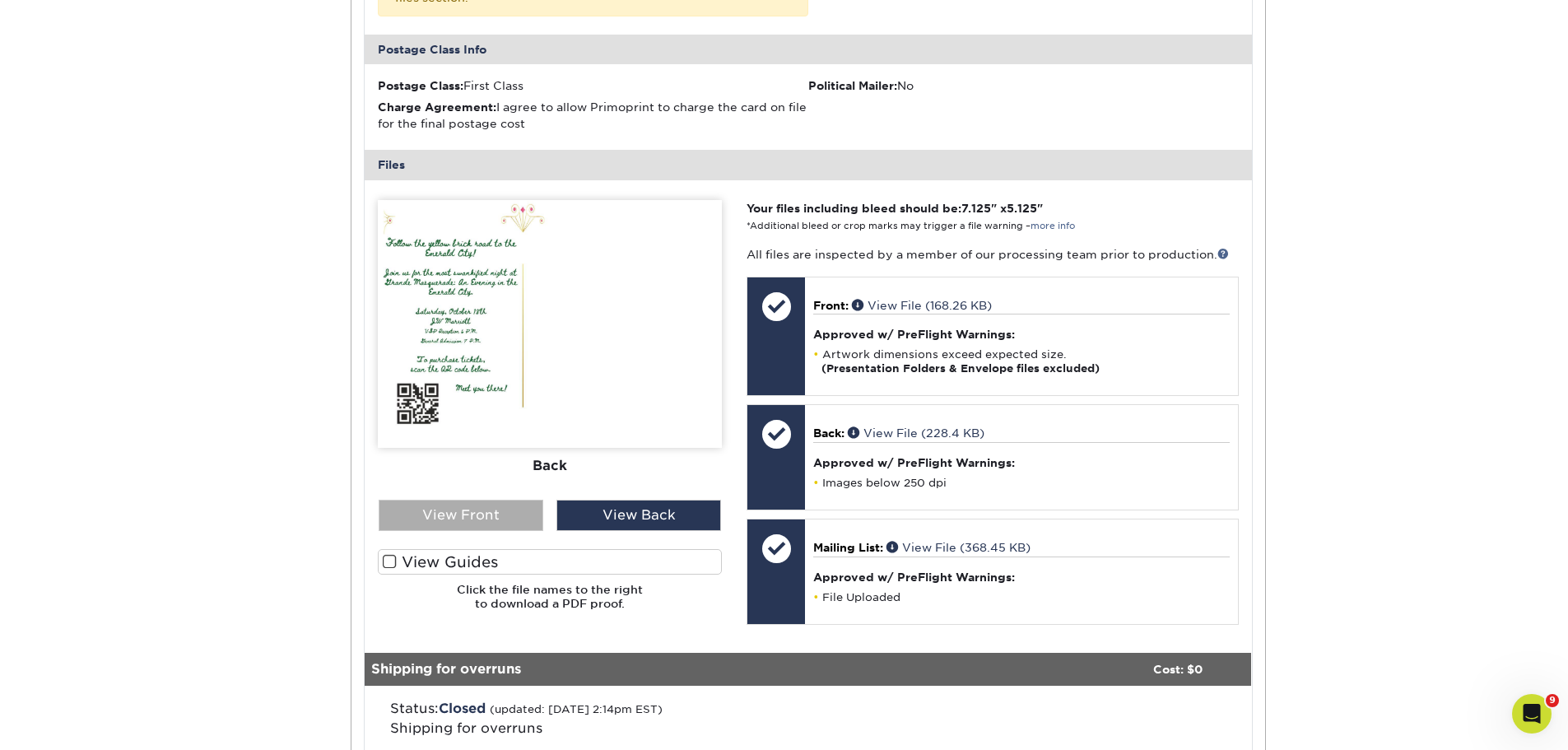
click at [466, 499] on div "View Front" at bounding box center [460, 515] width 164 height 31
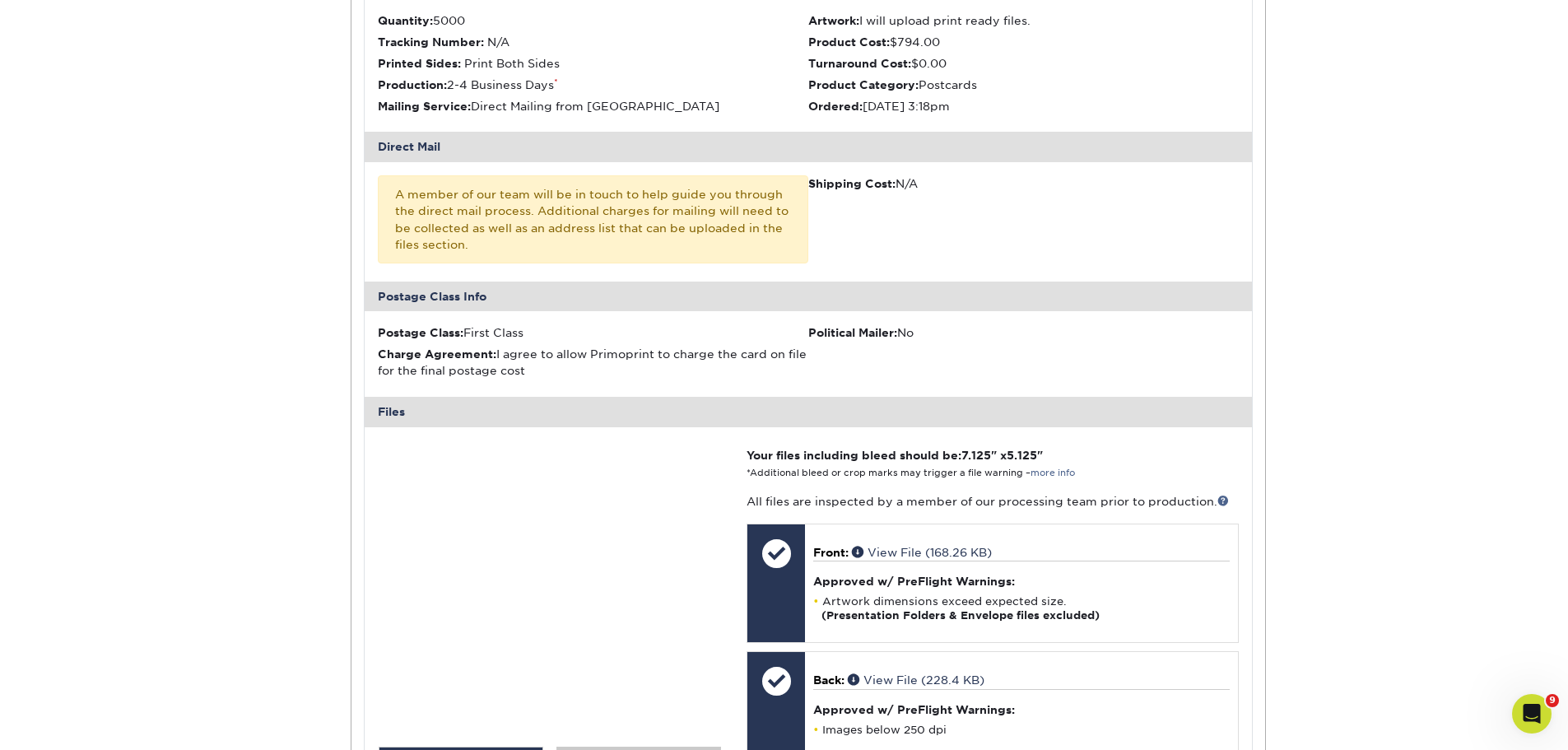
scroll to position [82, 0]
